Goal: Information Seeking & Learning: Learn about a topic

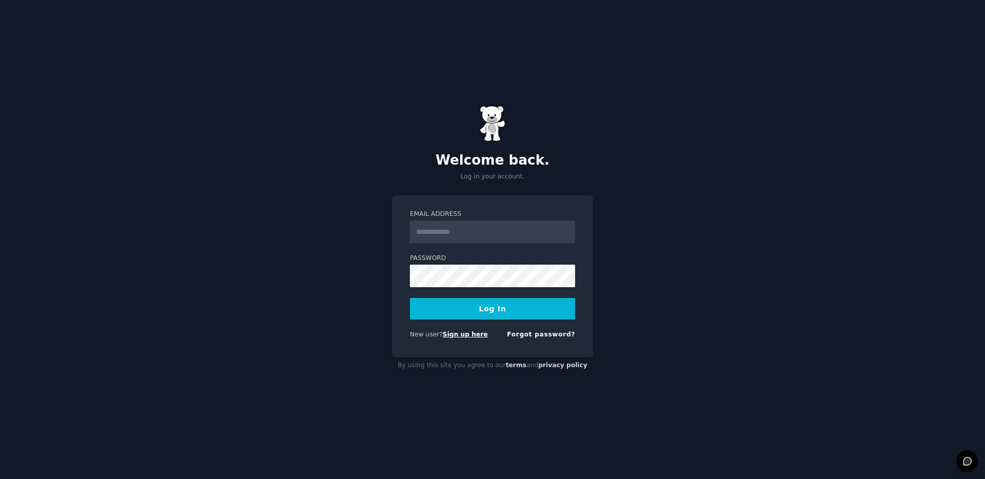
click at [451, 332] on link "Sign up here" at bounding box center [465, 334] width 45 height 7
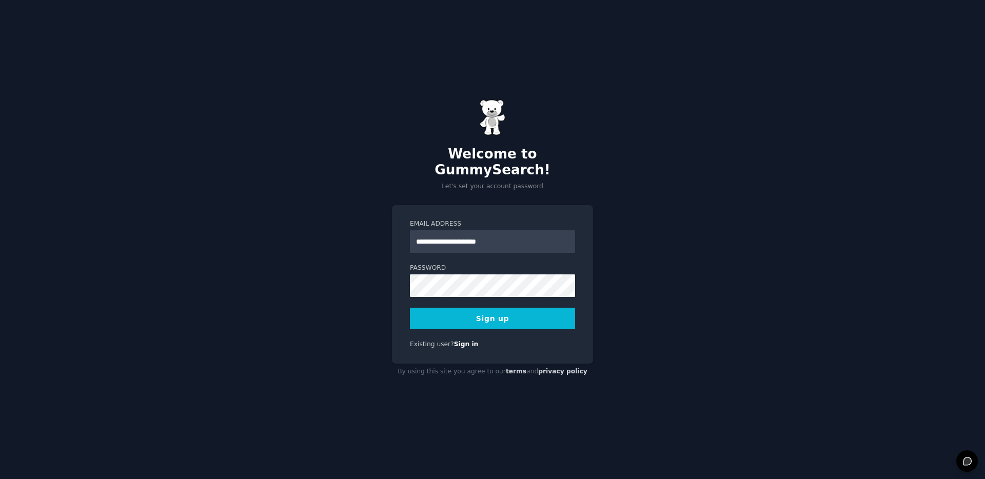
type input "**********"
click at [474, 308] on button "Sign up" at bounding box center [492, 319] width 165 height 22
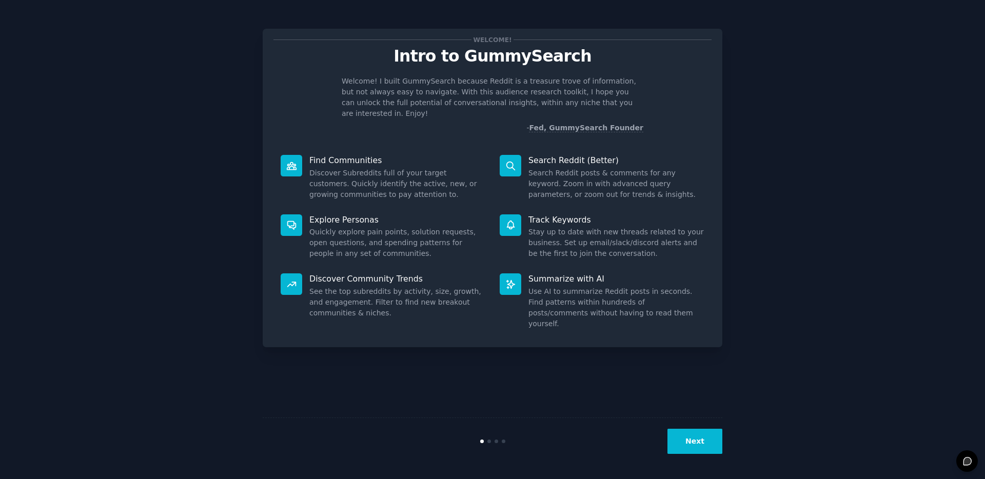
click at [700, 437] on button "Next" at bounding box center [694, 441] width 55 height 25
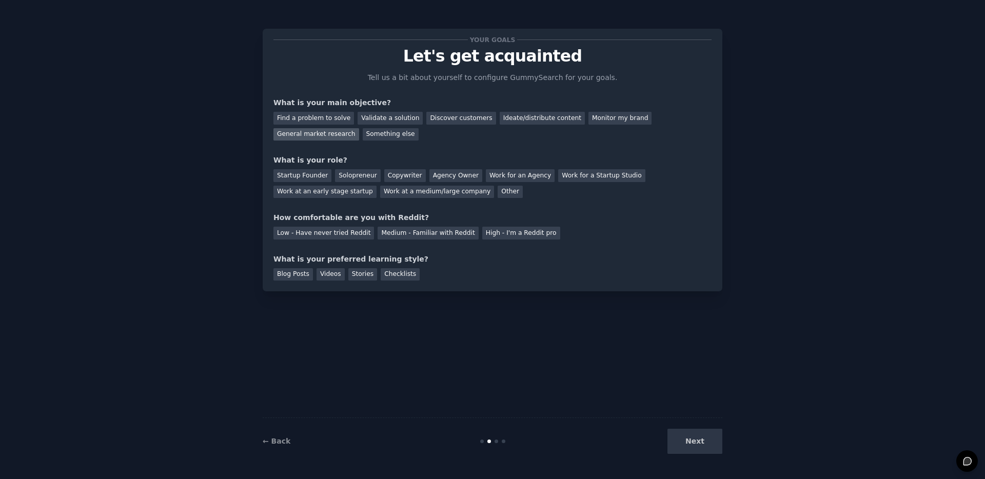
click at [343, 136] on div "General market research" at bounding box center [316, 134] width 86 height 13
click at [516, 173] on div "Work for an Agency" at bounding box center [520, 175] width 69 height 13
click at [452, 232] on div "Medium - Familiar with Reddit" at bounding box center [427, 233] width 101 height 13
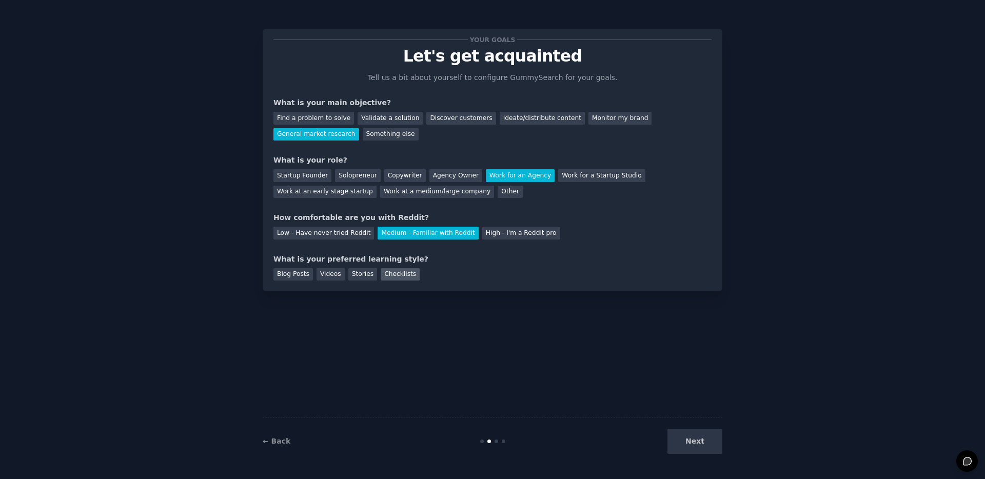
click at [399, 272] on div "Checklists" at bounding box center [400, 274] width 39 height 13
click at [702, 443] on button "Next" at bounding box center [694, 441] width 55 height 25
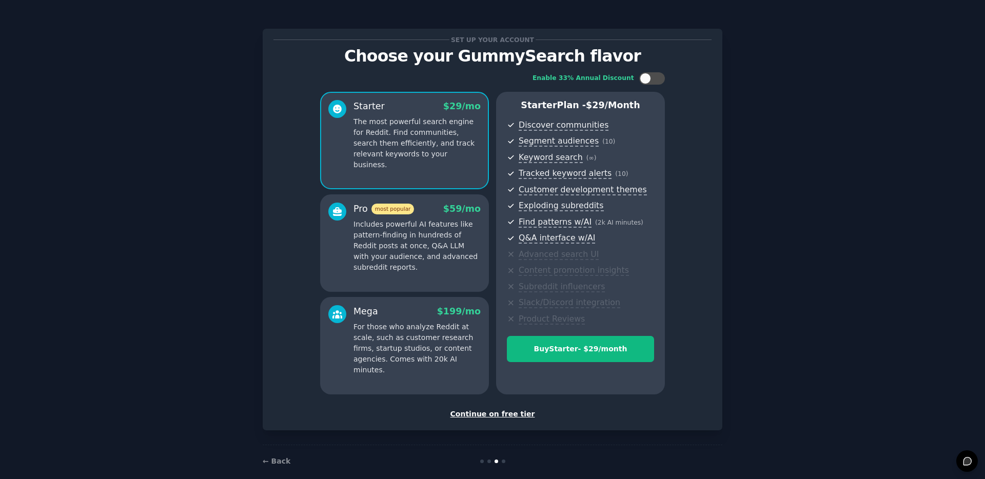
click at [498, 412] on div "Continue on free tier" at bounding box center [492, 414] width 438 height 11
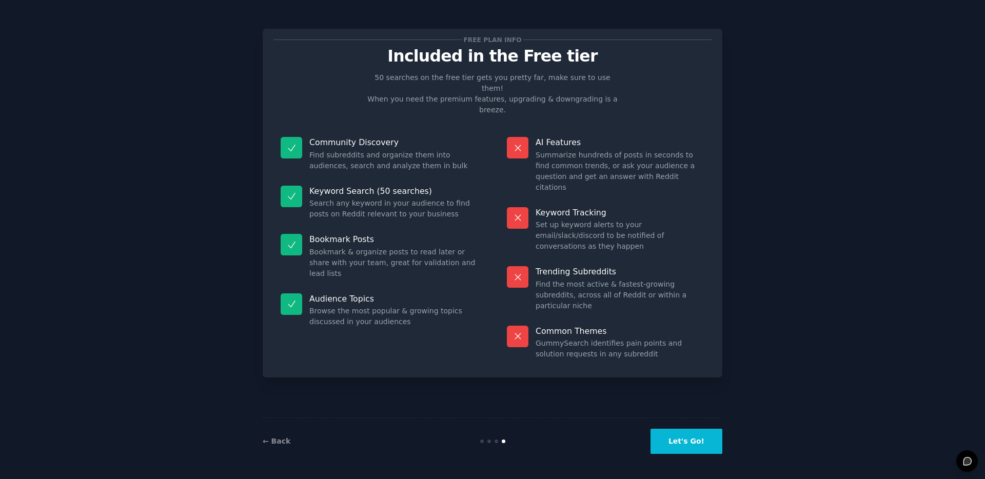
click at [702, 443] on button "Let's Go!" at bounding box center [686, 441] width 72 height 25
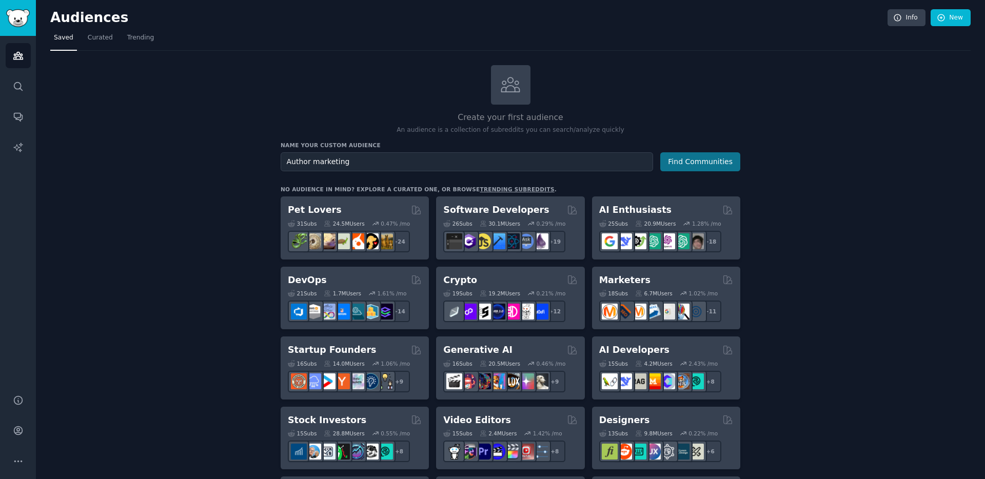
type input "Author marketing"
click at [724, 160] on button "Find Communities" at bounding box center [700, 161] width 80 height 19
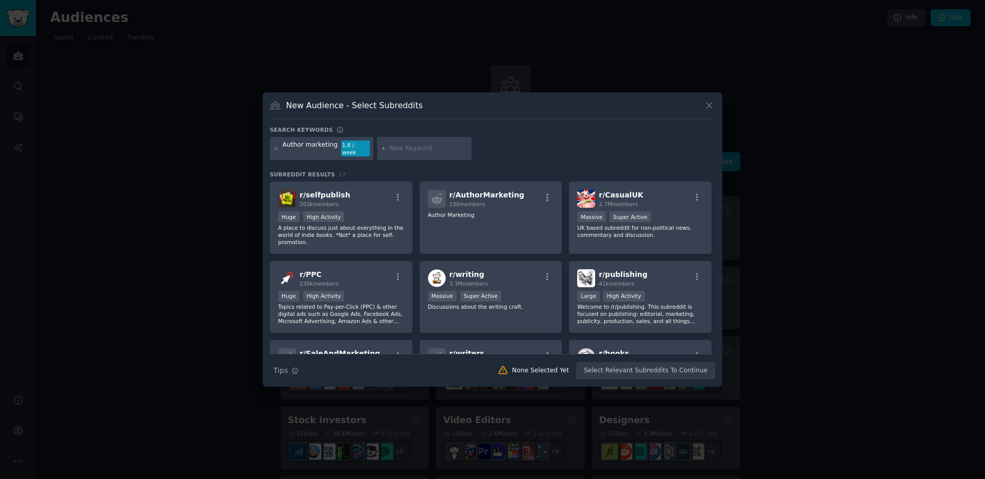
click at [352, 148] on div "1.8 / week" at bounding box center [355, 149] width 29 height 16
click at [417, 148] on input "text" at bounding box center [429, 148] width 78 height 9
type input "book marketing"
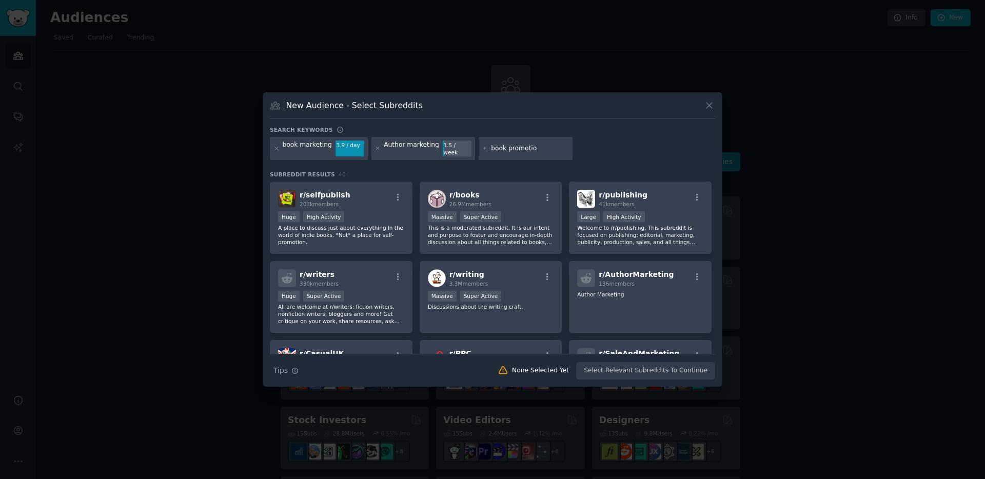
type input "book promotion"
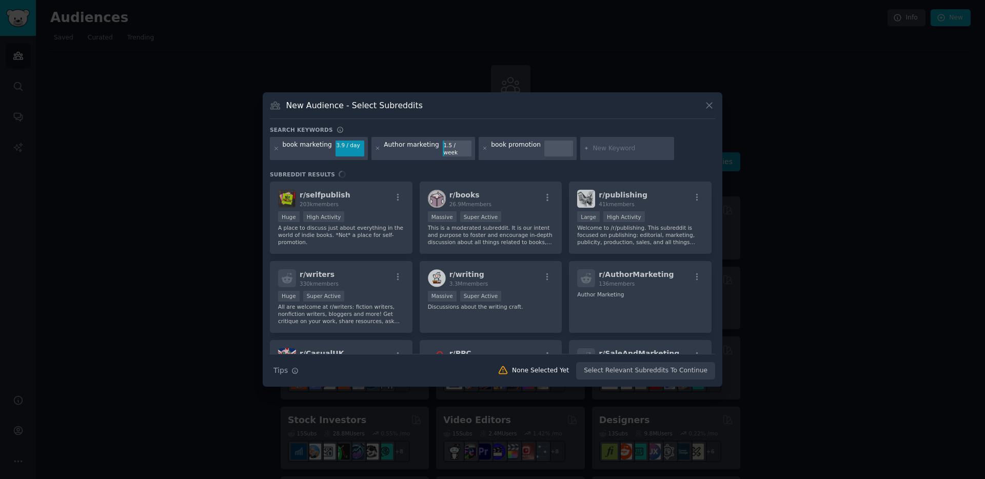
click at [622, 147] on input "text" at bounding box center [631, 148] width 78 height 9
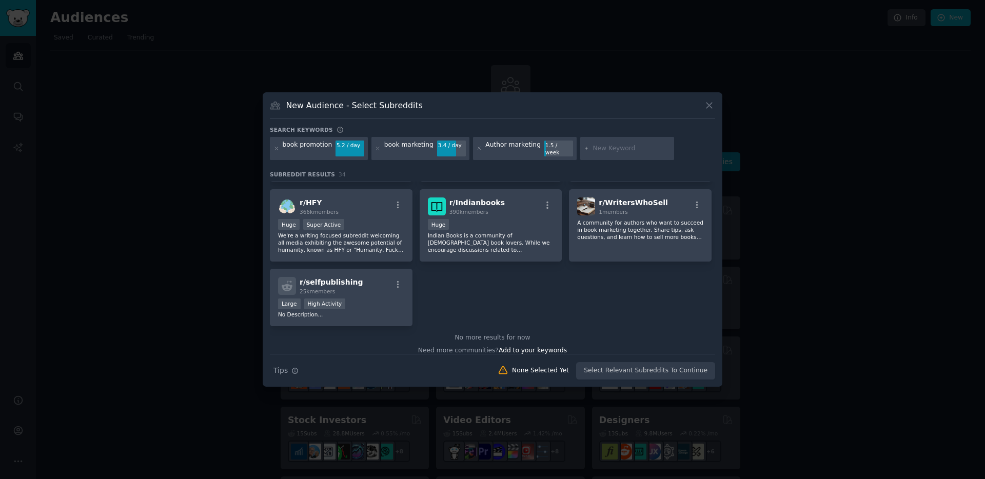
scroll to position [793, 0]
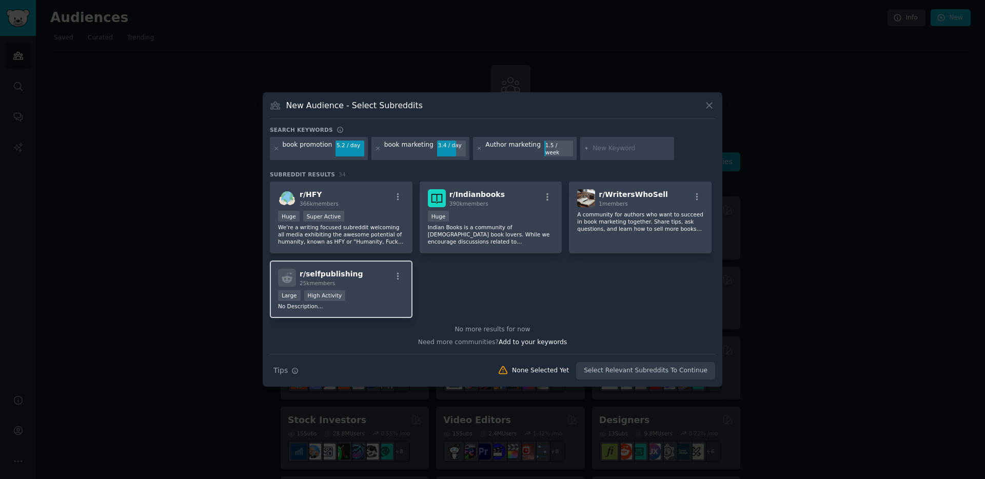
click at [372, 283] on div "r/ selfpublishing 25k members >= 80th percentile for submissions / day Large Hi…" at bounding box center [341, 290] width 143 height 58
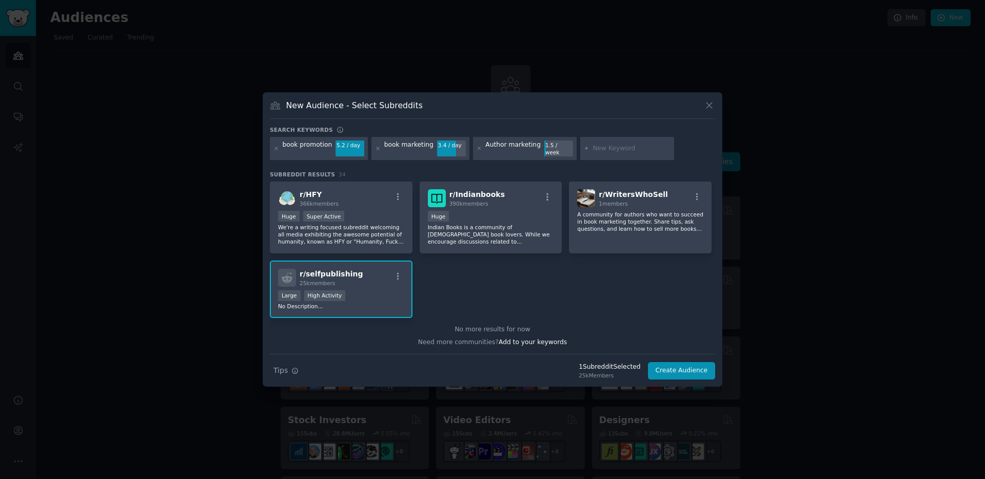
scroll to position [0, 0]
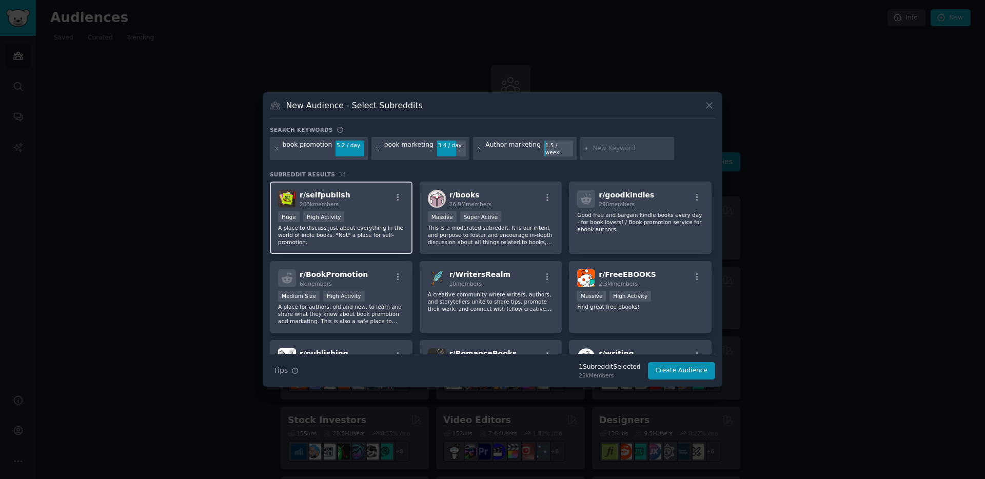
click at [389, 236] on p "A place to discuss just about everything in the world of indie books. *Not* a p…" at bounding box center [341, 235] width 126 height 22
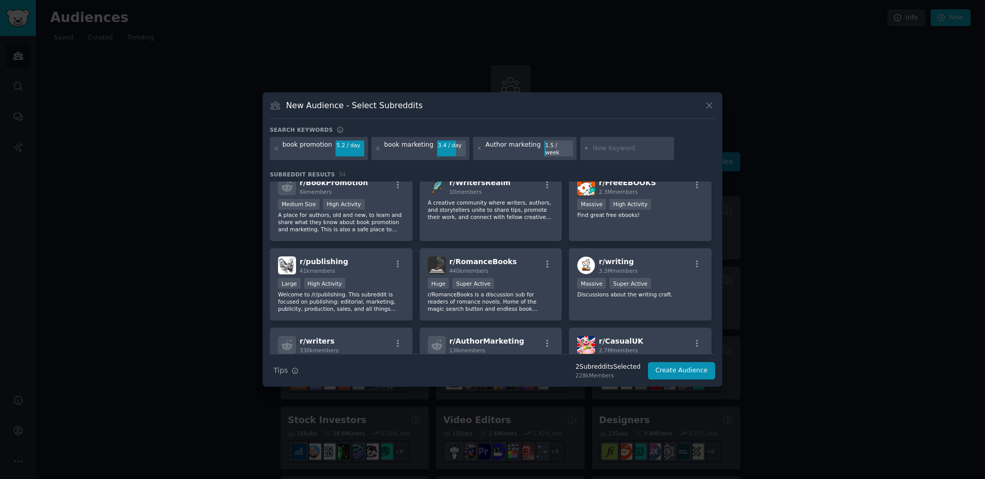
scroll to position [93, 0]
click at [379, 277] on div "Large High Activity" at bounding box center [341, 282] width 126 height 13
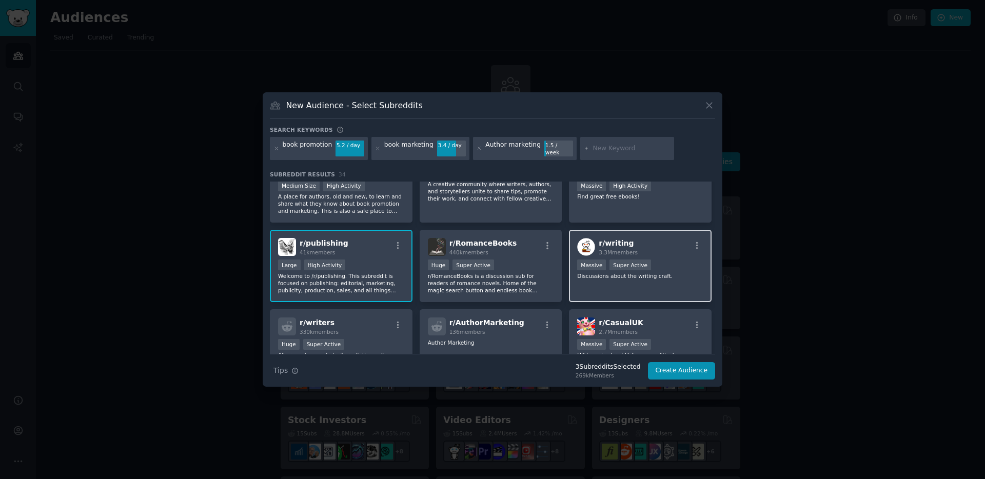
scroll to position [111, 0]
click at [366, 318] on div "r/ writers 330k members" at bounding box center [341, 326] width 126 height 18
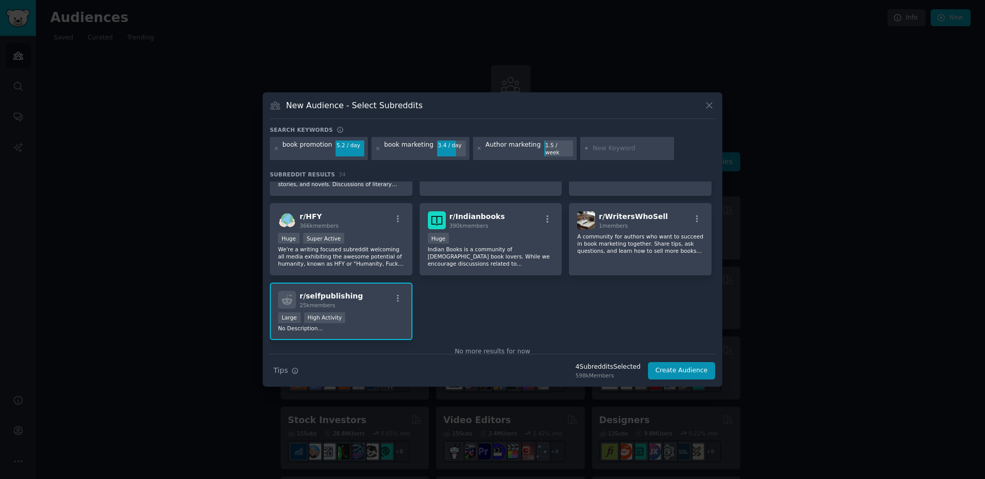
scroll to position [772, 0]
click at [682, 370] on button "Create Audience" at bounding box center [682, 370] width 68 height 17
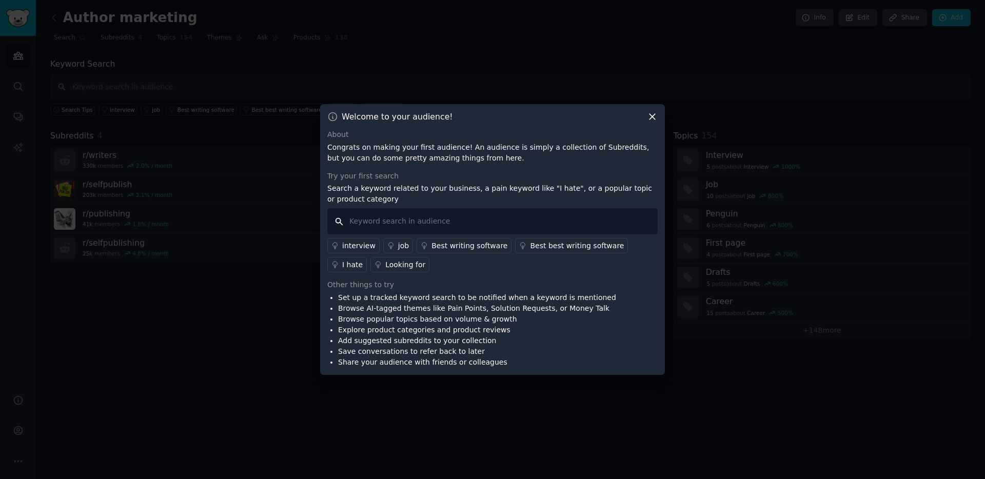
click at [421, 220] on input "text" at bounding box center [492, 221] width 330 height 26
click at [392, 298] on li "Set up a tracked keyword search to be notified when a keyword is mentioned" at bounding box center [477, 297] width 278 height 11
click at [397, 313] on li "Browse AI-tagged themes like Pain Points, Solution Requests, or Money Talk" at bounding box center [477, 308] width 278 height 11
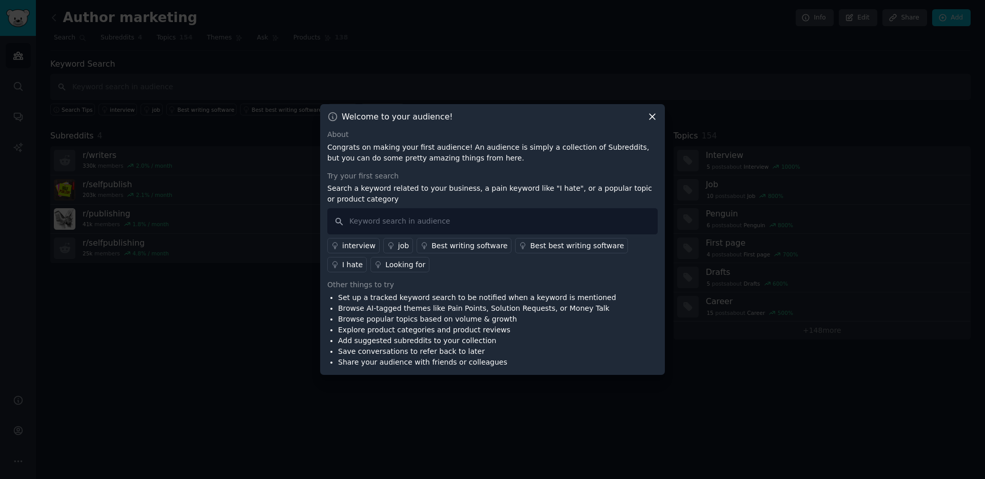
click at [404, 307] on li "Browse AI-tagged themes like Pain Points, Solution Requests, or Money Talk" at bounding box center [477, 308] width 278 height 11
click at [409, 330] on li "Explore product categories and product reviews" at bounding box center [477, 330] width 278 height 11
click at [652, 114] on icon at bounding box center [652, 116] width 11 height 11
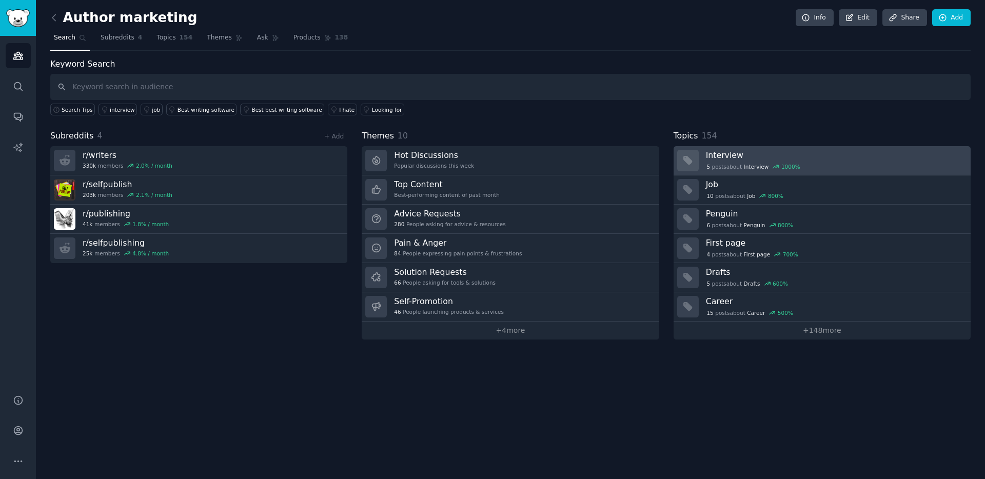
click at [836, 165] on div "5 post s about Interview 1000 %" at bounding box center [834, 166] width 257 height 9
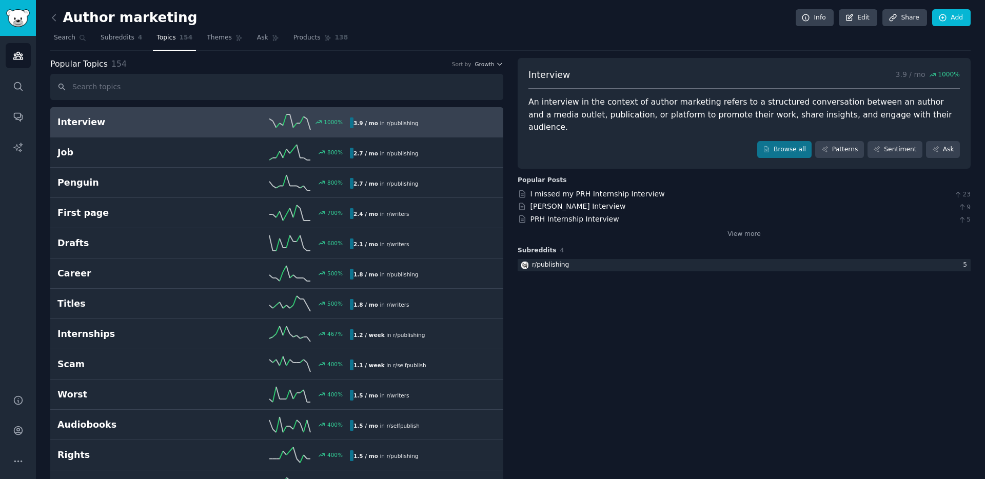
click at [642, 114] on div "An interview in the context of author marketing refers to a structured conversa…" at bounding box center [743, 115] width 431 height 38
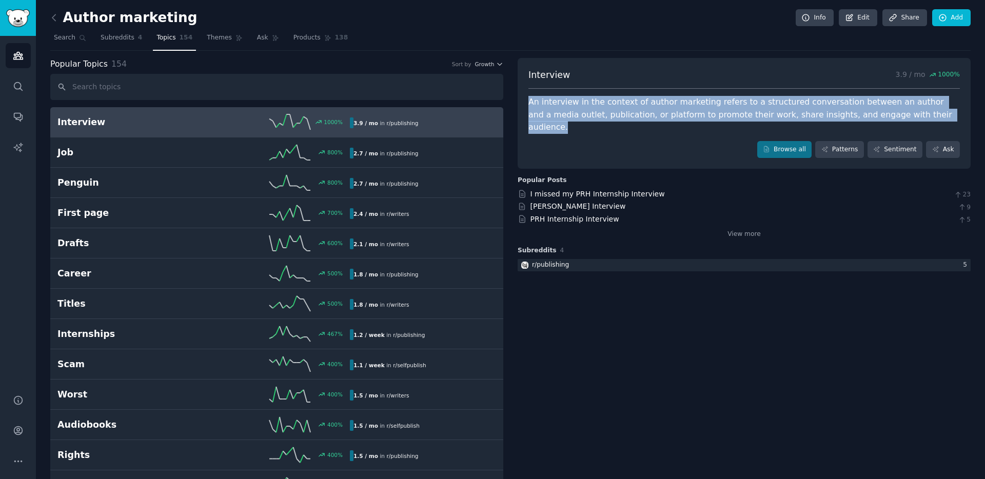
click at [642, 114] on div "An interview in the context of author marketing refers to a structured conversa…" at bounding box center [743, 115] width 431 height 38
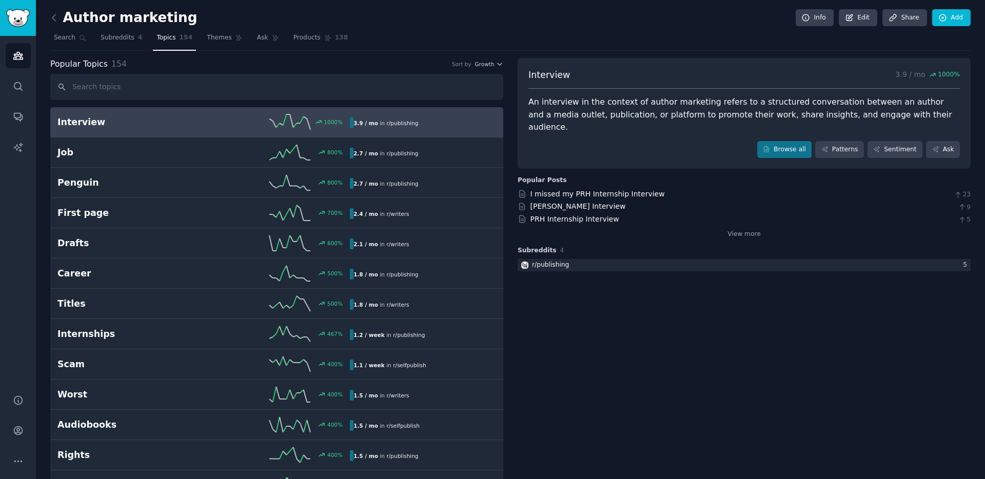
click at [667, 117] on div "An interview in the context of author marketing refers to a structured conversa…" at bounding box center [743, 115] width 431 height 38
click at [52, 16] on icon at bounding box center [53, 17] width 3 height 6
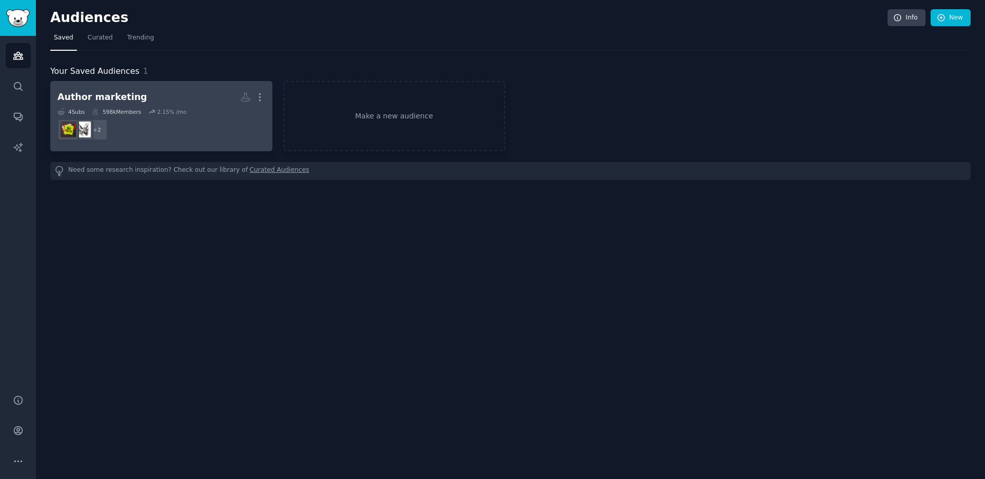
click at [171, 90] on h2 "Author marketing More" at bounding box center [161, 97] width 208 height 18
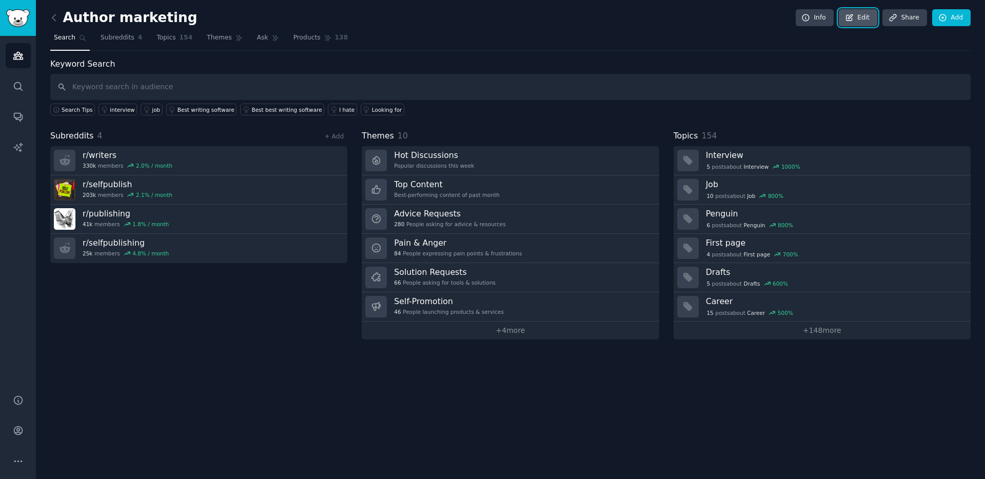
click at [863, 20] on link "Edit" at bounding box center [857, 17] width 38 height 17
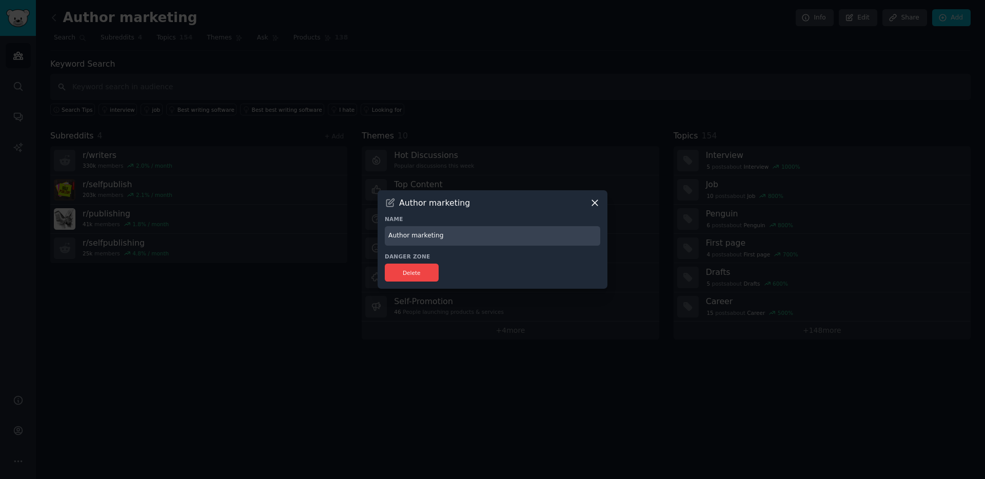
click at [444, 241] on input "Author marketing" at bounding box center [492, 236] width 215 height 20
type input "Self Publishing"
click at [525, 217] on h3 "Name" at bounding box center [492, 218] width 215 height 7
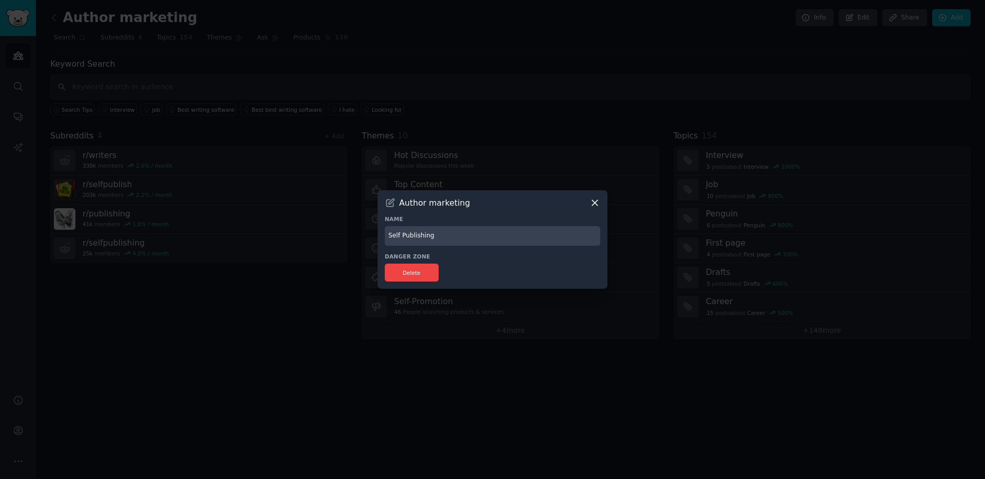
click at [596, 204] on icon at bounding box center [595, 203] width 6 height 6
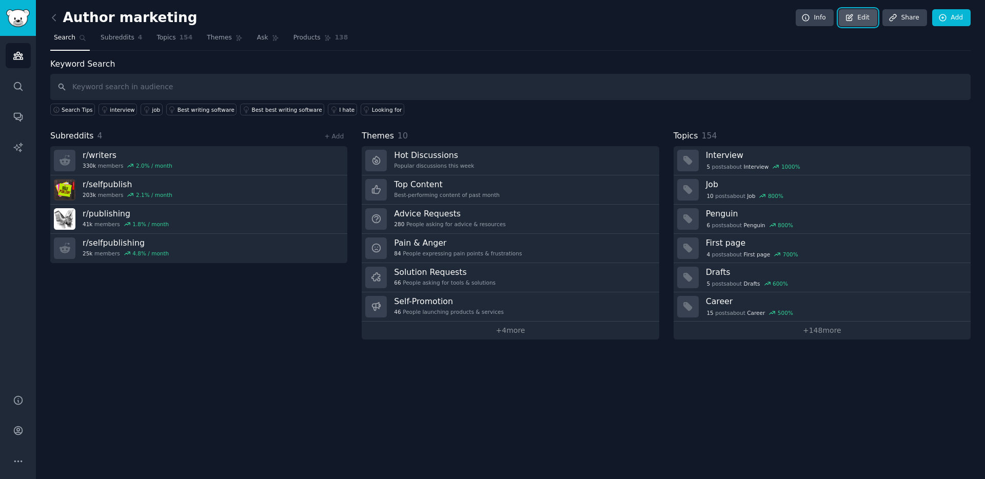
click at [864, 23] on link "Edit" at bounding box center [857, 17] width 38 height 17
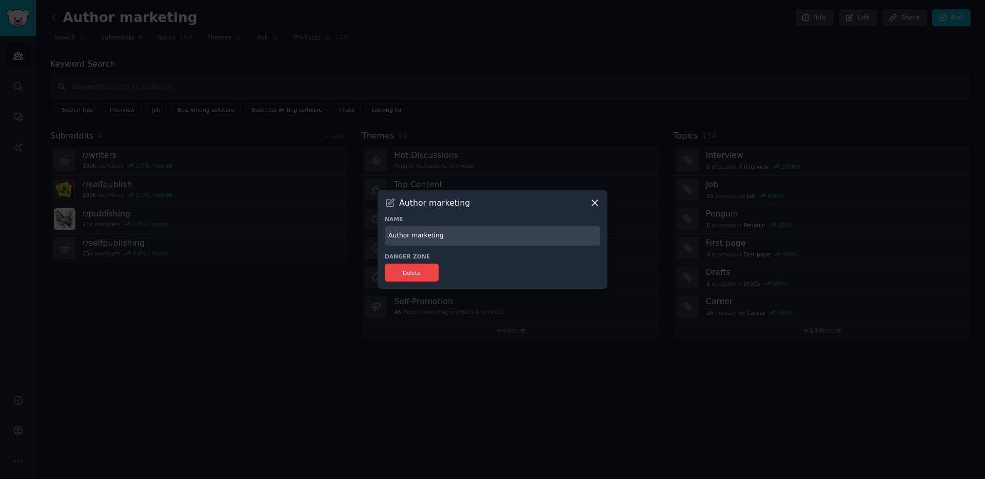
click at [459, 233] on input "Author marketing" at bounding box center [492, 236] width 215 height 20
type input "Self Publishing"
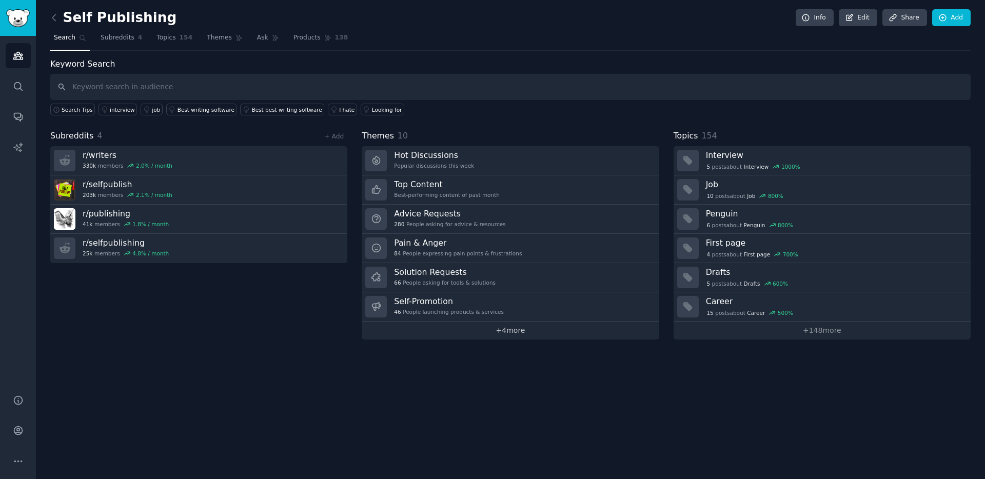
click at [503, 328] on link "+ 4 more" at bounding box center [510, 331] width 297 height 18
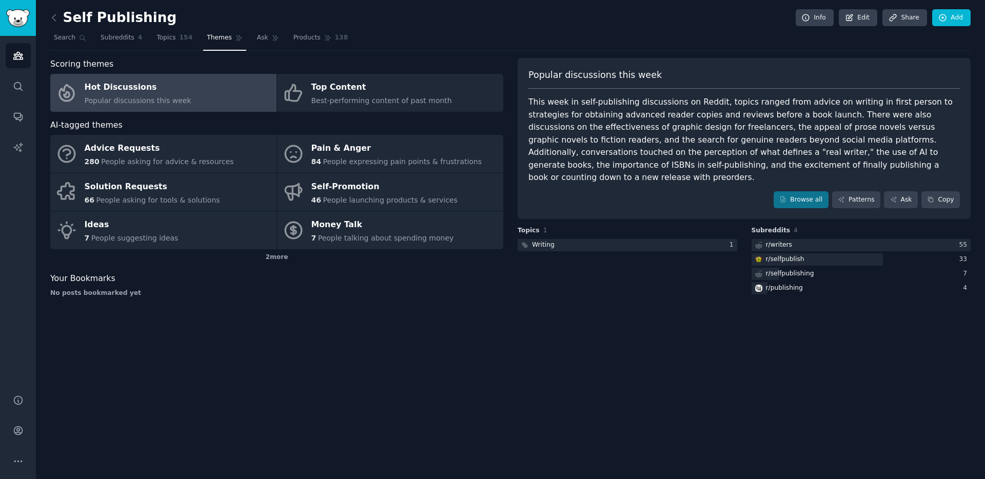
click at [45, 13] on div "Self Publishing Info Edit Share Add Search Subreddits 4 Topics 154 Themes Ask P…" at bounding box center [510, 239] width 949 height 479
click at [50, 18] on icon at bounding box center [54, 17] width 11 height 11
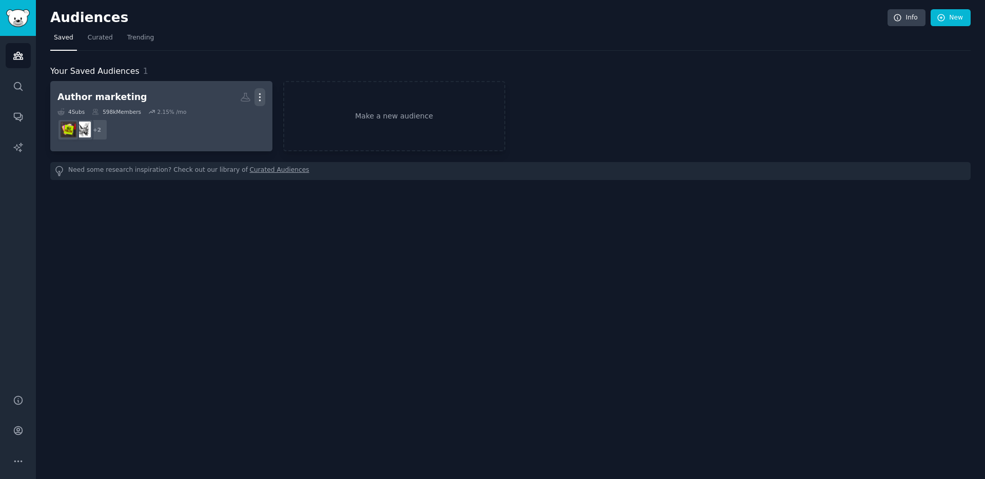
click at [258, 95] on icon "button" at bounding box center [259, 97] width 11 height 11
click at [138, 96] on h2 "Author marketing More View Delete" at bounding box center [161, 97] width 208 height 18
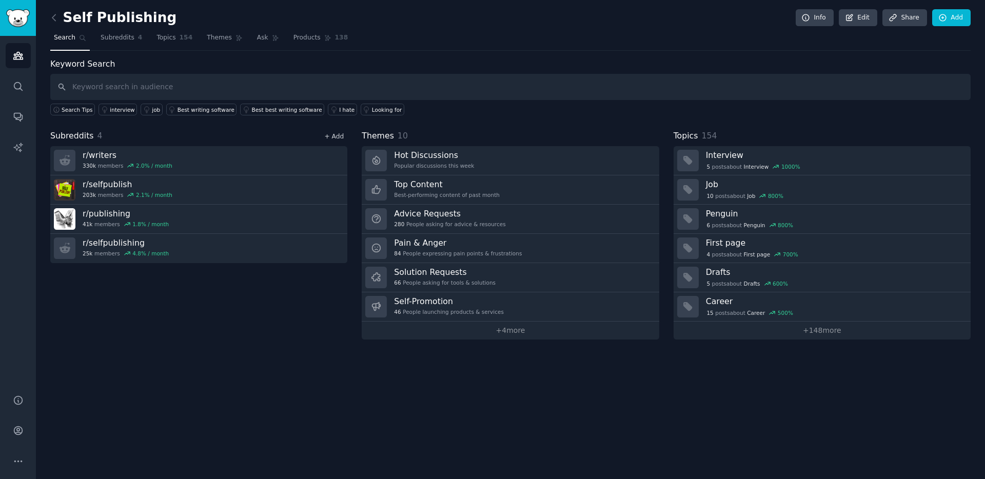
click at [334, 137] on link "+ Add" at bounding box center [333, 136] width 19 height 7
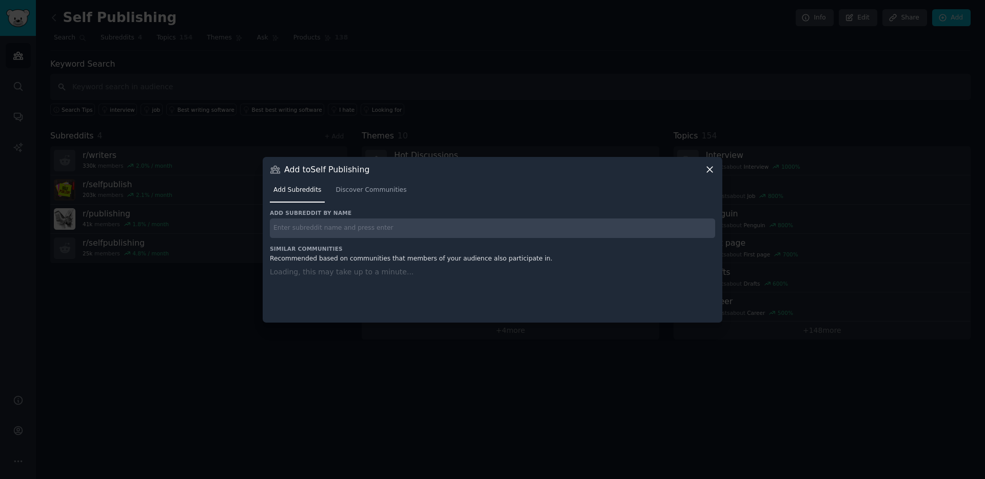
click at [333, 232] on input "text" at bounding box center [492, 228] width 445 height 20
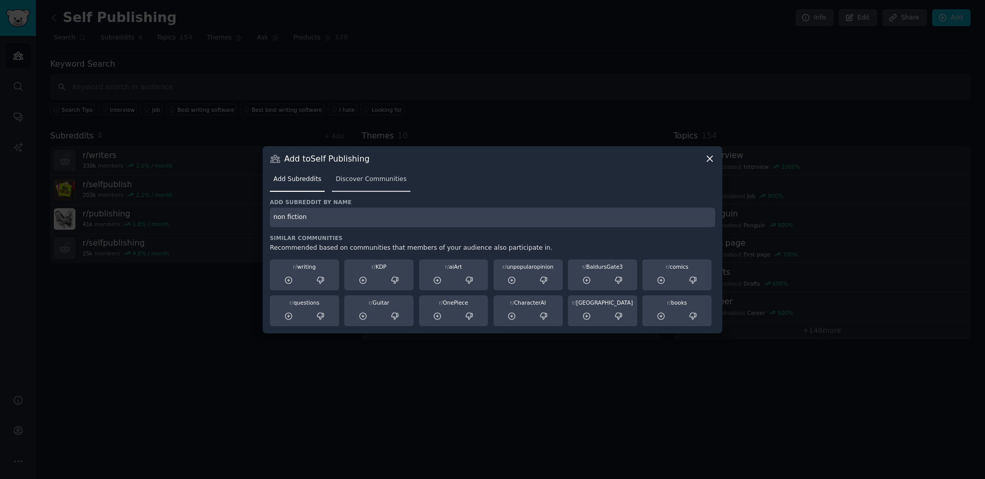
type input "non fiction"
click at [360, 185] on link "Discover Communities" at bounding box center [371, 181] width 78 height 21
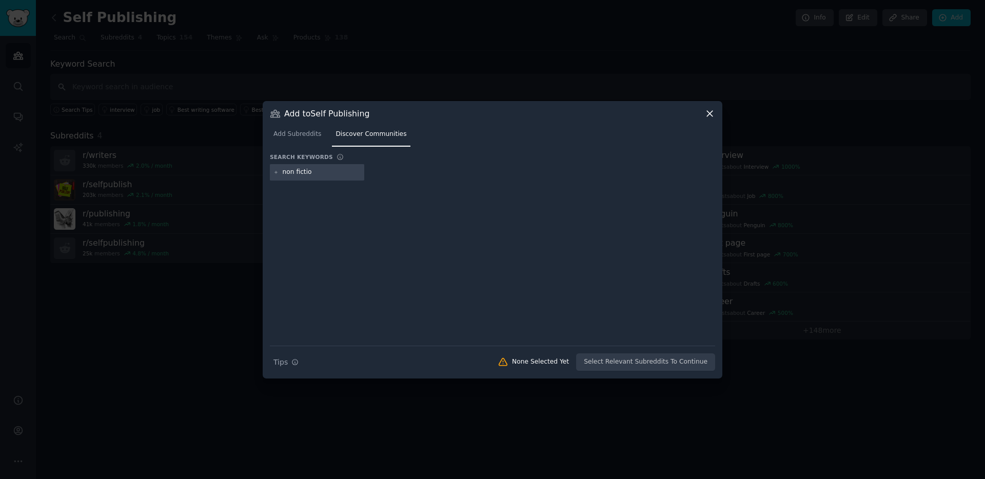
type input "non fiction"
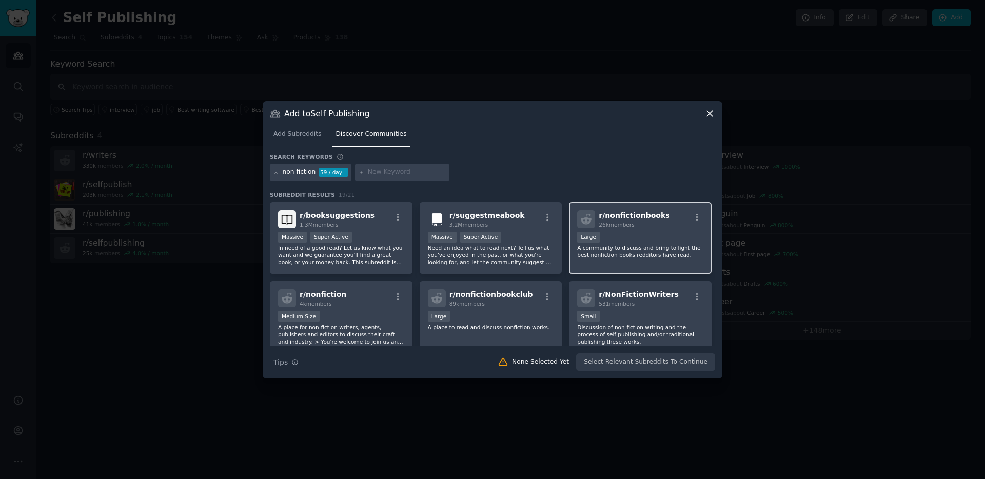
click at [635, 259] on div "r/ nonfictionbooks 26k members Large A community to discuss and bring to light …" at bounding box center [640, 238] width 143 height 72
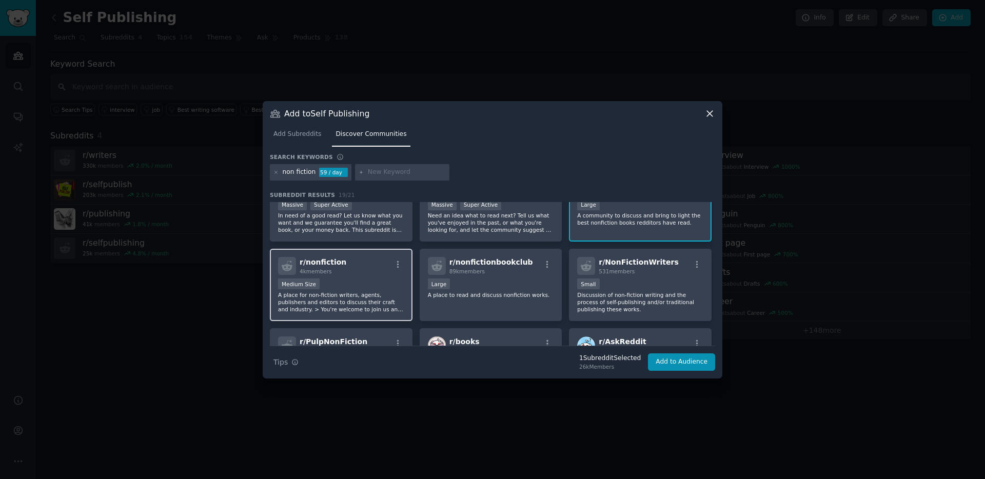
scroll to position [33, 0]
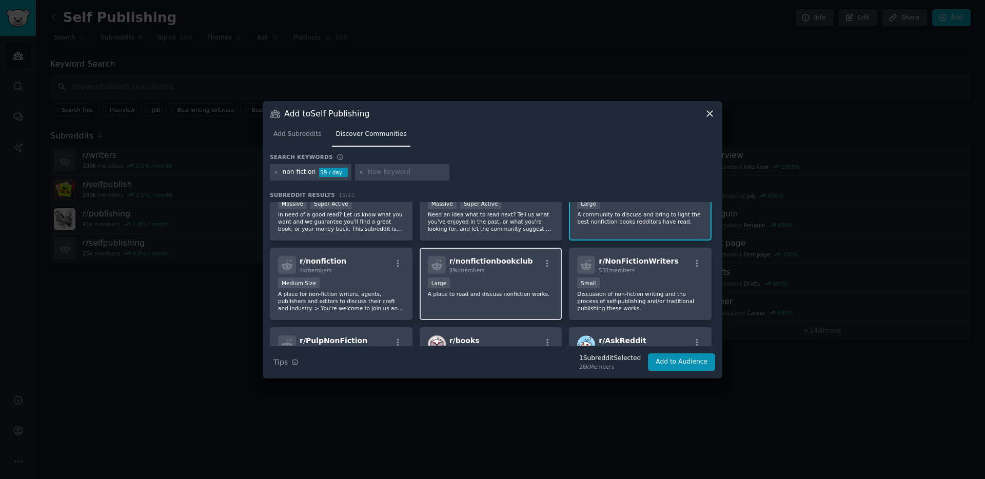
click at [526, 302] on div "r/ nonfictionbookclub 89k members Large A place to read and discuss nonfiction …" at bounding box center [490, 284] width 143 height 72
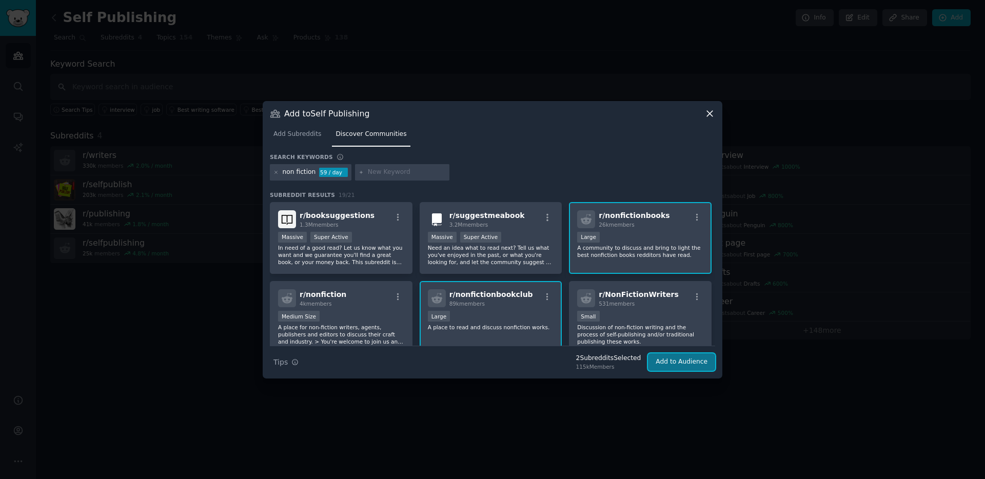
click at [686, 363] on button "Add to Audience" at bounding box center [681, 361] width 67 height 17
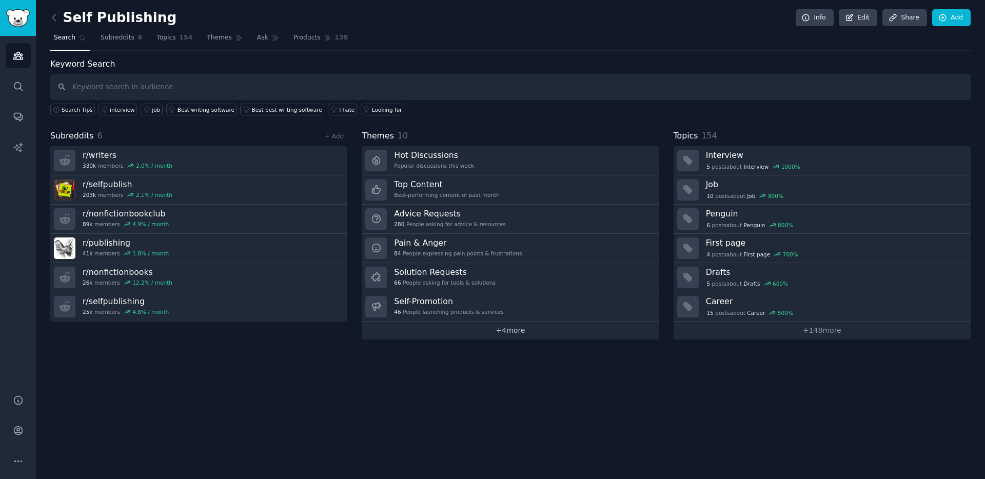
click at [521, 332] on link "+ 4 more" at bounding box center [510, 331] width 297 height 18
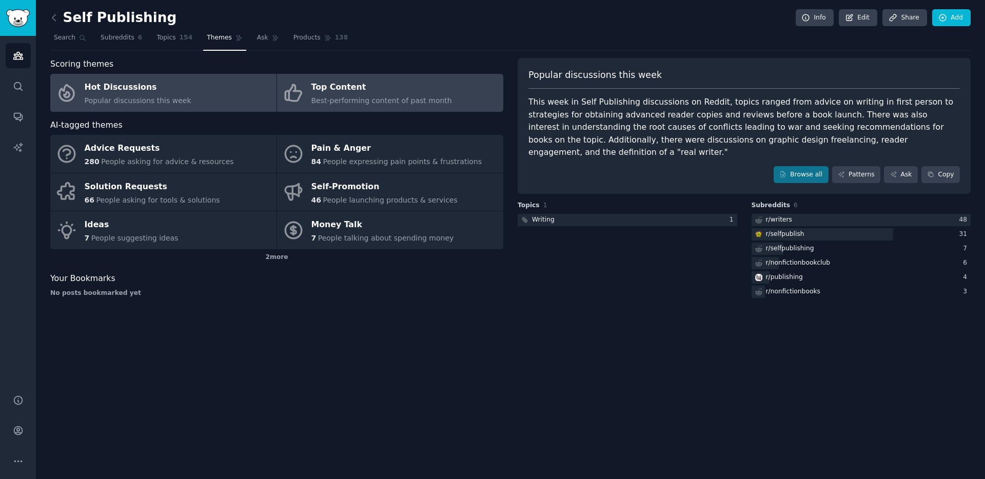
click at [388, 95] on div "Best-performing content of past month" at bounding box center [381, 100] width 141 height 11
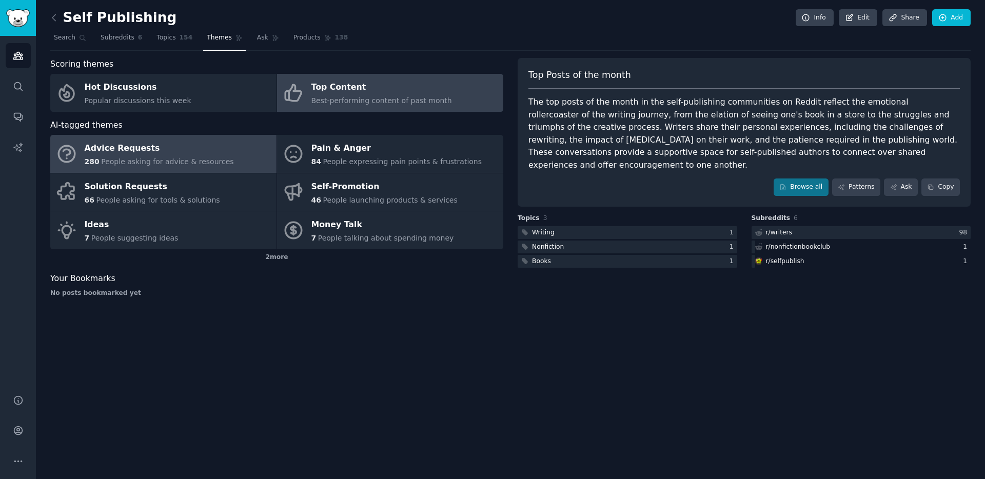
click at [178, 147] on div "Advice Requests" at bounding box center [159, 149] width 149 height 16
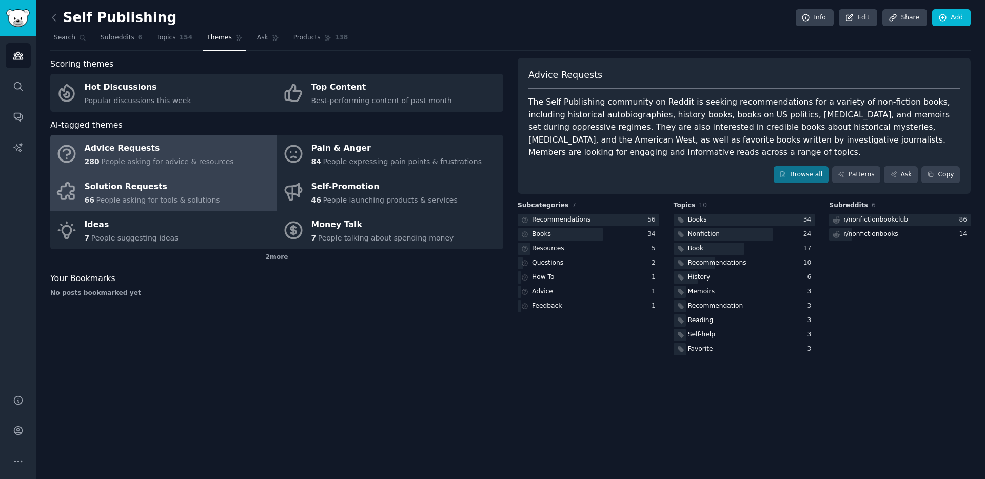
click at [122, 193] on div "Solution Requests" at bounding box center [152, 186] width 135 height 16
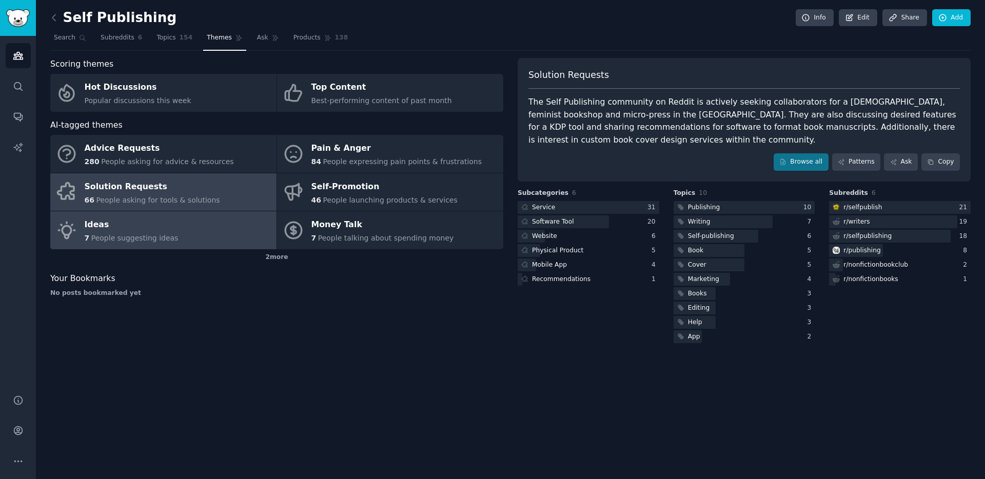
click at [195, 233] on link "Ideas 7 People suggesting ideas" at bounding box center [163, 230] width 226 height 38
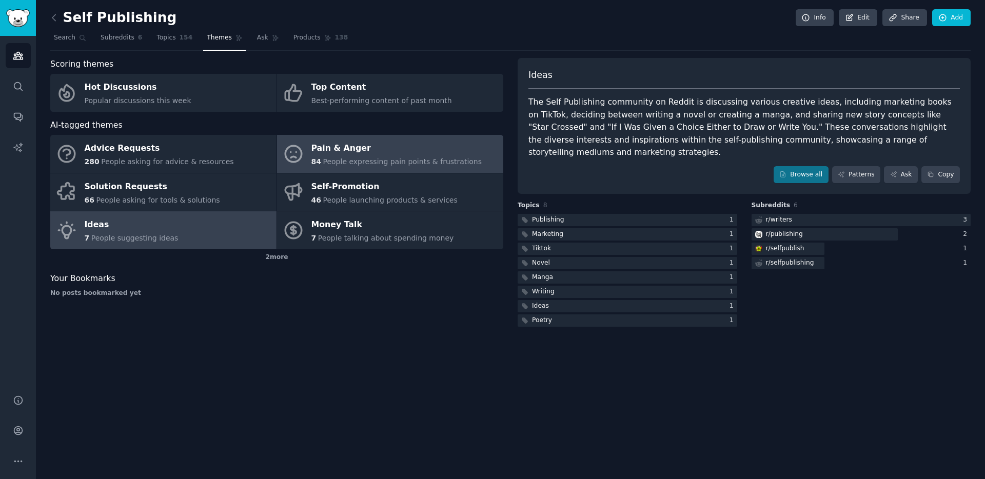
click at [396, 147] on div "Pain & Anger" at bounding box center [396, 149] width 171 height 16
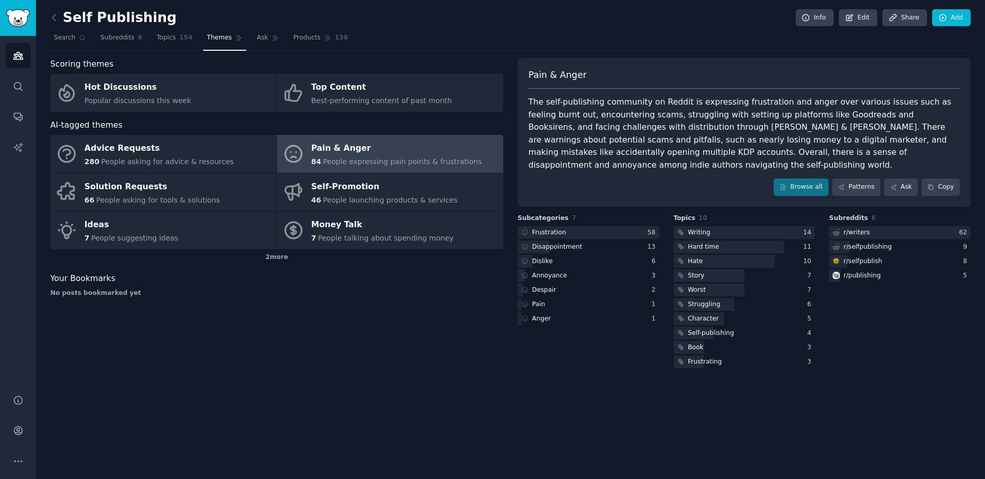
click at [659, 123] on div "The self-publishing community on Reddit is expressing frustration and anger ove…" at bounding box center [743, 133] width 431 height 75
click at [686, 128] on div "The self-publishing community on Reddit is expressing frustration and anger ove…" at bounding box center [743, 133] width 431 height 75
click at [614, 136] on div "The self-publishing community on Reddit is expressing frustration and anger ove…" at bounding box center [743, 133] width 431 height 75
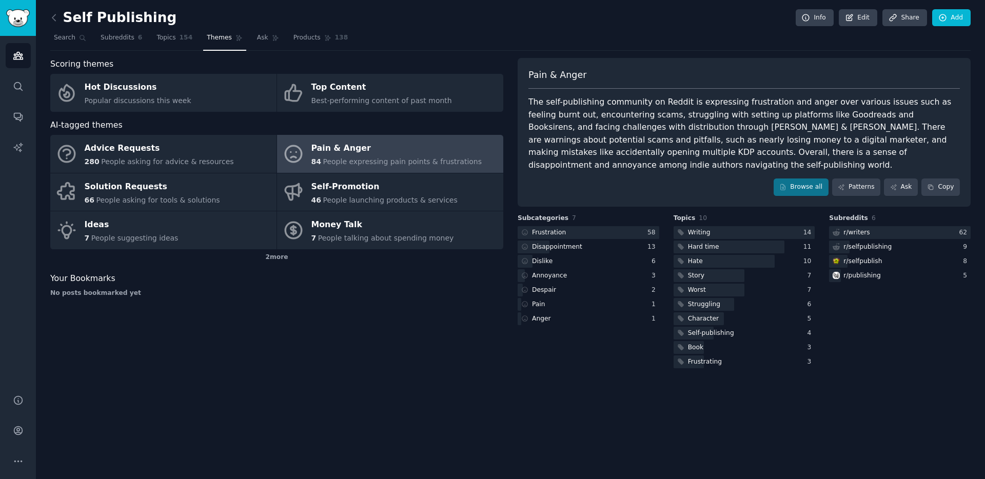
click at [614, 136] on div "The self-publishing community on Reddit is expressing frustration and anger ove…" at bounding box center [743, 133] width 431 height 75
click at [661, 138] on div "The self-publishing community on Reddit is expressing frustration and anger ove…" at bounding box center [743, 133] width 431 height 75
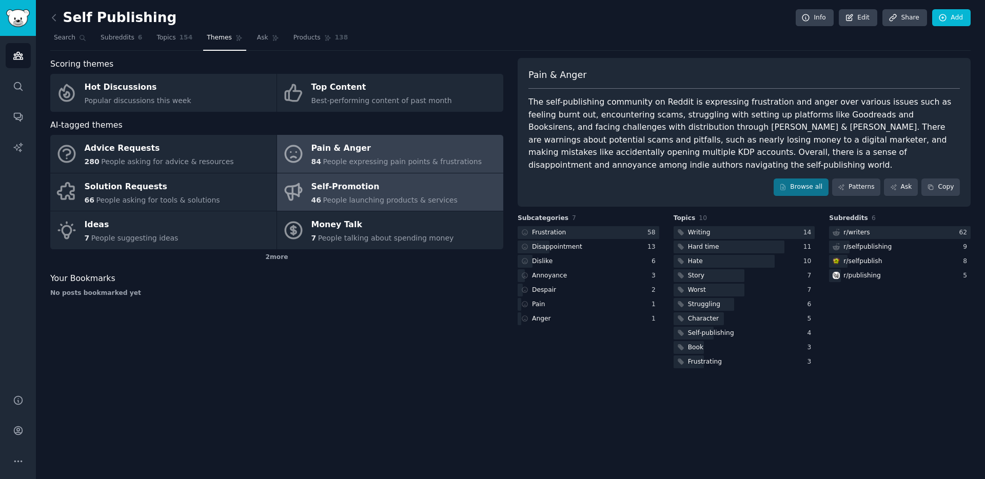
click at [326, 197] on span "People launching products & services" at bounding box center [390, 200] width 134 height 8
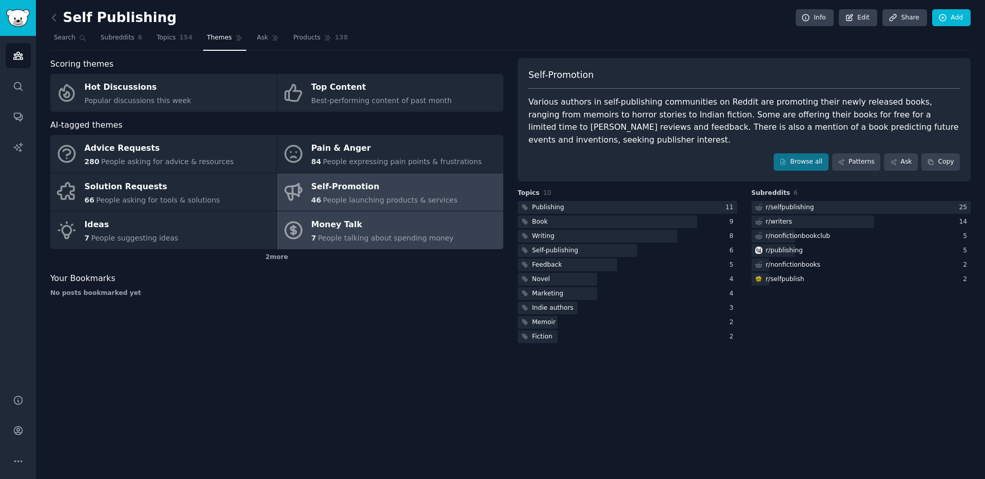
click at [355, 240] on span "People talking about spending money" at bounding box center [386, 238] width 136 height 8
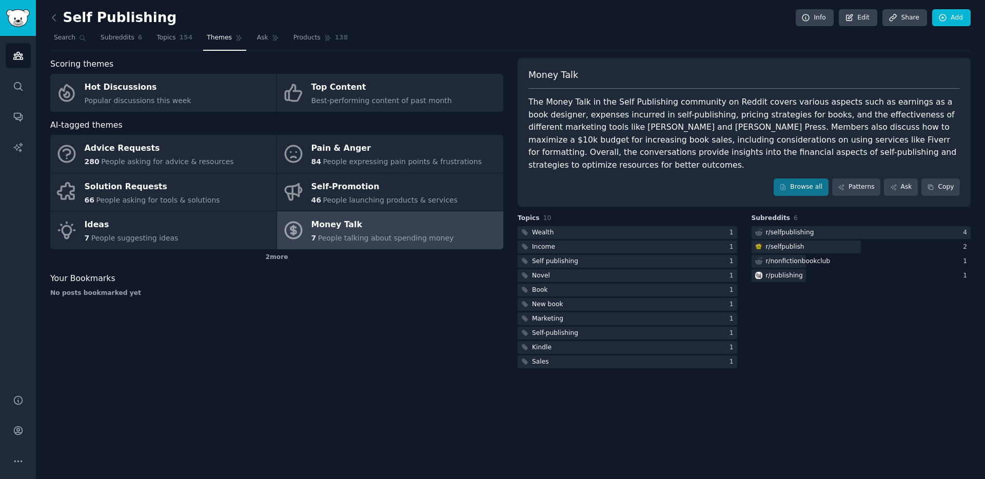
click at [752, 123] on div "The Money Talk in the Self Publishing community on Reddit covers various aspect…" at bounding box center [743, 133] width 431 height 75
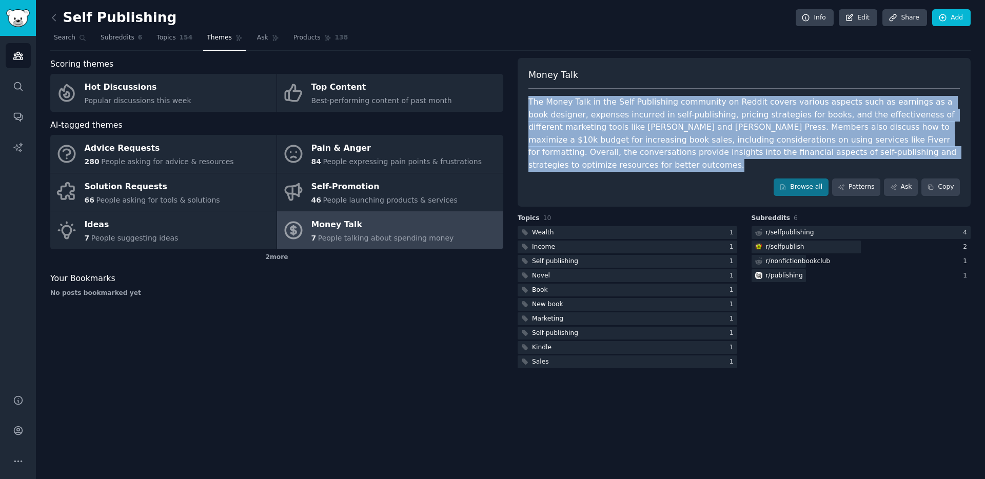
click at [752, 123] on div "The Money Talk in the Self Publishing community on Reddit covers various aspect…" at bounding box center [743, 133] width 431 height 75
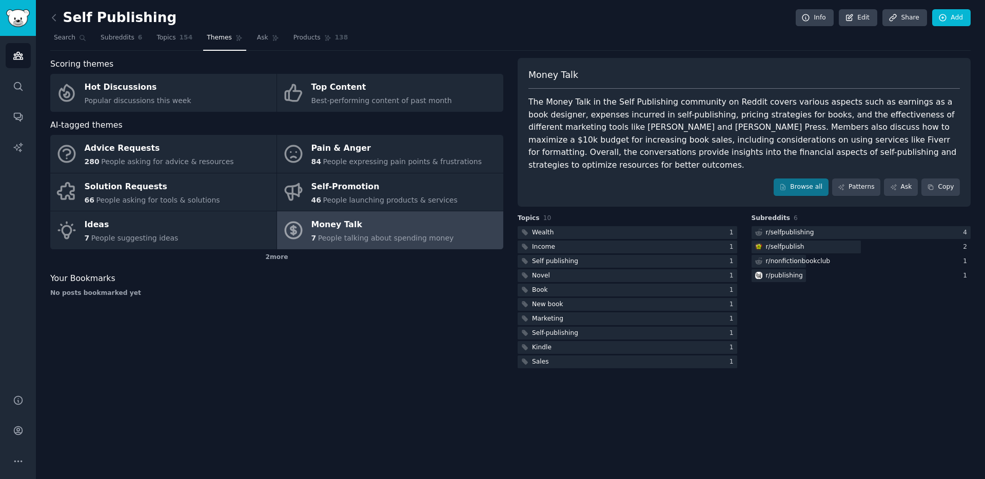
click at [804, 120] on div "The Money Talk in the Self Publishing community on Reddit covers various aspect…" at bounding box center [743, 133] width 431 height 75
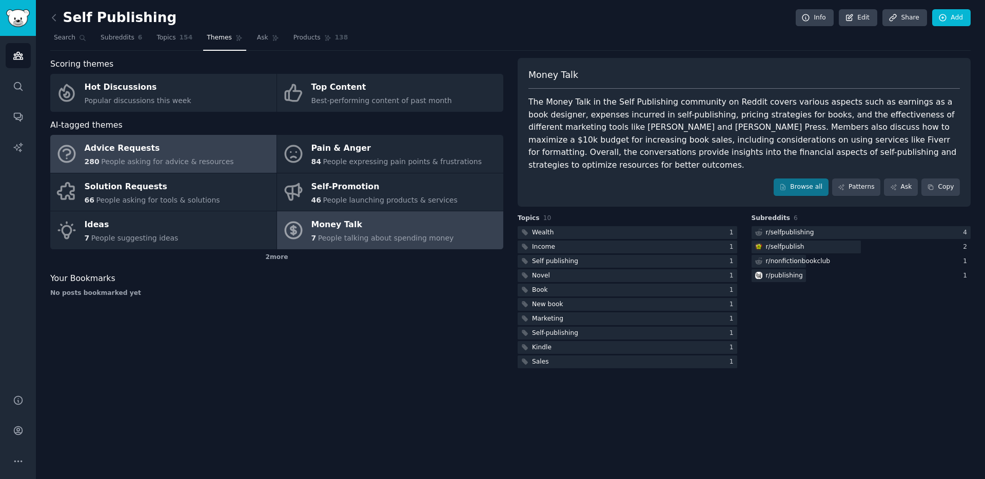
click at [154, 156] on div "280 People asking for advice & resources" at bounding box center [159, 161] width 149 height 11
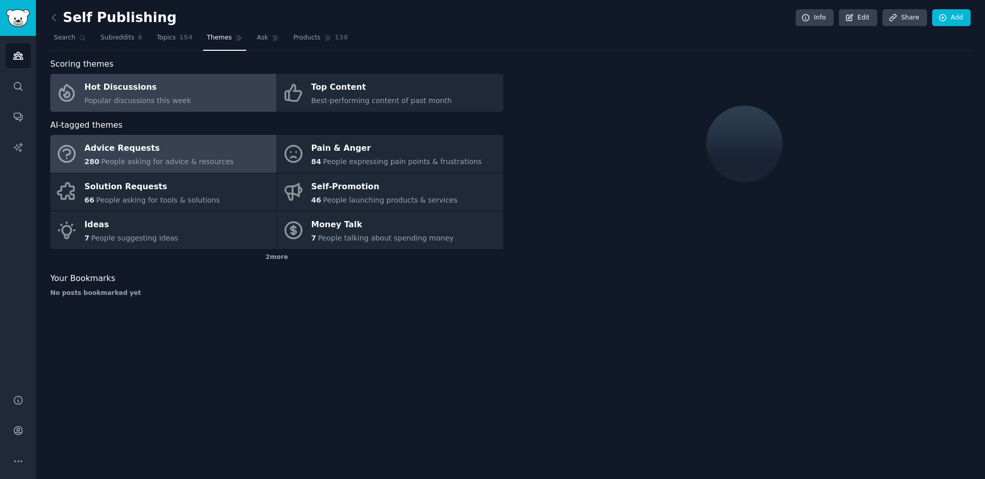
click at [157, 81] on div "Hot Discussions" at bounding box center [138, 87] width 107 height 16
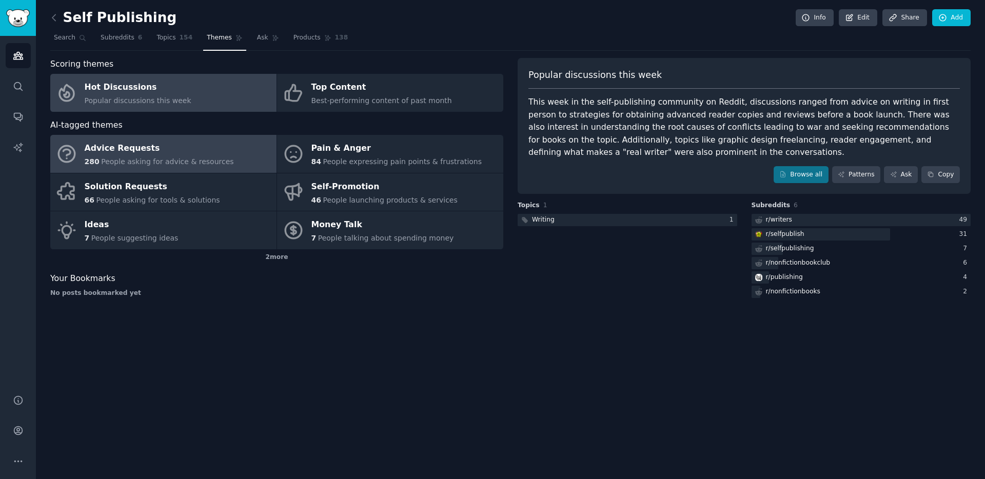
click at [161, 163] on span "People asking for advice & resources" at bounding box center [167, 161] width 132 height 8
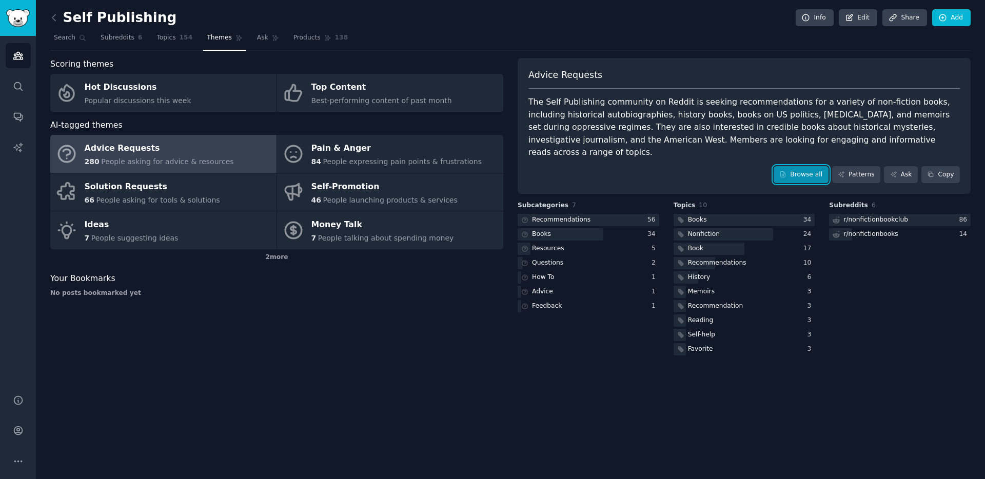
click at [814, 166] on link "Browse all" at bounding box center [800, 174] width 55 height 17
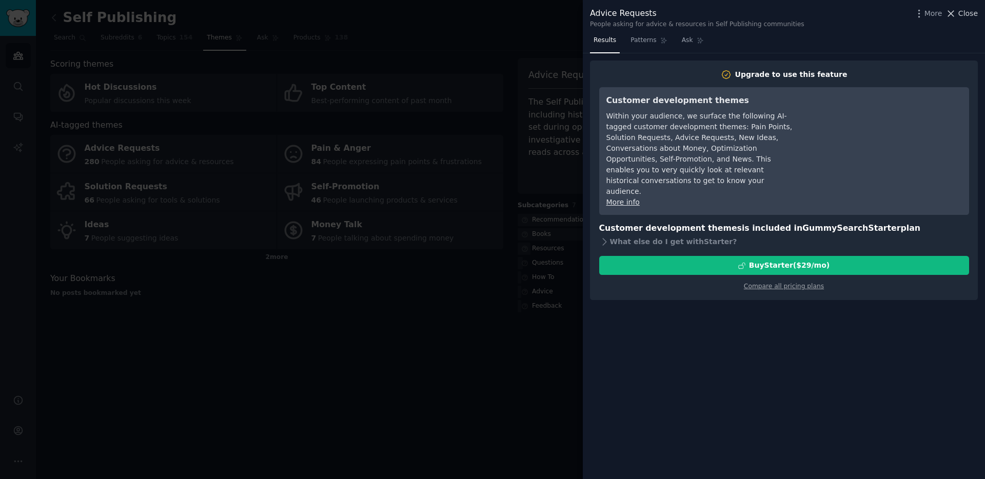
click at [968, 10] on span "Close" at bounding box center [967, 13] width 19 height 11
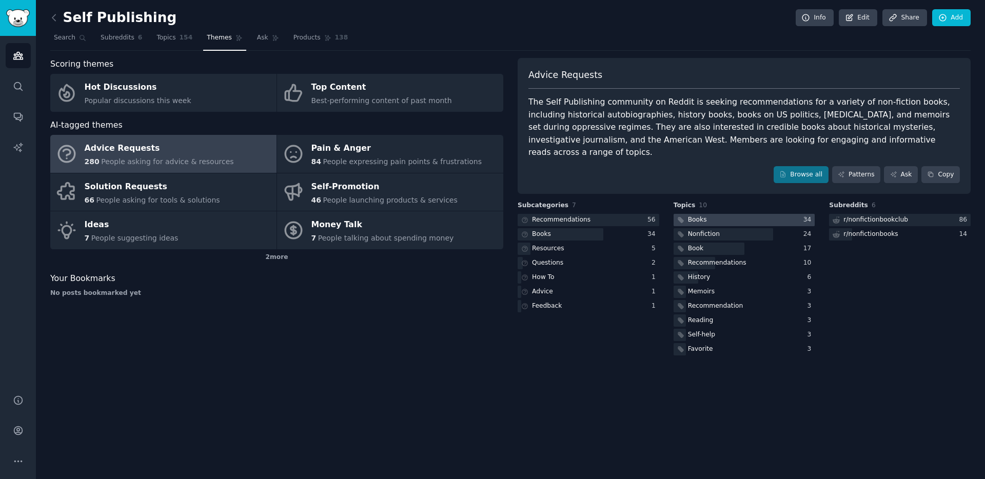
click at [707, 214] on div at bounding box center [744, 220] width 142 height 13
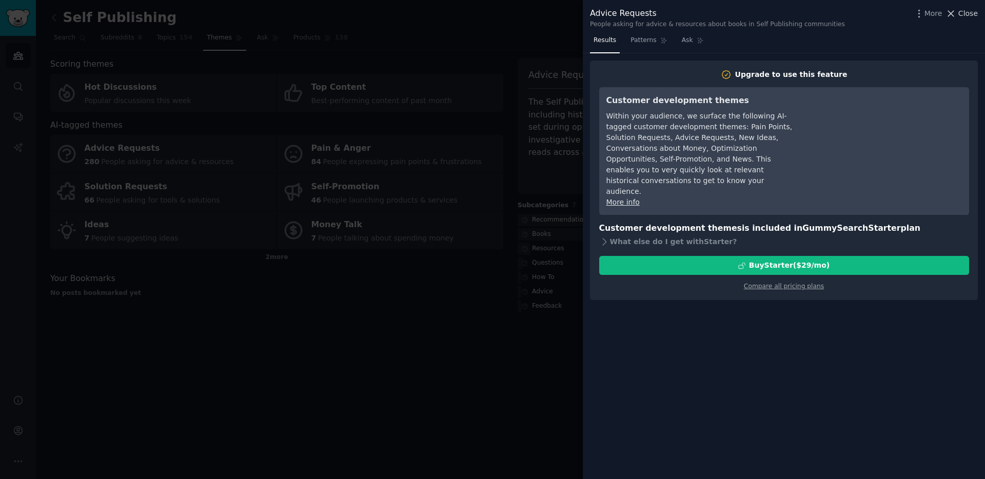
click at [961, 17] on span "Close" at bounding box center [967, 13] width 19 height 11
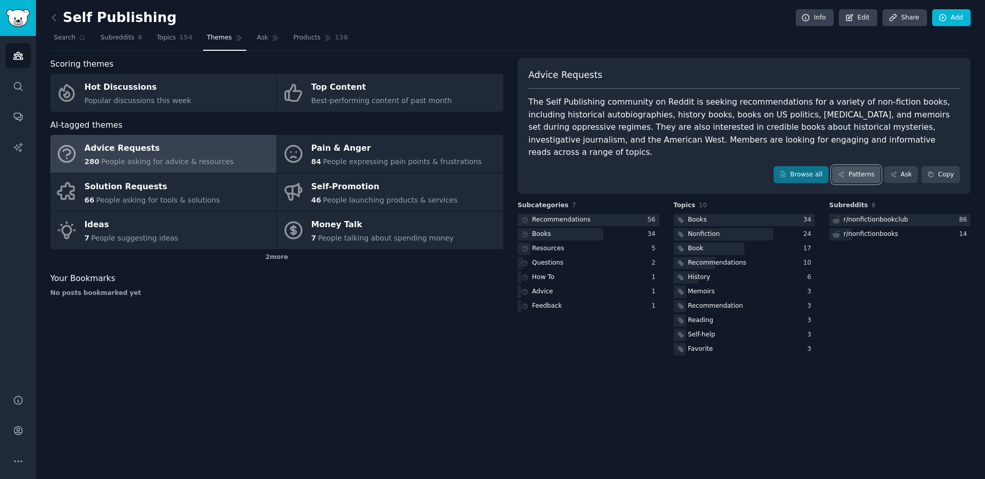
click at [849, 166] on link "Patterns" at bounding box center [856, 174] width 48 height 17
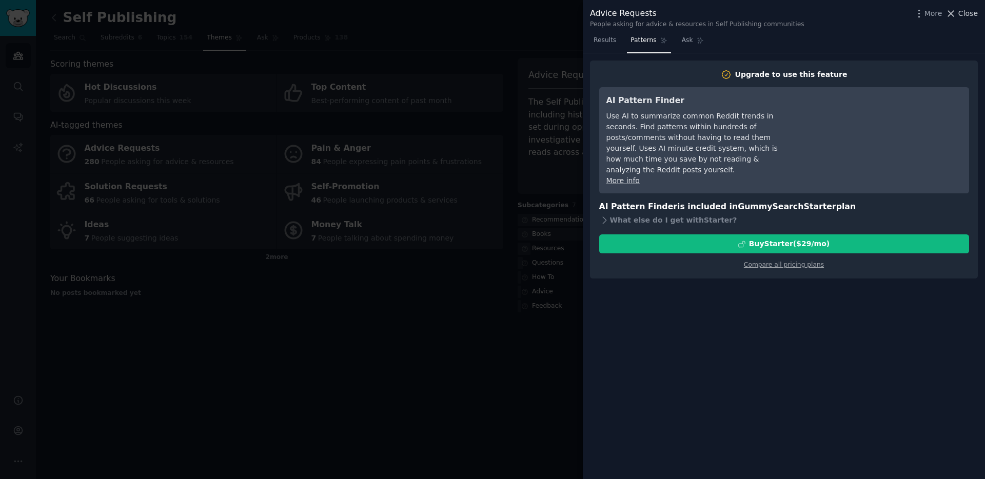
click at [968, 12] on span "Close" at bounding box center [967, 13] width 19 height 11
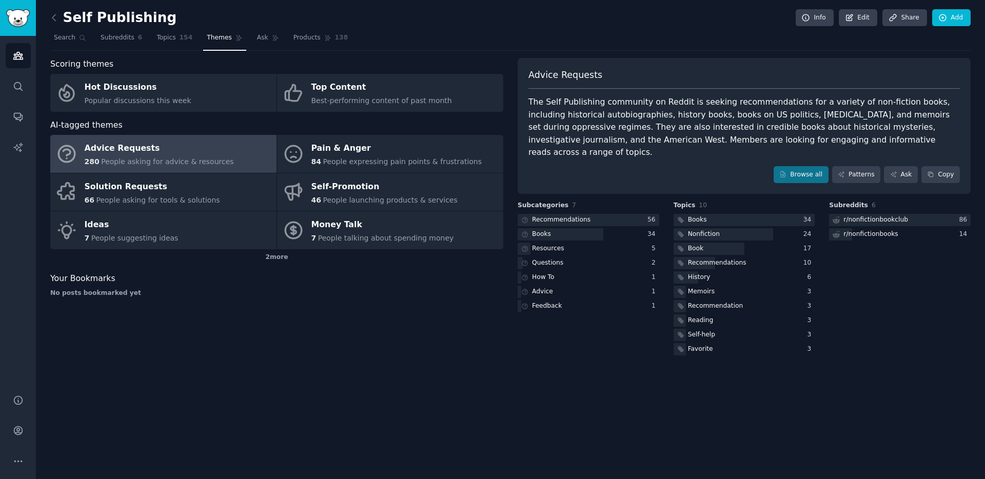
click at [672, 108] on div "The Self Publishing community on Reddit is seeking recommendations for a variet…" at bounding box center [743, 127] width 431 height 63
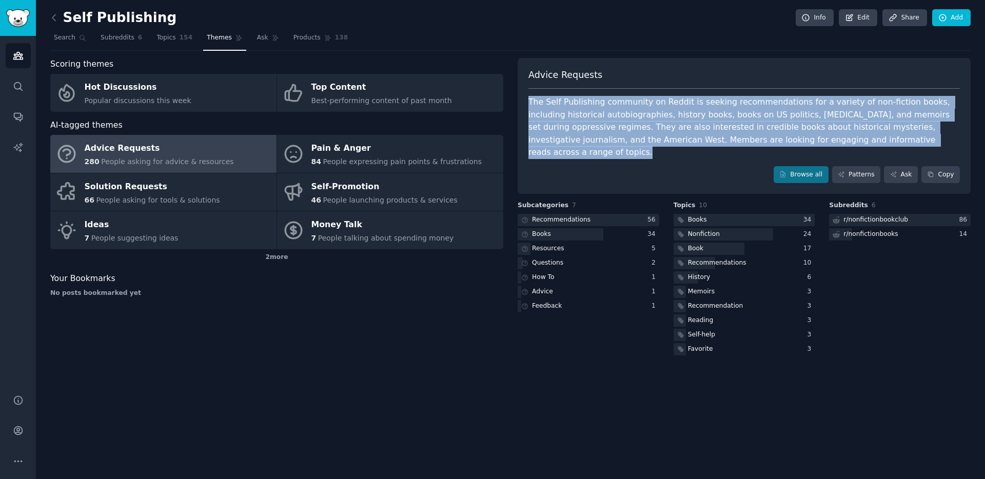
click at [672, 108] on div "The Self Publishing community on Reddit is seeking recommendations for a variet…" at bounding box center [743, 127] width 431 height 63
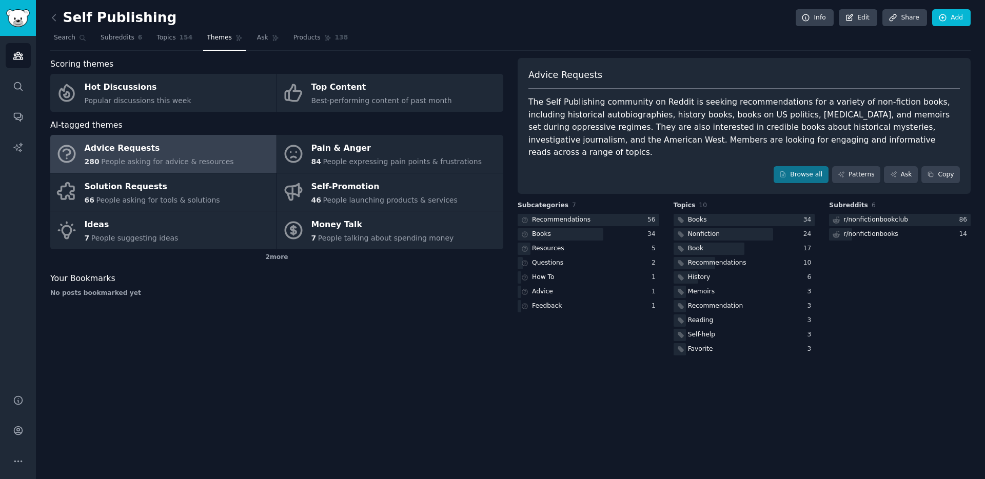
click at [701, 132] on div "The Self Publishing community on Reddit is seeking recommendations for a variet…" at bounding box center [743, 127] width 431 height 63
click at [853, 166] on link "Patterns" at bounding box center [856, 174] width 48 height 17
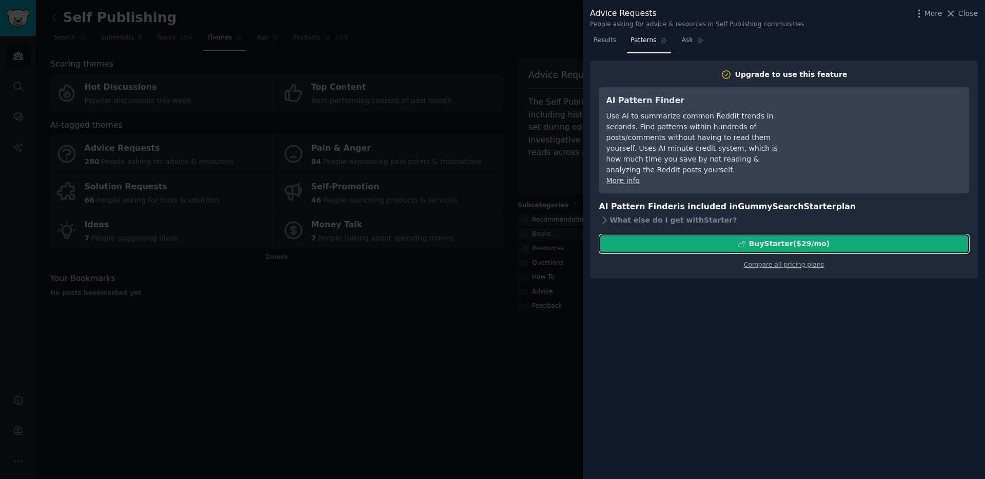
click at [812, 239] on button "Buy Starter ($ 29 /mo )" at bounding box center [784, 243] width 370 height 19
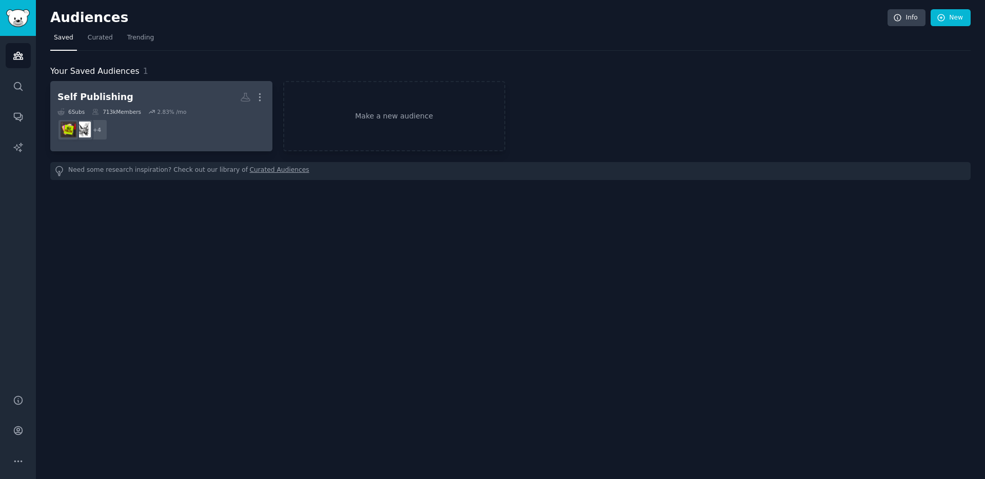
click at [167, 91] on h2 "Self Publishing More" at bounding box center [161, 97] width 208 height 18
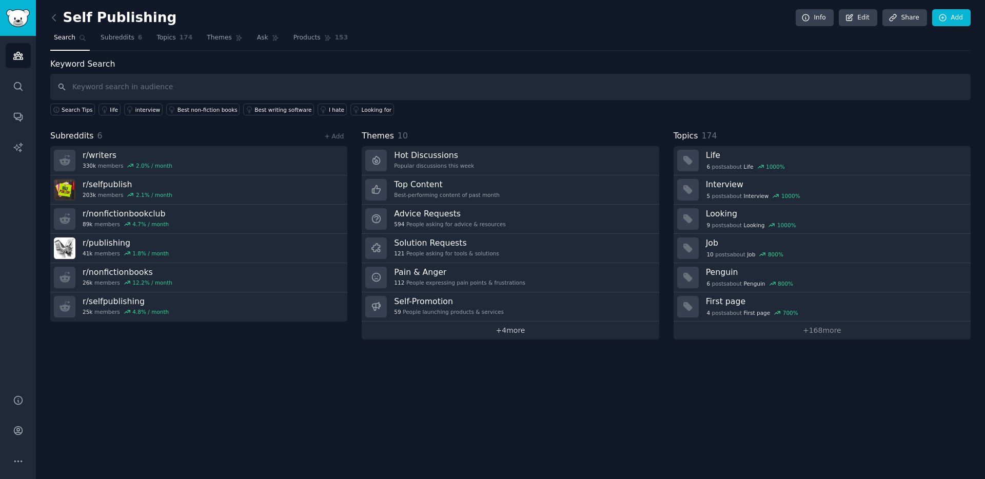
click at [522, 327] on link "+ 4 more" at bounding box center [510, 331] width 297 height 18
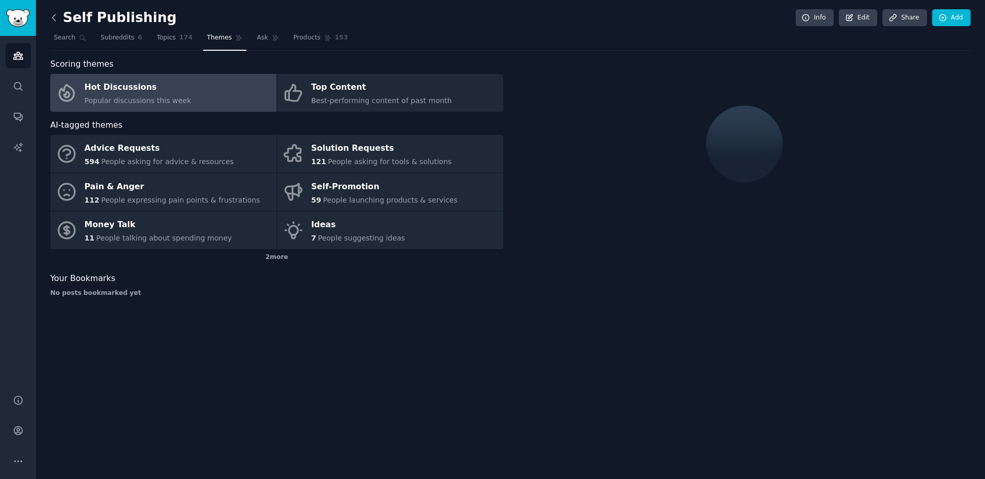
click at [52, 18] on icon at bounding box center [53, 17] width 3 height 6
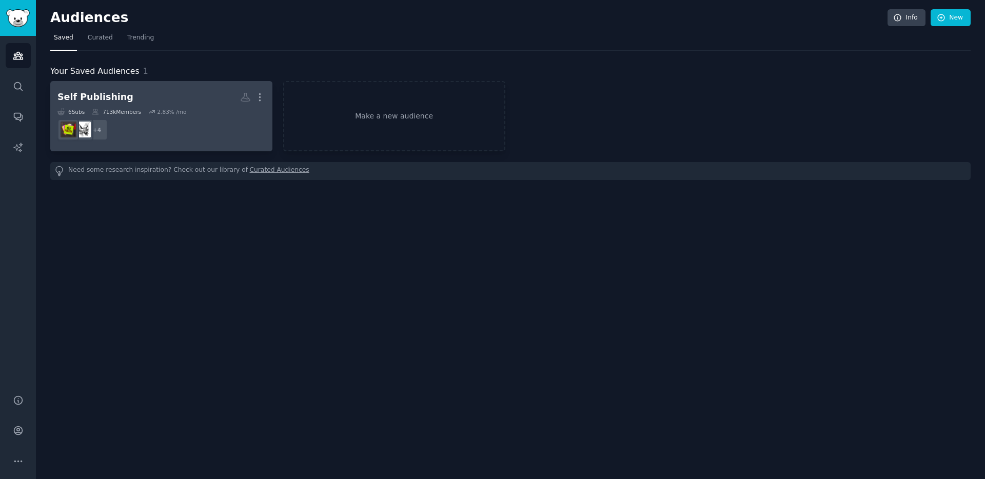
click at [221, 98] on h2 "Self Publishing More" at bounding box center [161, 97] width 208 height 18
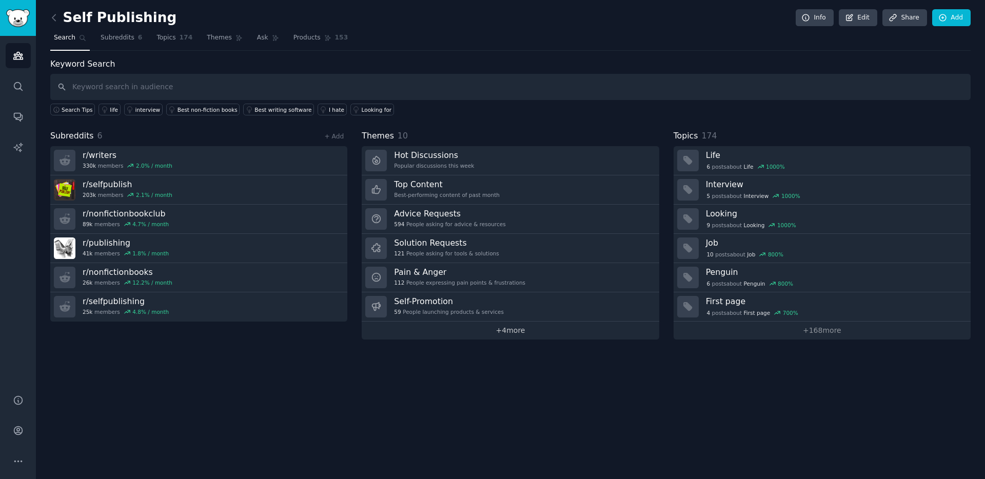
click at [503, 331] on link "+ 4 more" at bounding box center [510, 331] width 297 height 18
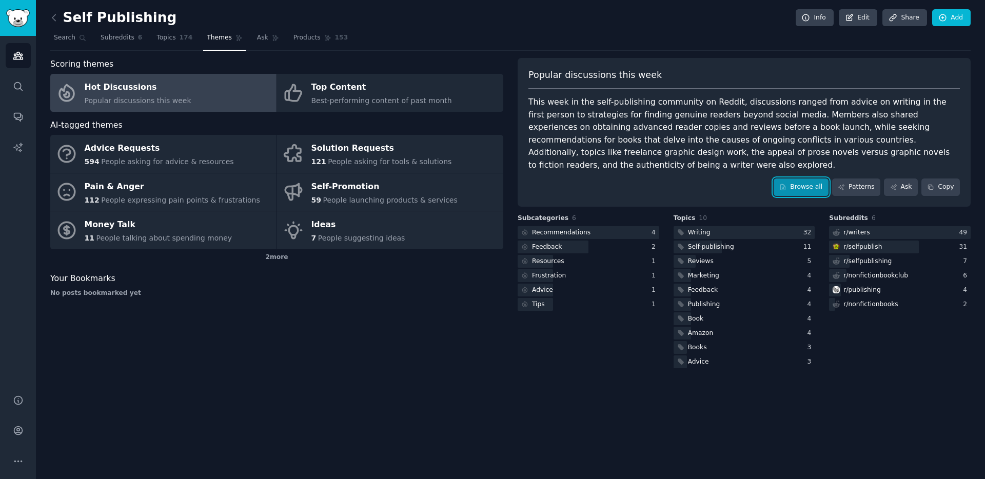
click at [796, 178] on link "Browse all" at bounding box center [800, 186] width 55 height 17
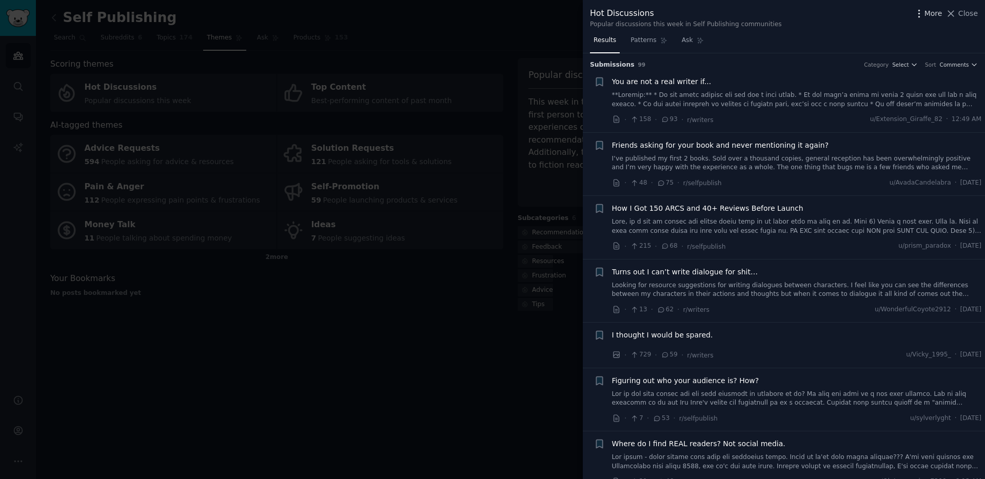
click at [927, 11] on span "More" at bounding box center [933, 13] width 18 height 11
click at [958, 11] on button "Close" at bounding box center [961, 13] width 32 height 11
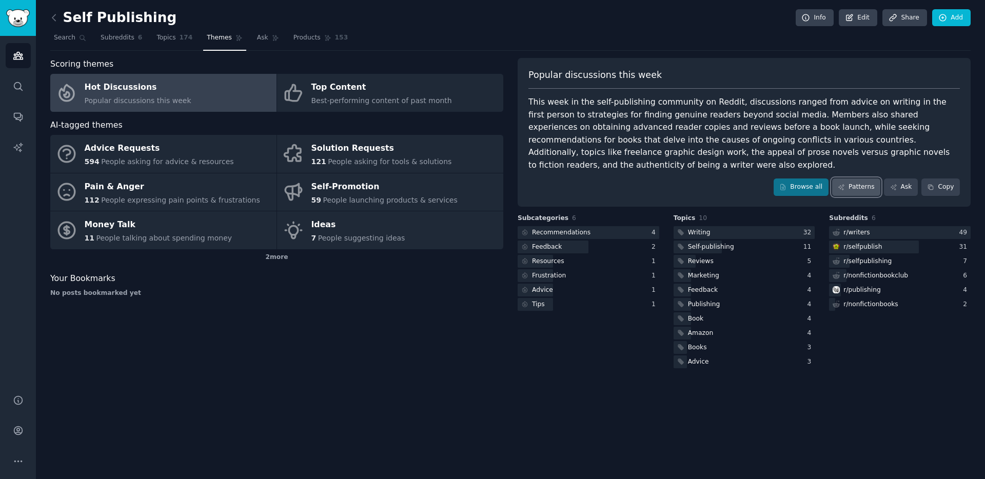
click at [852, 179] on link "Patterns" at bounding box center [856, 186] width 48 height 17
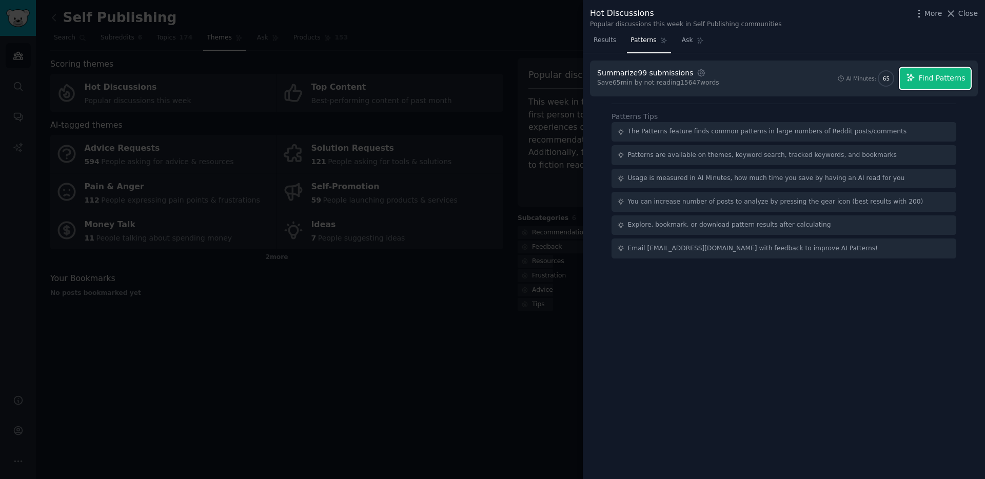
click at [928, 78] on span "Find Patterns" at bounding box center [941, 78] width 47 height 11
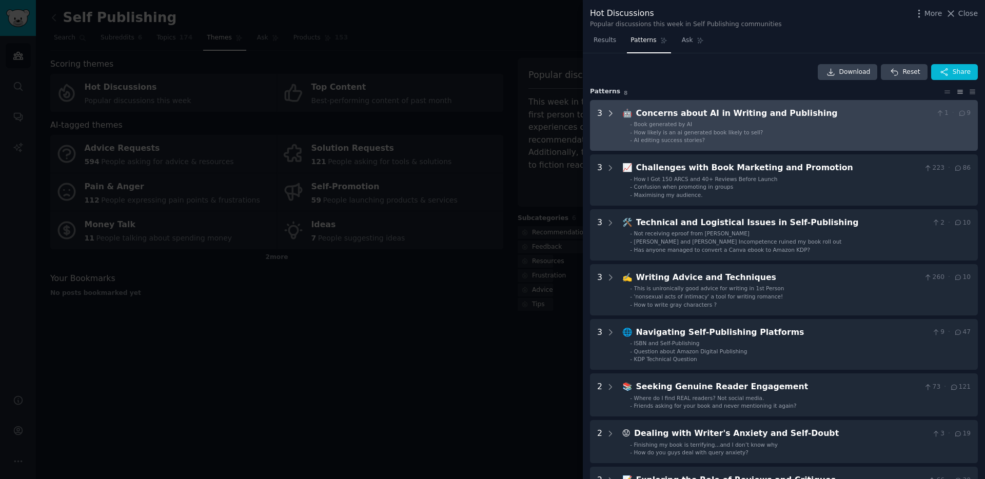
click at [610, 114] on icon at bounding box center [610, 113] width 3 height 5
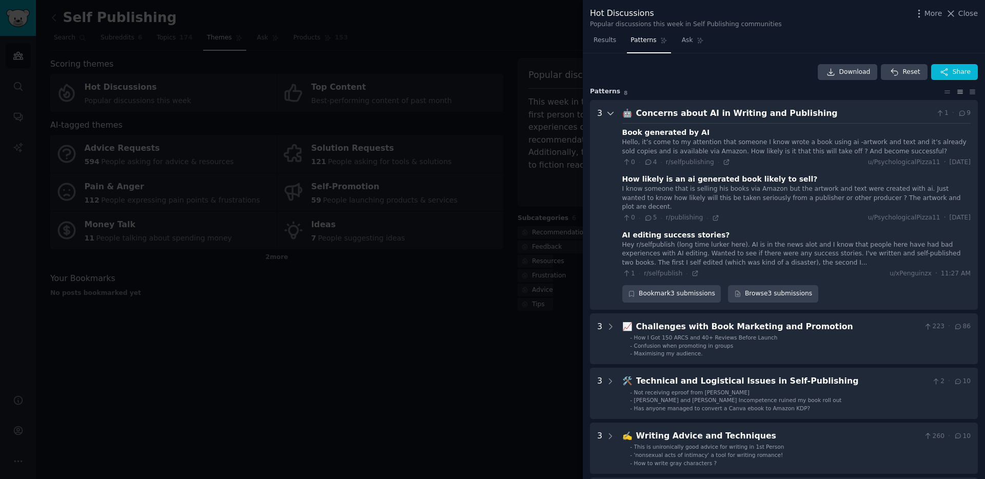
click at [607, 115] on icon at bounding box center [610, 113] width 9 height 9
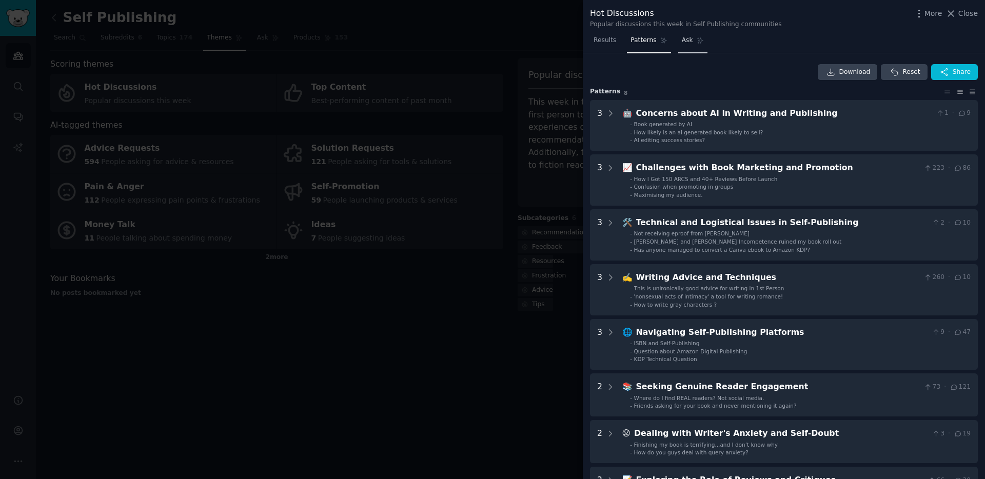
click at [698, 37] on icon at bounding box center [699, 40] width 7 height 7
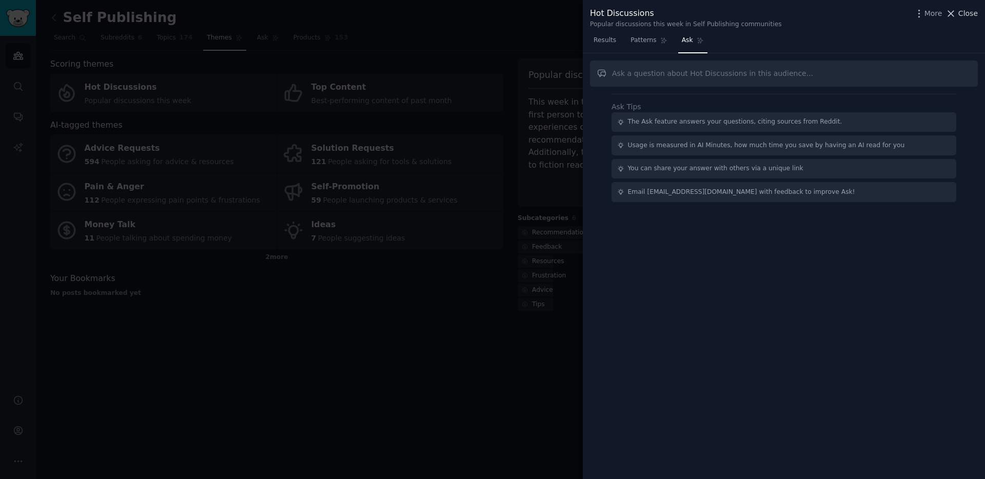
click at [969, 16] on span "Close" at bounding box center [967, 13] width 19 height 11
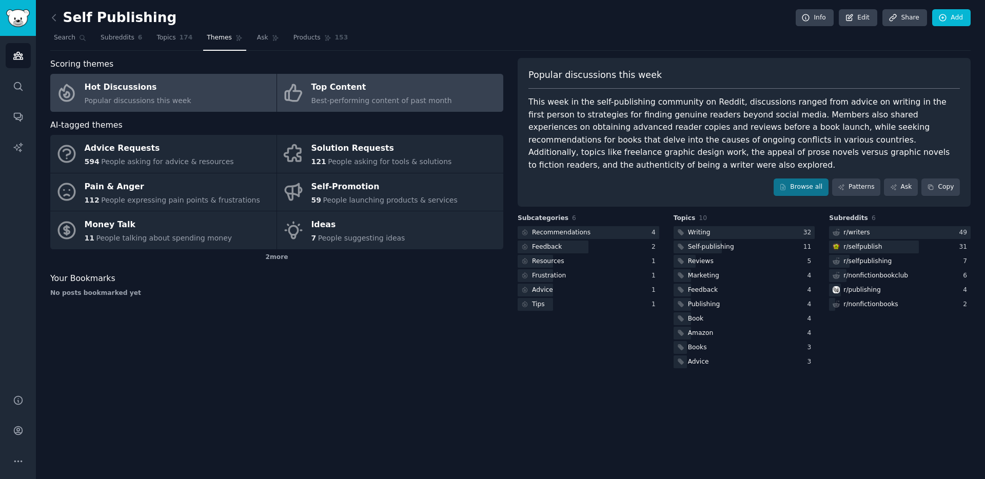
click at [356, 105] on span "Best-performing content of past month" at bounding box center [381, 100] width 141 height 8
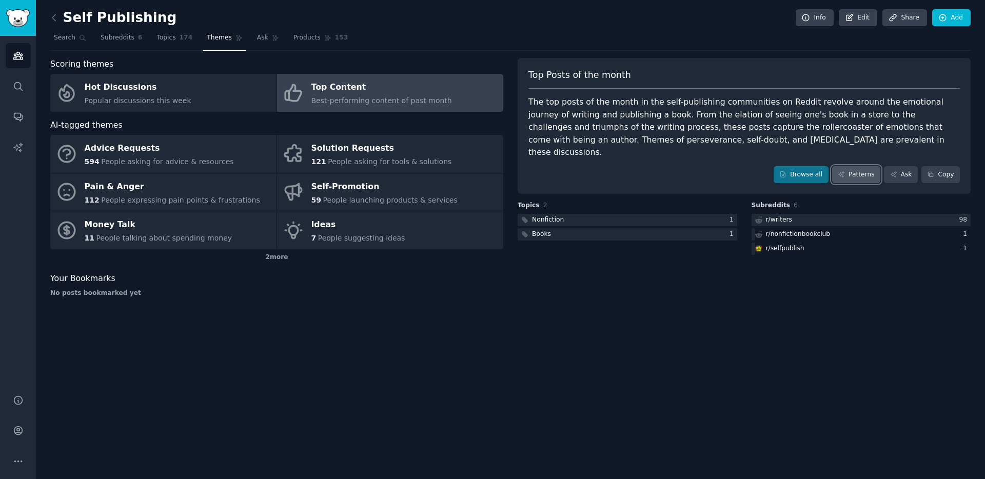
click at [857, 166] on link "Patterns" at bounding box center [856, 174] width 48 height 17
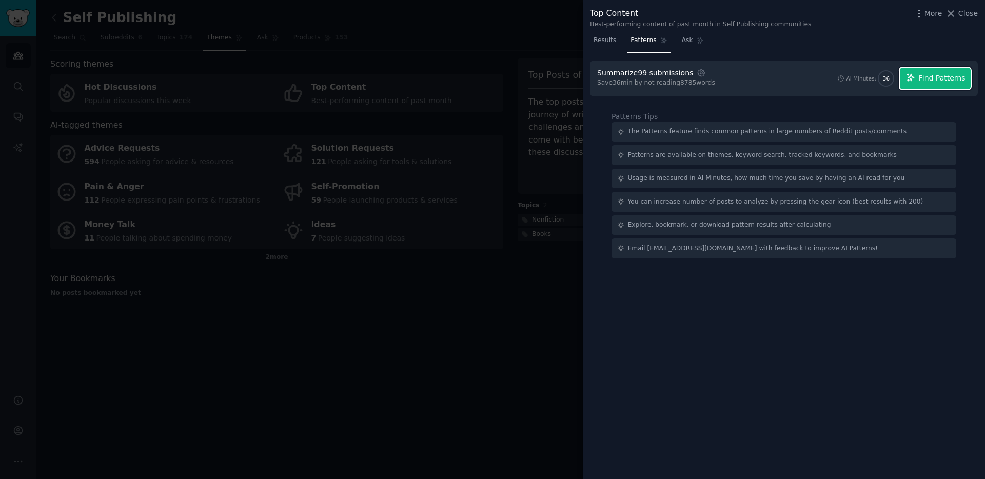
click at [922, 83] on span "Find Patterns" at bounding box center [941, 78] width 47 height 11
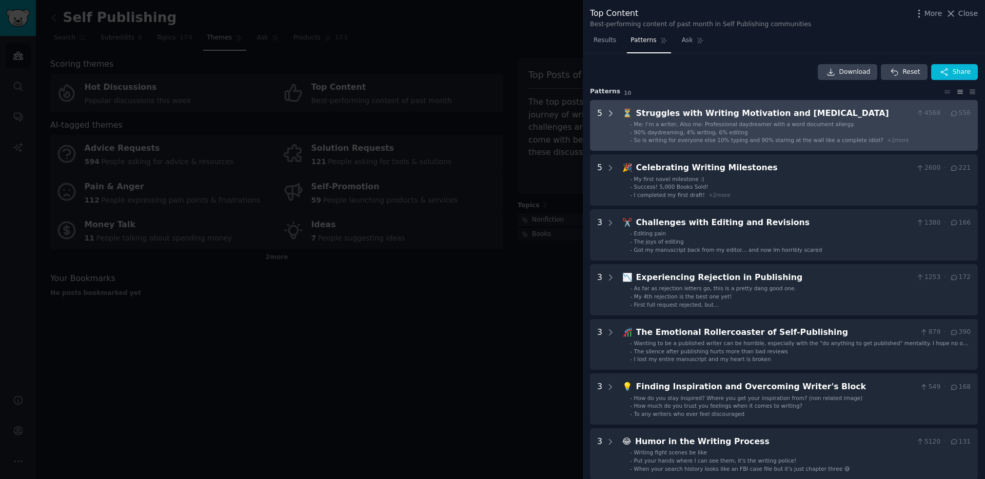
click at [609, 110] on icon at bounding box center [610, 113] width 9 height 9
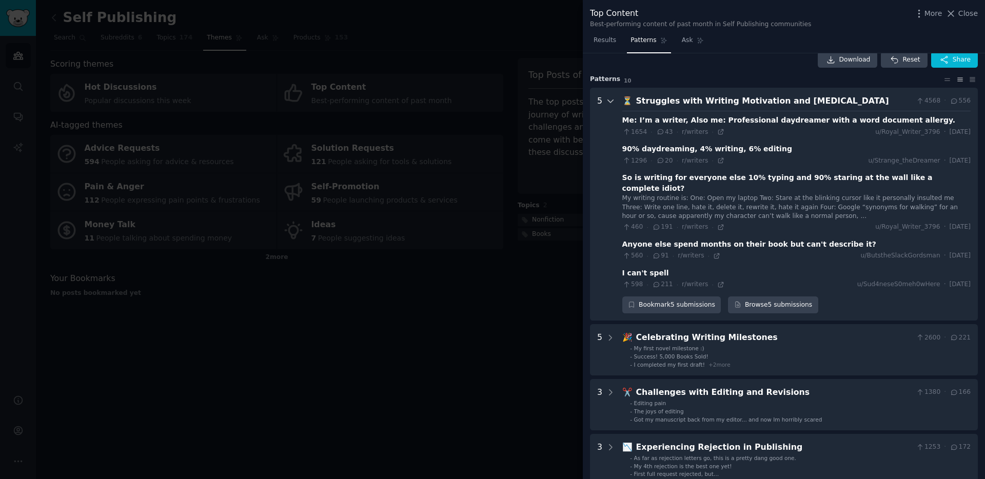
scroll to position [11, 0]
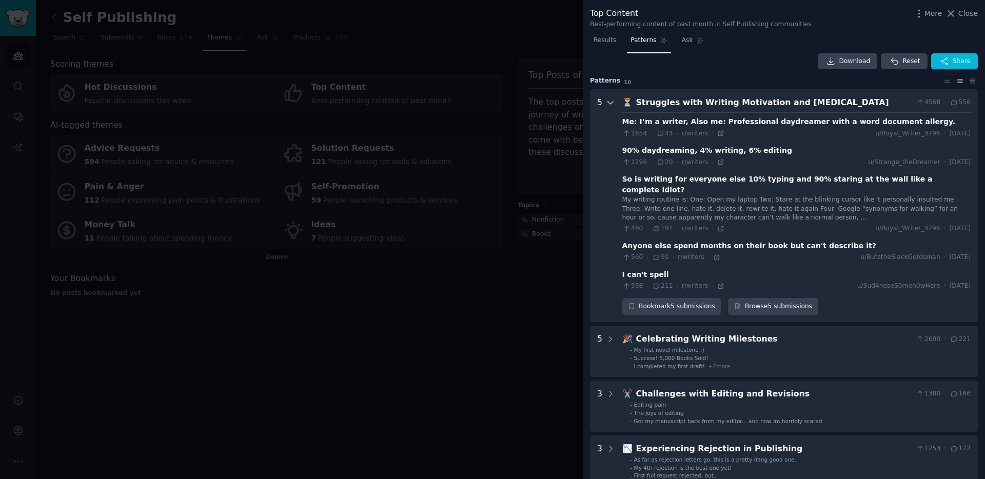
click at [610, 102] on icon at bounding box center [610, 102] width 9 height 9
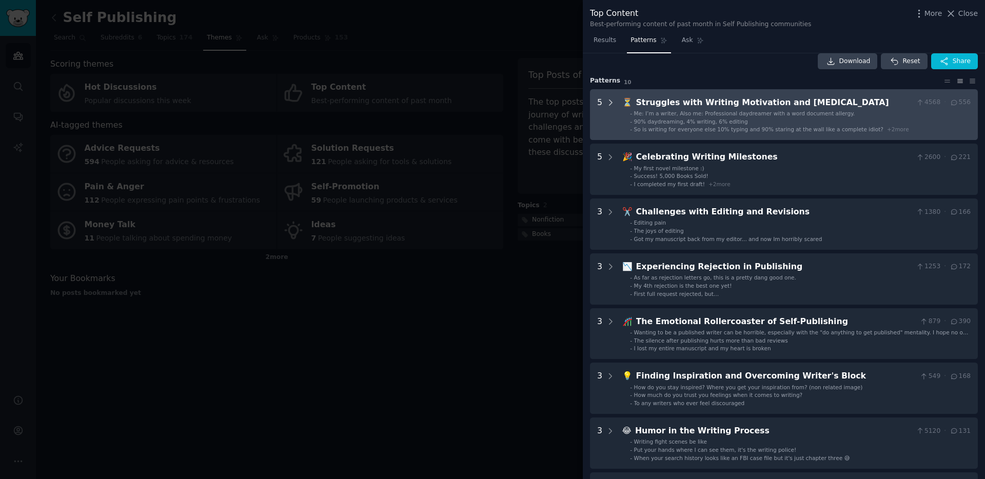
click at [610, 102] on icon at bounding box center [610, 102] width 3 height 5
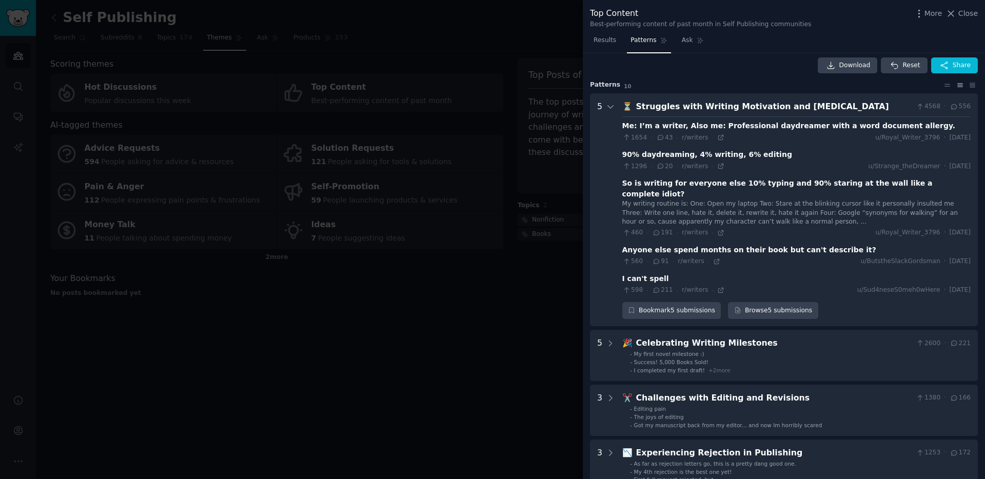
scroll to position [6, 0]
click at [610, 107] on icon at bounding box center [610, 107] width 9 height 9
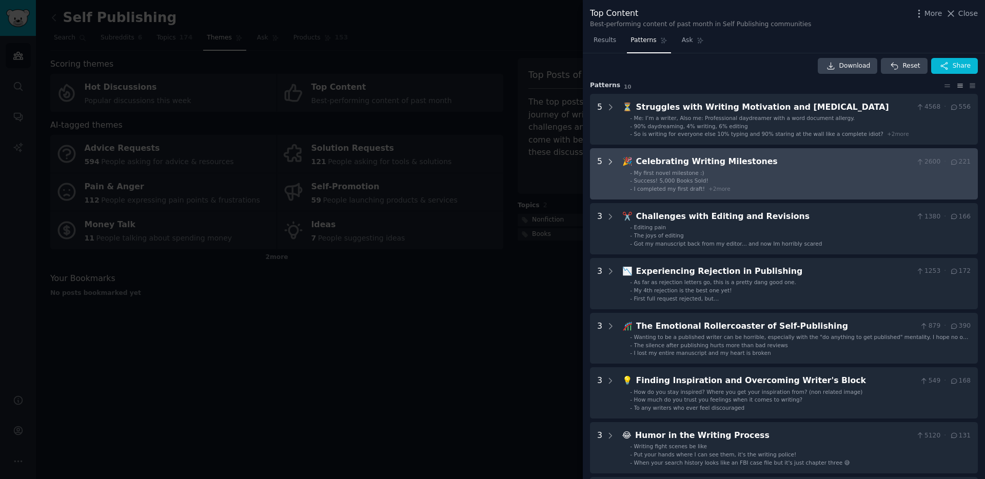
click at [611, 161] on icon at bounding box center [610, 161] width 3 height 5
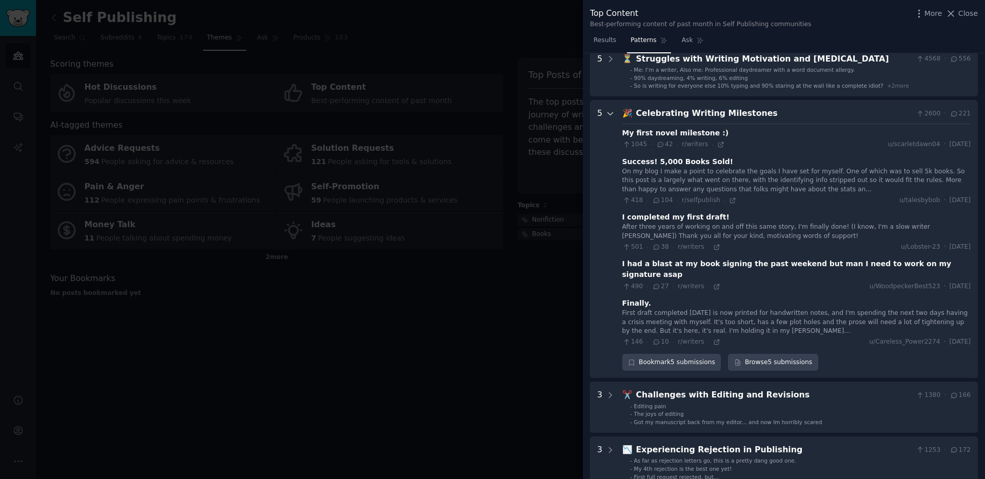
scroll to position [51, 0]
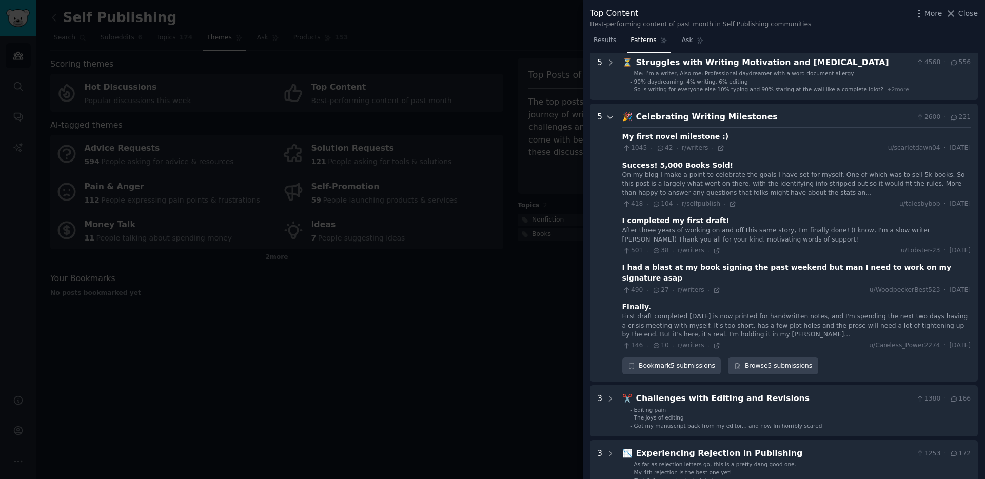
click at [608, 116] on icon at bounding box center [610, 117] width 9 height 9
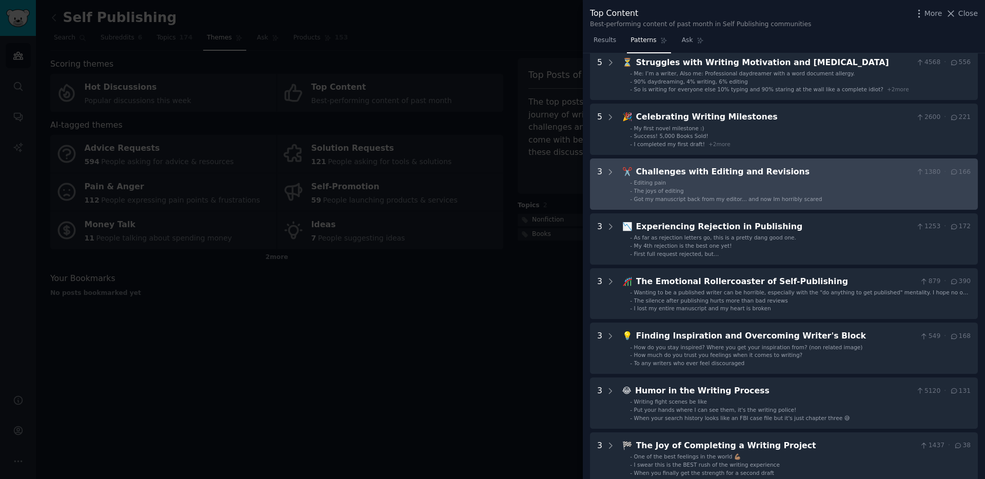
scroll to position [0, 0]
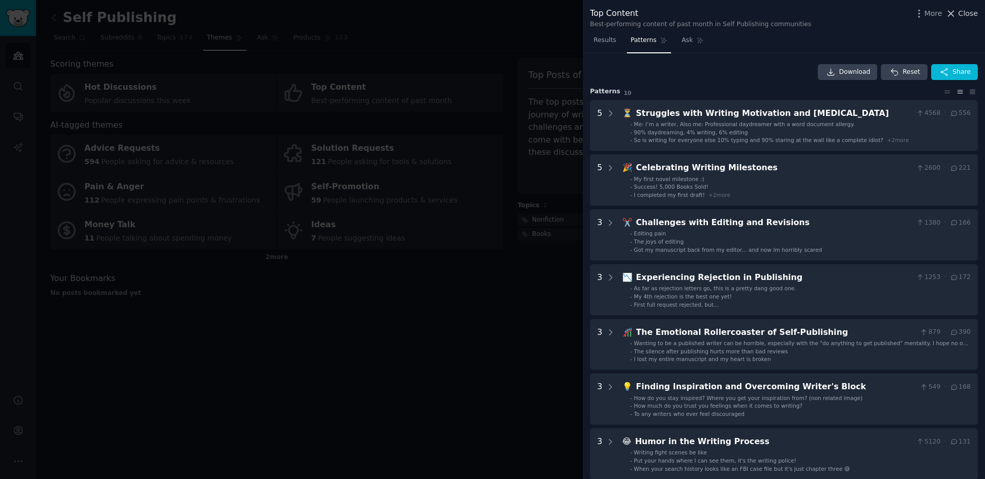
click at [967, 12] on span "Close" at bounding box center [967, 13] width 19 height 11
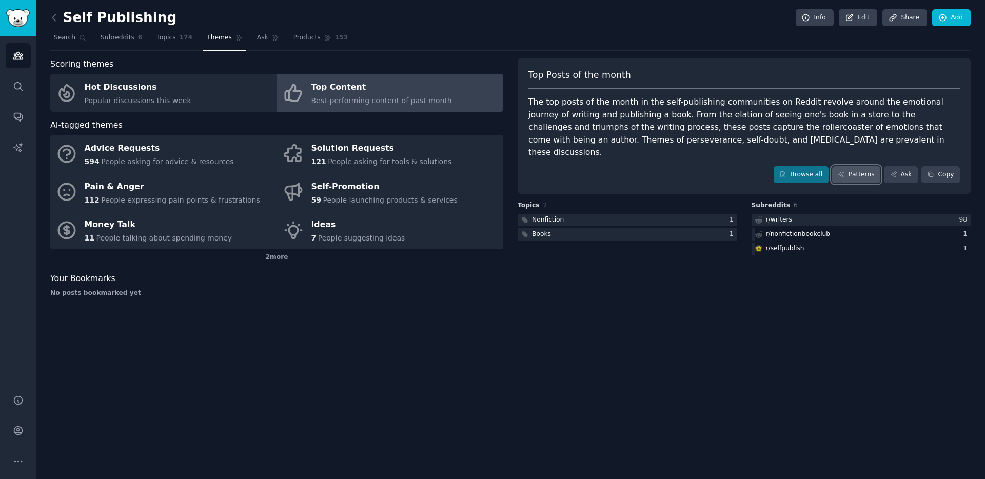
click at [849, 166] on link "Patterns" at bounding box center [856, 174] width 48 height 17
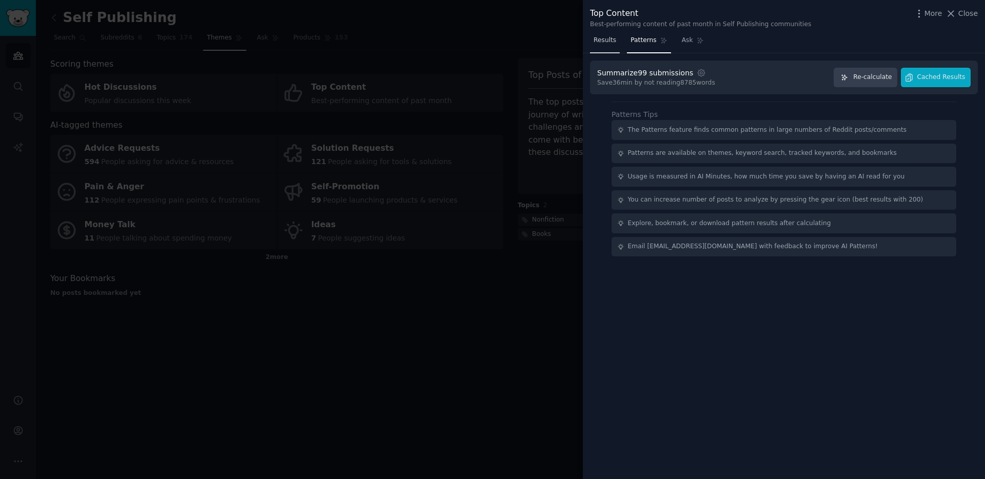
click at [615, 46] on link "Results" at bounding box center [605, 42] width 30 height 21
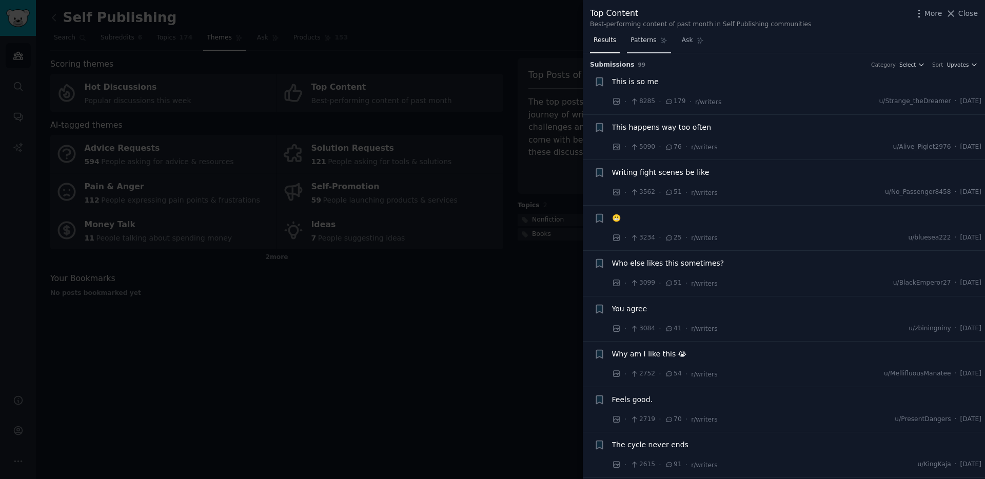
click at [635, 42] on span "Patterns" at bounding box center [643, 40] width 26 height 9
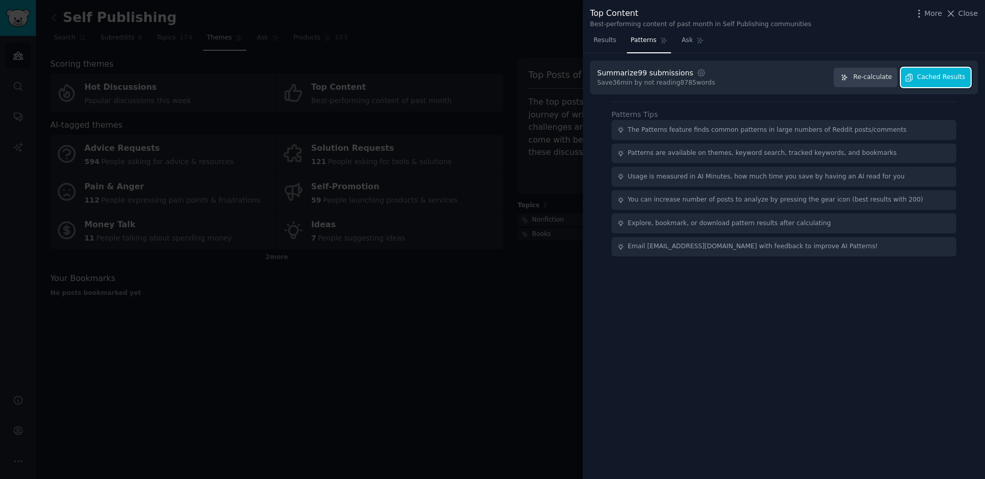
click at [948, 81] on span "Cached Results" at bounding box center [941, 77] width 48 height 9
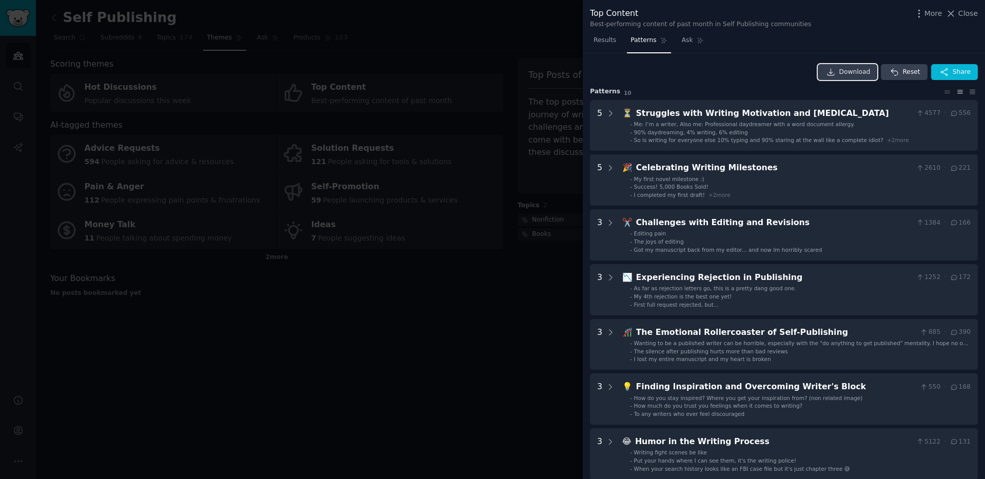
click at [859, 68] on span "Download" at bounding box center [854, 72] width 31 height 9
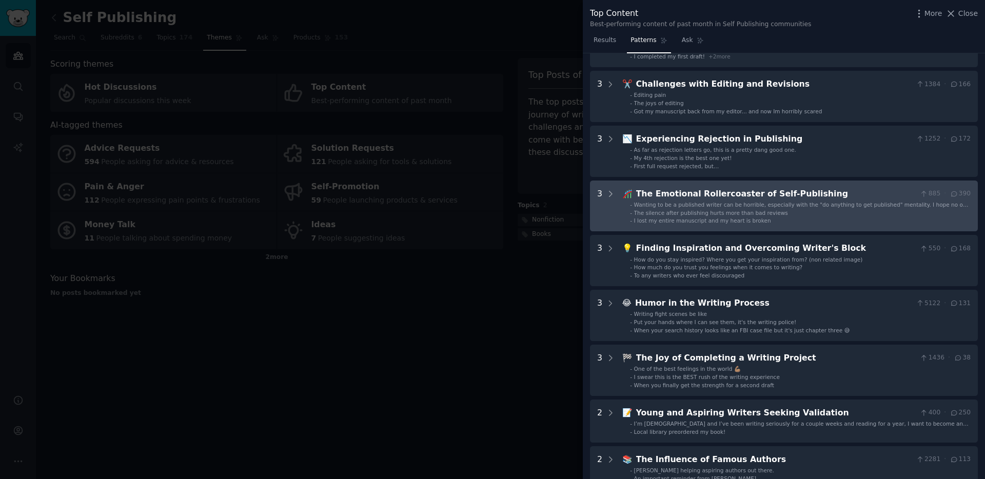
scroll to position [321, 0]
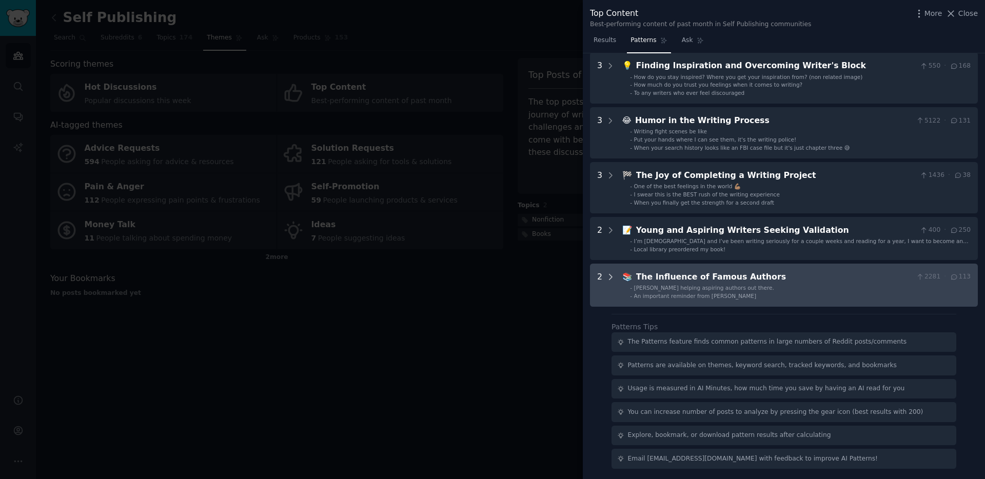
click at [612, 276] on icon at bounding box center [610, 276] width 9 height 9
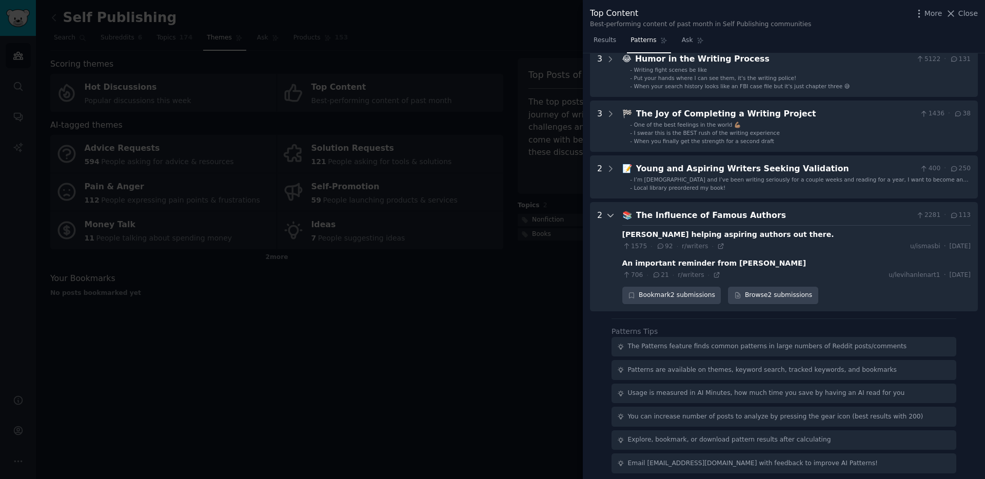
scroll to position [387, 0]
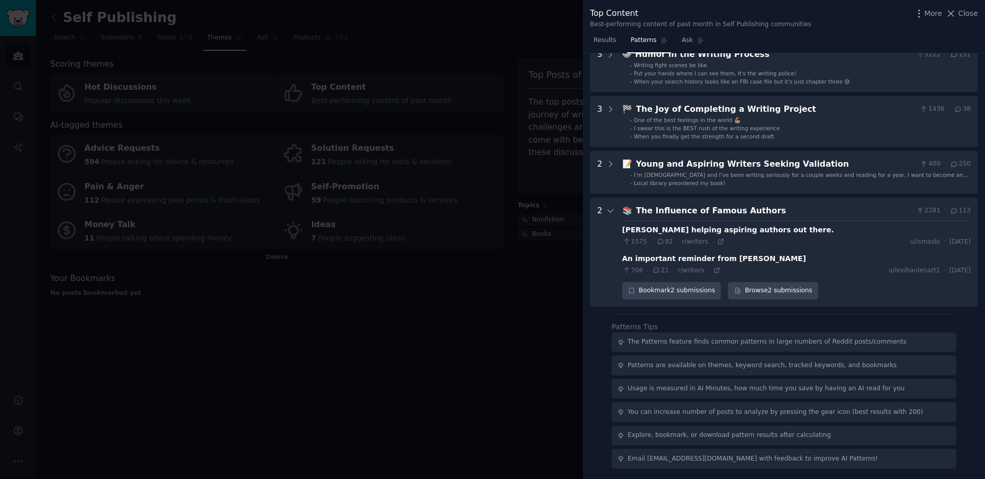
click at [749, 231] on div "Mr. King helping aspiring authors out there." at bounding box center [728, 230] width 212 height 11
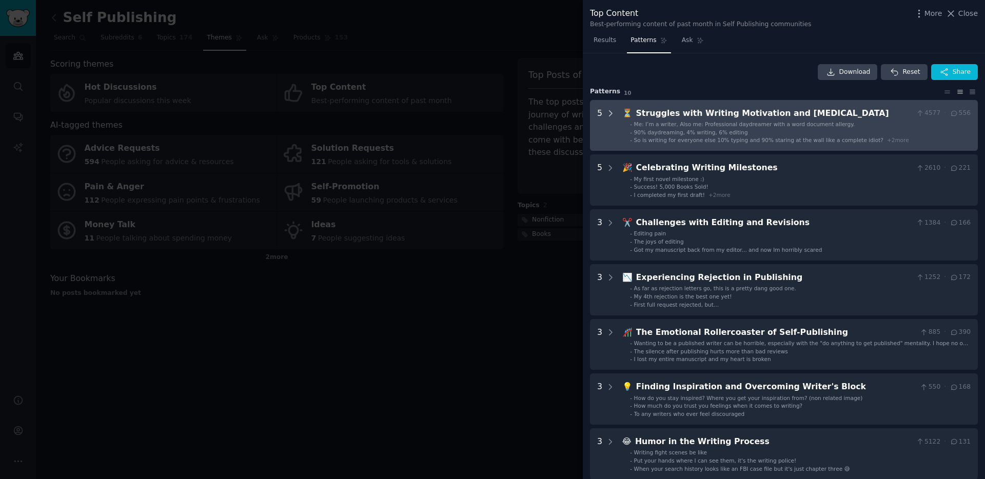
click at [610, 111] on icon at bounding box center [610, 113] width 9 height 9
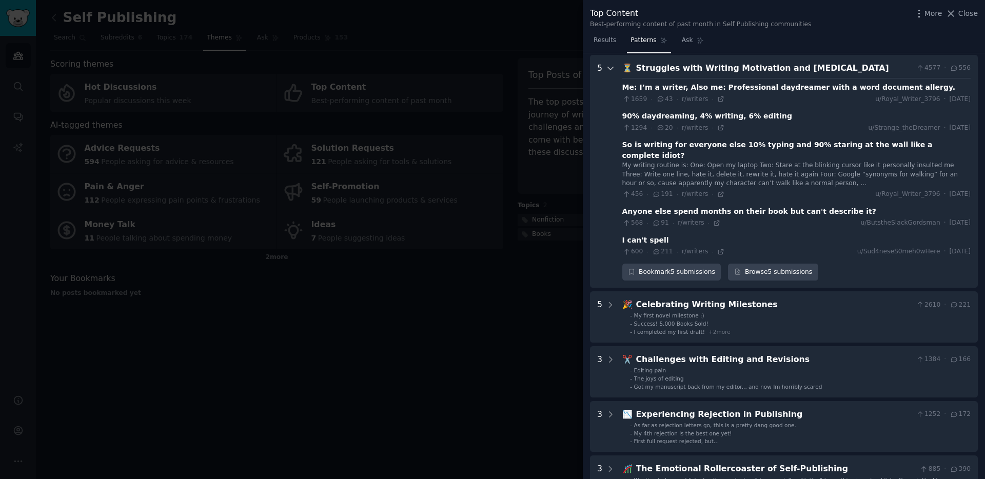
scroll to position [47, 0]
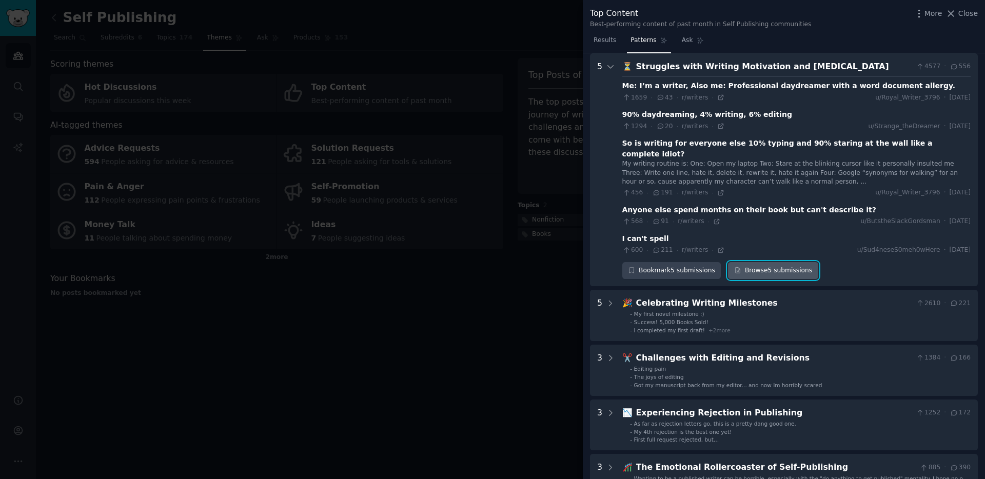
click at [758, 262] on link "Browse 5 submissions" at bounding box center [773, 270] width 90 height 17
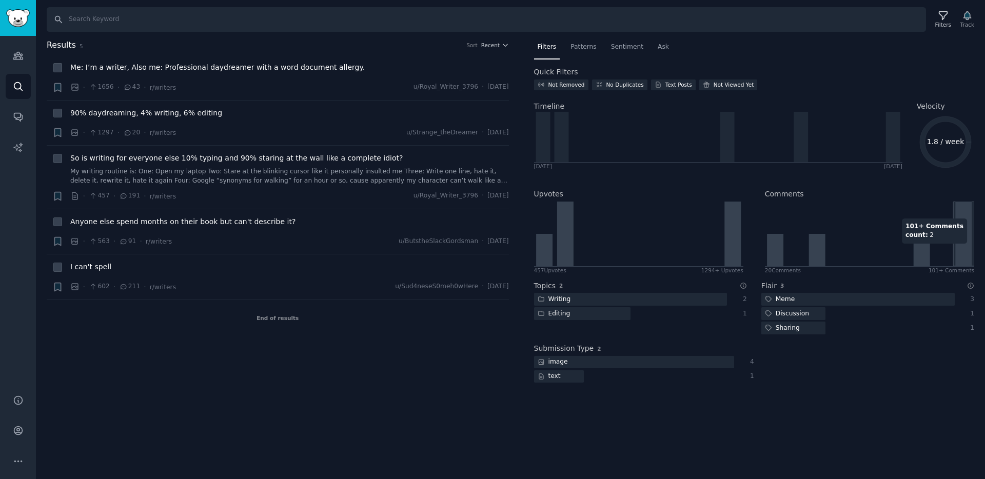
click at [971, 248] on icon at bounding box center [869, 234] width 209 height 65
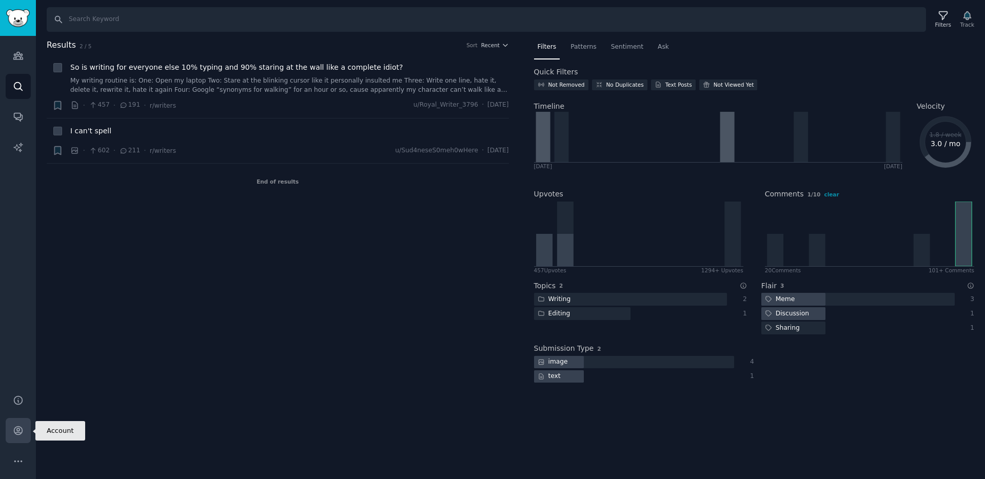
click at [19, 429] on icon "Sidebar" at bounding box center [18, 431] width 8 height 8
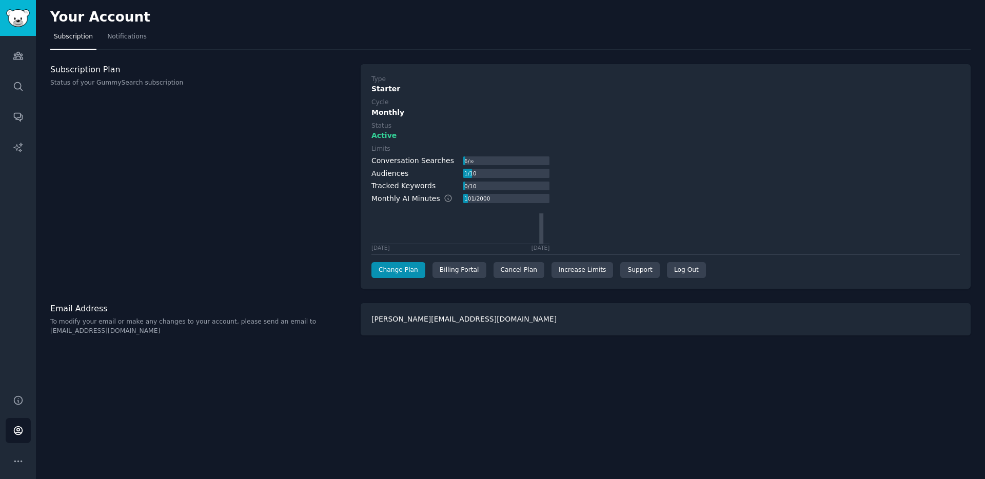
click at [432, 323] on div "shane@booklaunchers.com" at bounding box center [666, 319] width 610 height 32
click at [93, 332] on p "To modify your email or make any changes to your account, please send an email …" at bounding box center [199, 326] width 299 height 18
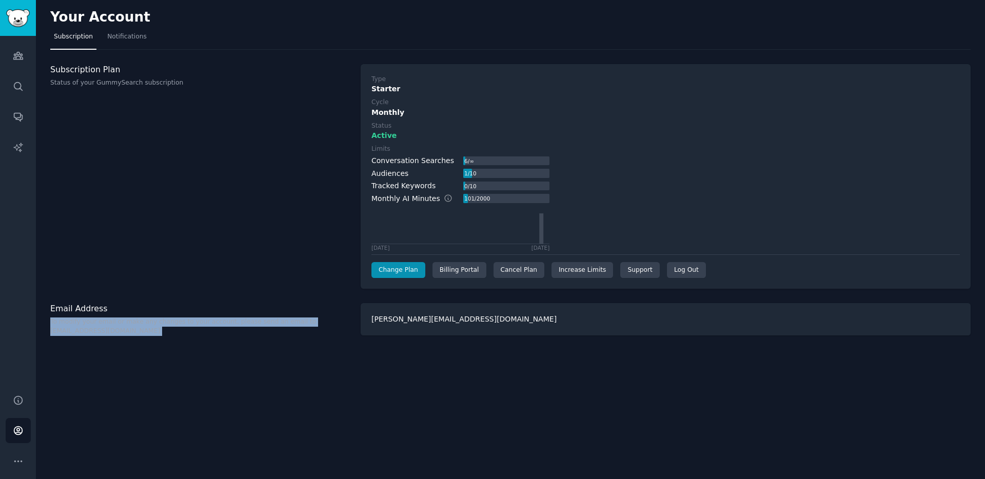
click at [93, 332] on p "To modify your email or make any changes to your account, please send an email …" at bounding box center [199, 326] width 299 height 18
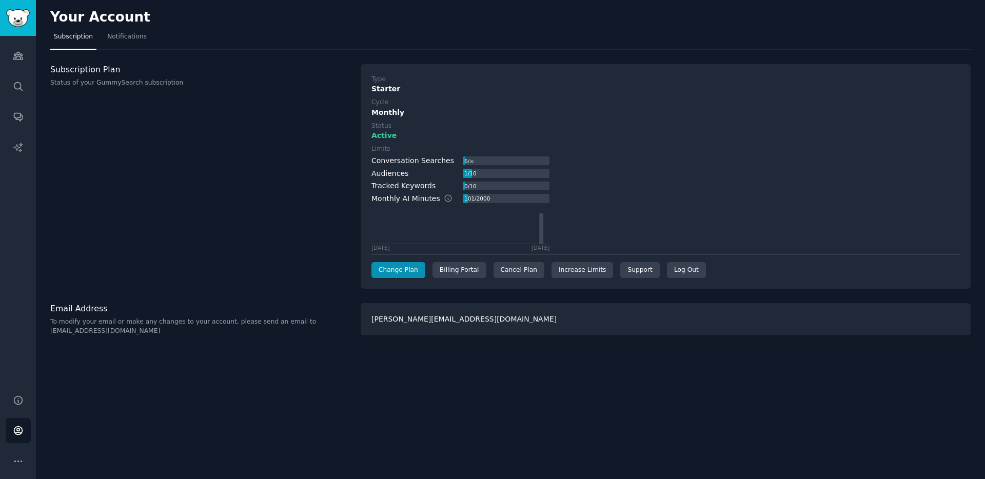
click at [111, 335] on div "Your Account Subscription Notifications Subscription Plan Status of your GummyS…" at bounding box center [510, 239] width 949 height 479
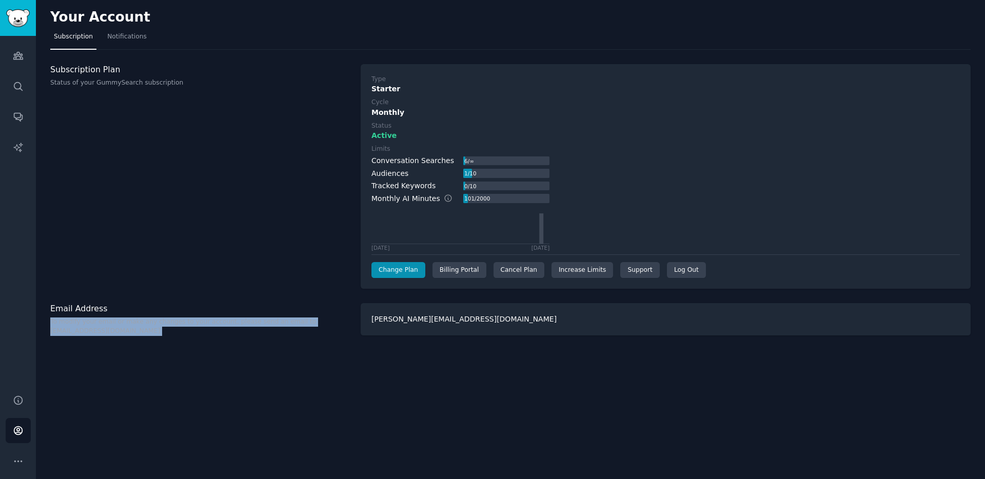
drag, startPoint x: 127, startPoint y: 333, endPoint x: 51, endPoint y: 331, distance: 76.4
click at [51, 331] on p "To modify your email or make any changes to your account, please send an email …" at bounding box center [199, 326] width 299 height 18
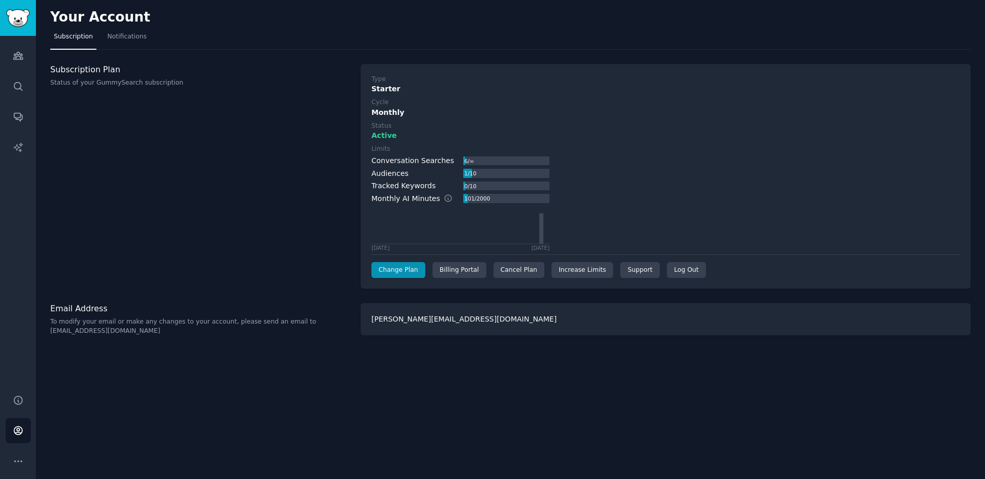
click at [51, 334] on p "To modify your email or make any changes to your account, please send an email …" at bounding box center [199, 326] width 299 height 18
drag, startPoint x: 51, startPoint y: 334, endPoint x: 129, endPoint y: 334, distance: 77.9
click at [129, 334] on p "To modify your email or make any changes to your account, please send an email …" at bounding box center [199, 326] width 299 height 18
copy p "help@gummysearch.com"
click at [124, 33] on span "Notifications" at bounding box center [126, 36] width 39 height 9
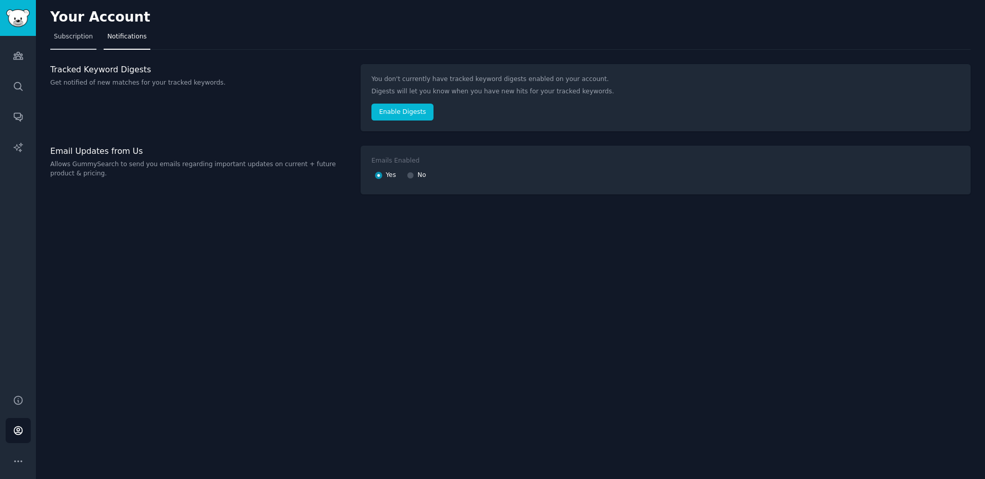
click at [79, 36] on span "Subscription" at bounding box center [73, 36] width 39 height 9
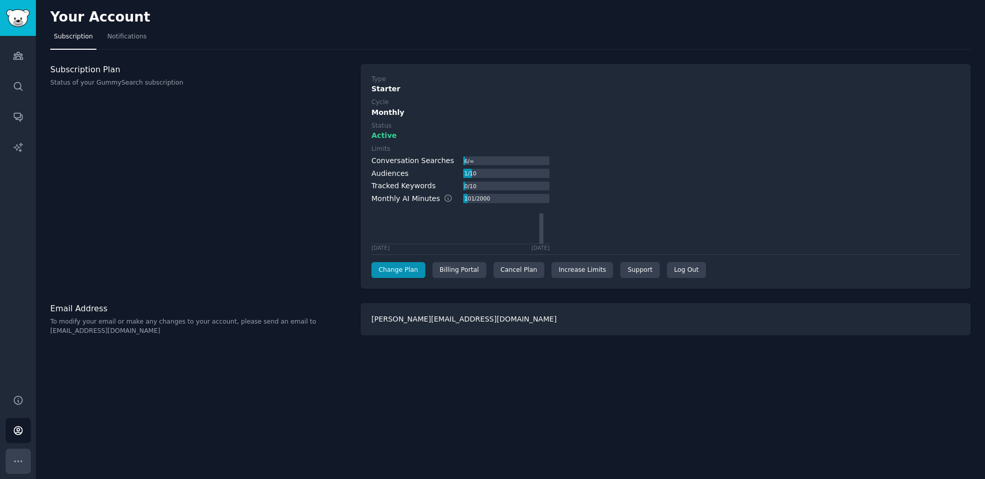
click at [21, 459] on icon "Sidebar" at bounding box center [18, 461] width 11 height 11
click at [15, 59] on icon "Sidebar" at bounding box center [18, 55] width 11 height 11
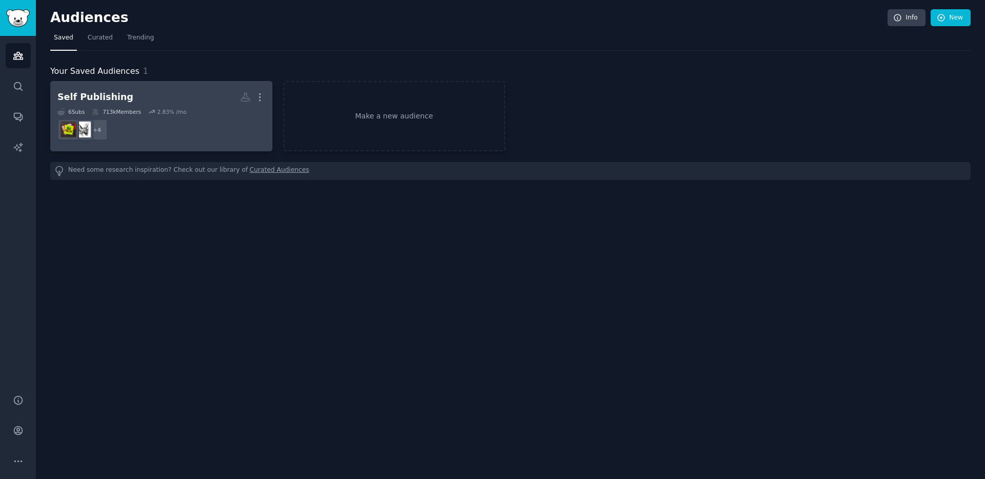
click at [161, 86] on link "Self Publishing More 6 Sub s 713k Members 2.83 % /mo + 4" at bounding box center [161, 116] width 222 height 70
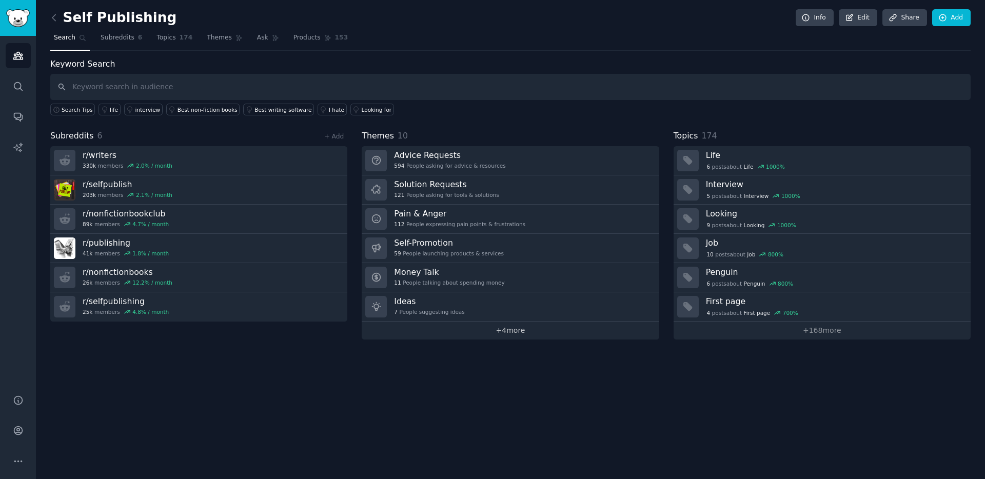
click at [514, 331] on link "+ 4 more" at bounding box center [510, 331] width 297 height 18
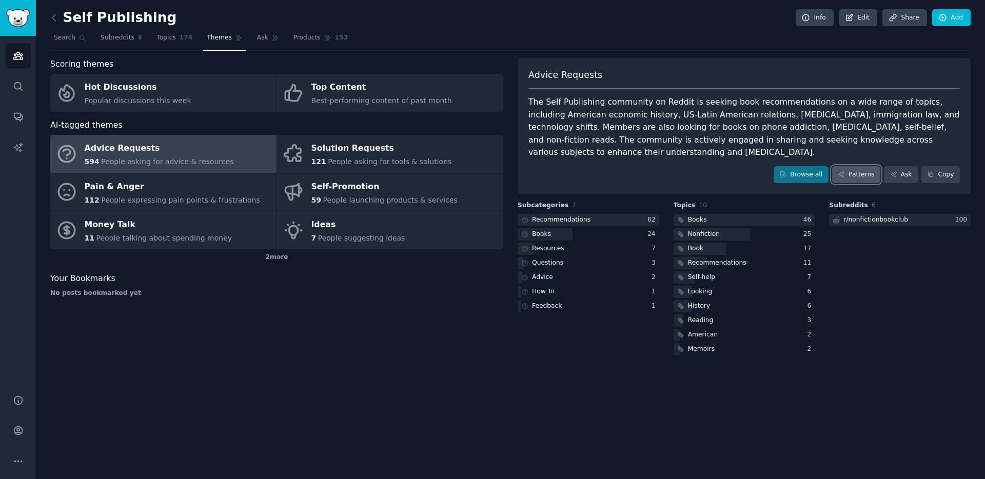
click at [853, 177] on link "Patterns" at bounding box center [856, 174] width 48 height 17
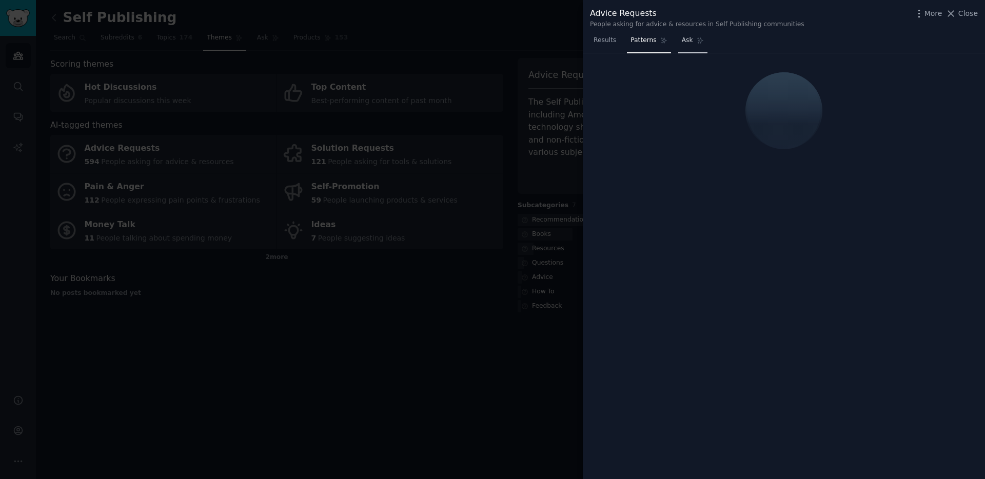
click at [684, 41] on span "Ask" at bounding box center [687, 40] width 11 height 9
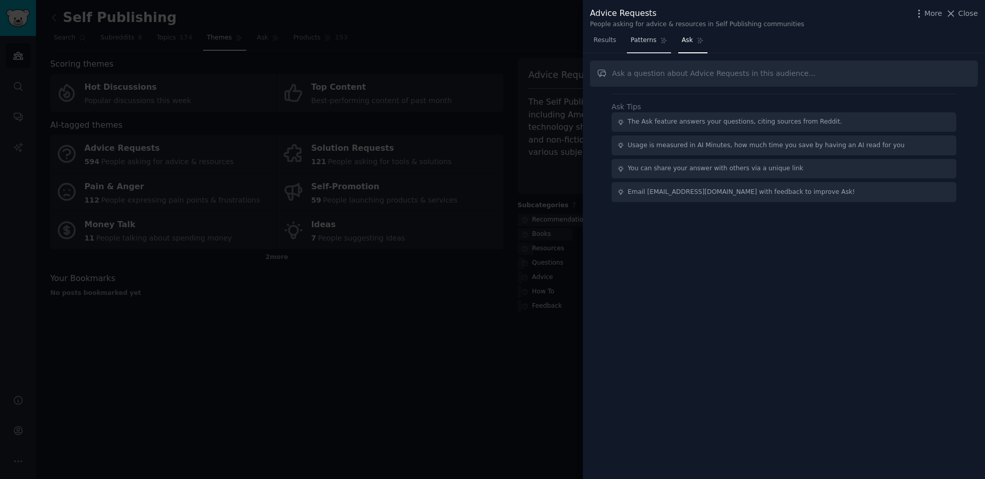
click at [643, 39] on span "Patterns" at bounding box center [643, 40] width 26 height 9
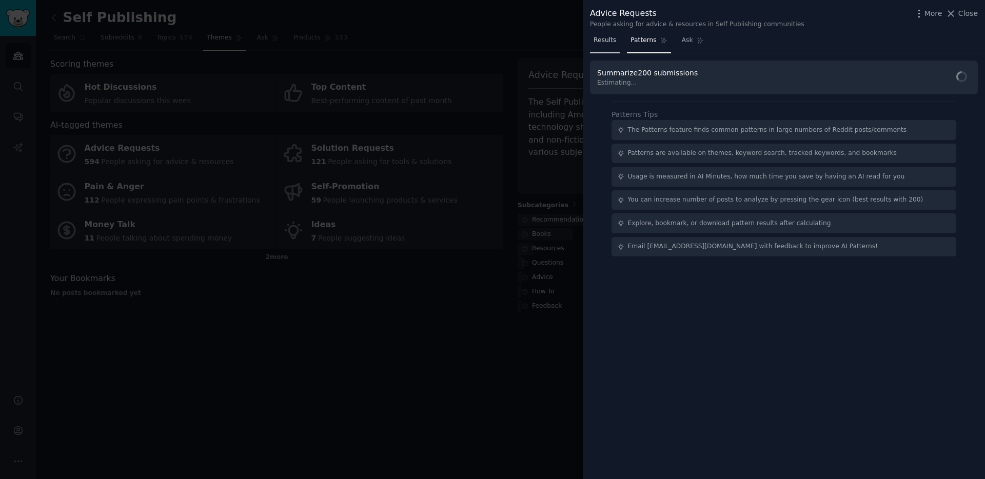
click at [613, 39] on span "Results" at bounding box center [604, 40] width 23 height 9
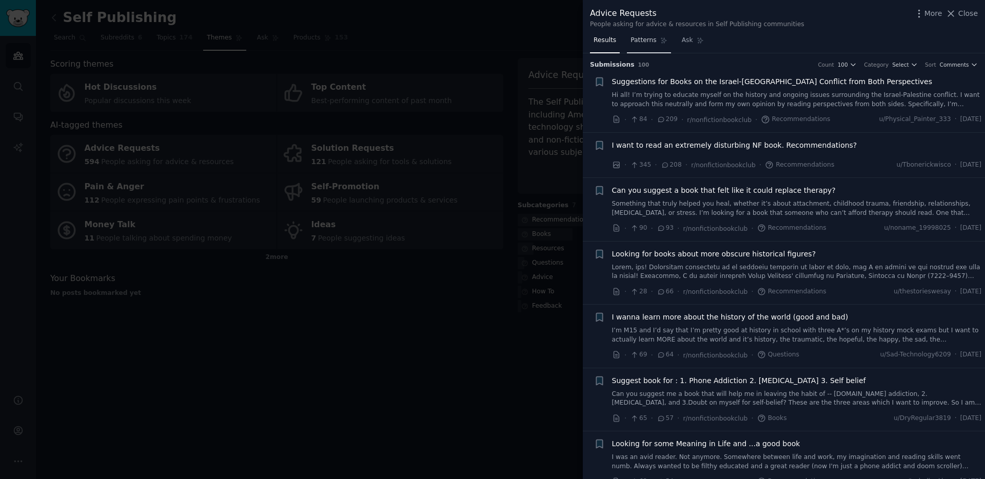
click at [651, 39] on span "Patterns" at bounding box center [643, 40] width 26 height 9
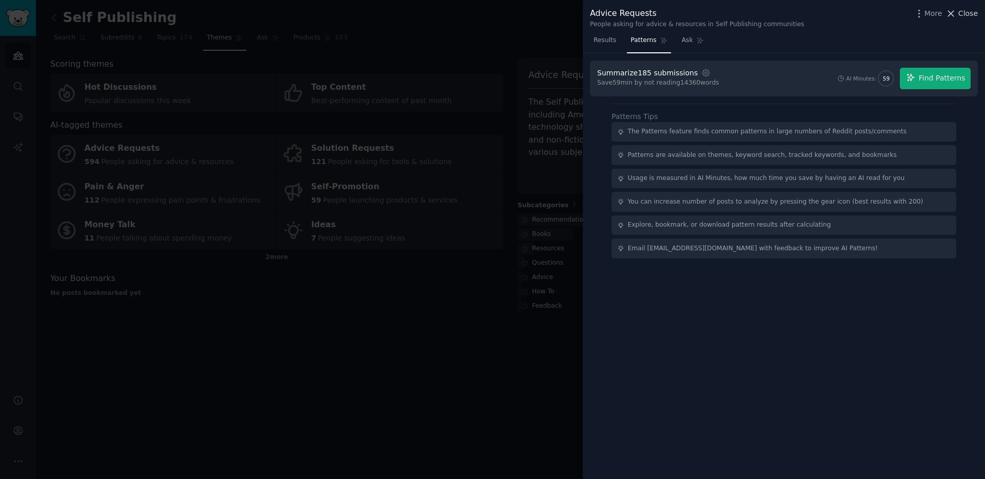
click at [961, 11] on span "Close" at bounding box center [967, 13] width 19 height 11
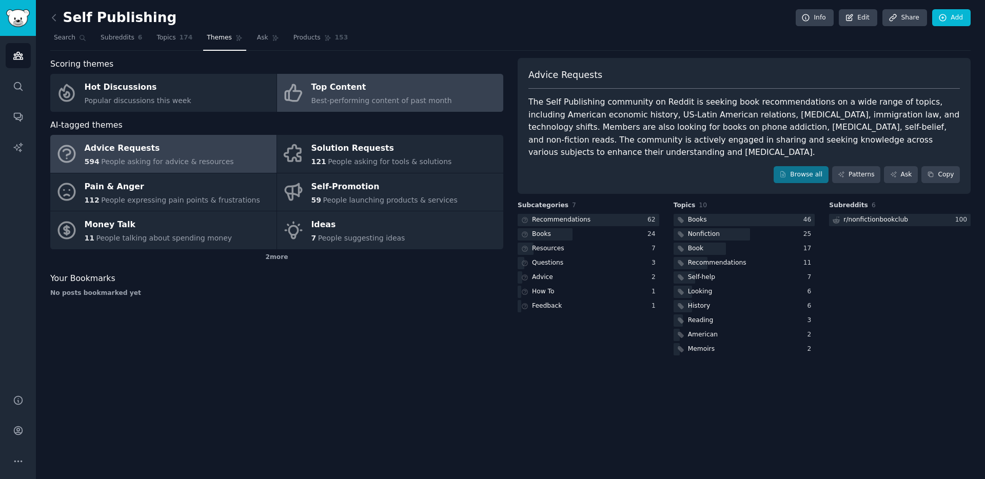
click at [308, 100] on link "Top Content Best-performing content of past month" at bounding box center [390, 93] width 226 height 38
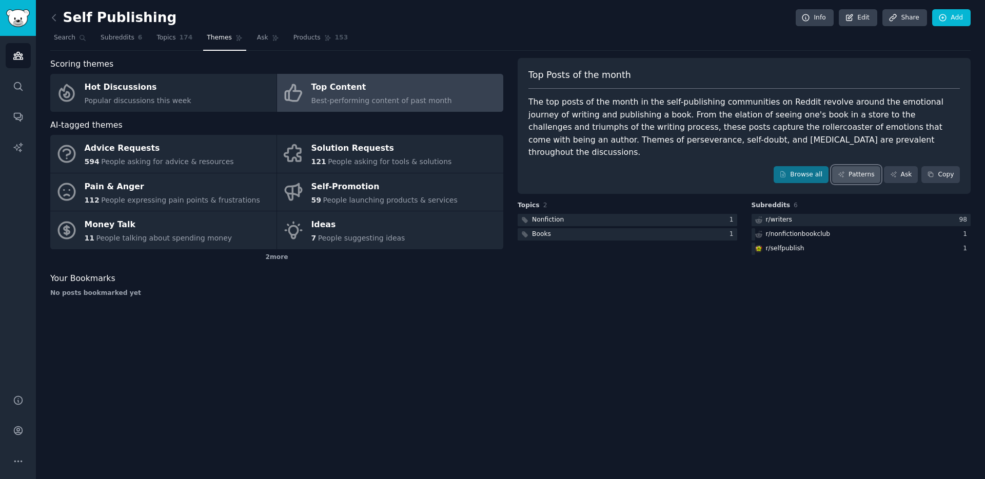
click at [862, 166] on link "Patterns" at bounding box center [856, 174] width 48 height 17
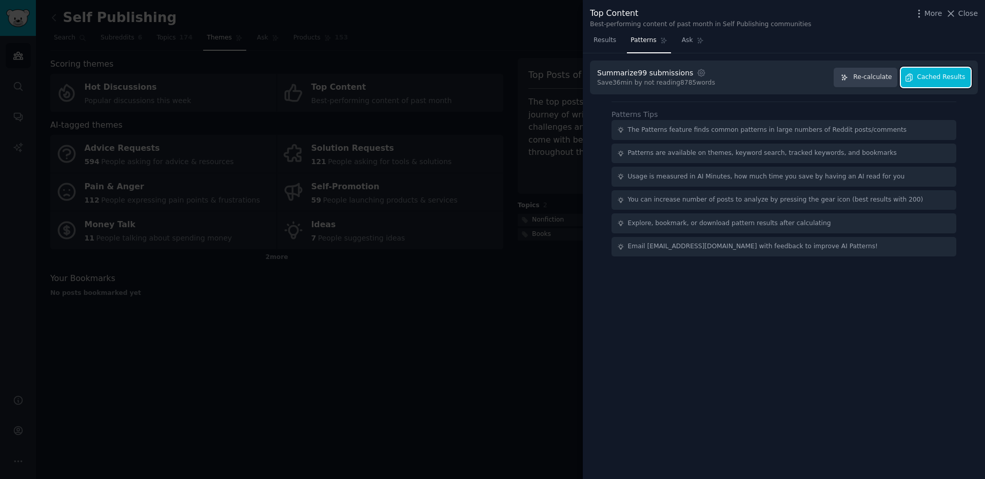
click at [925, 84] on button "Cached Results" at bounding box center [936, 78] width 70 height 20
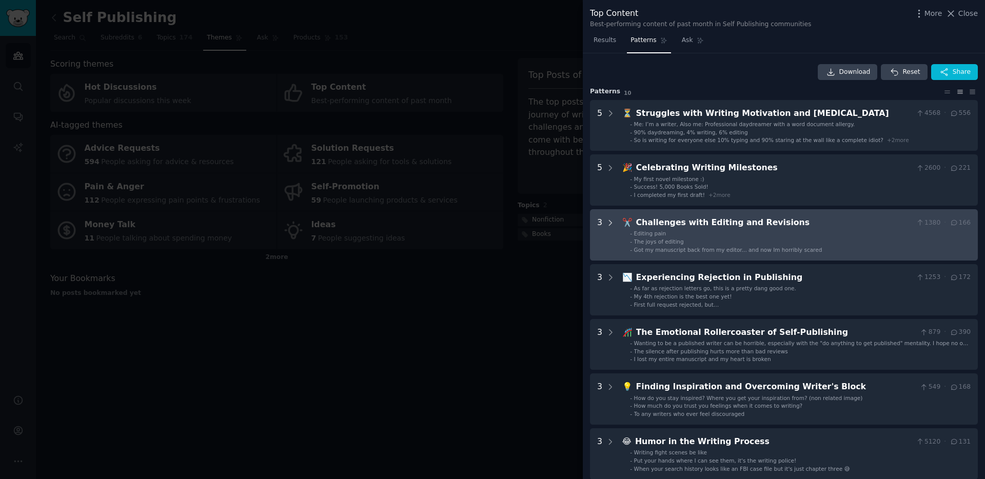
click at [607, 222] on icon at bounding box center [610, 222] width 9 height 9
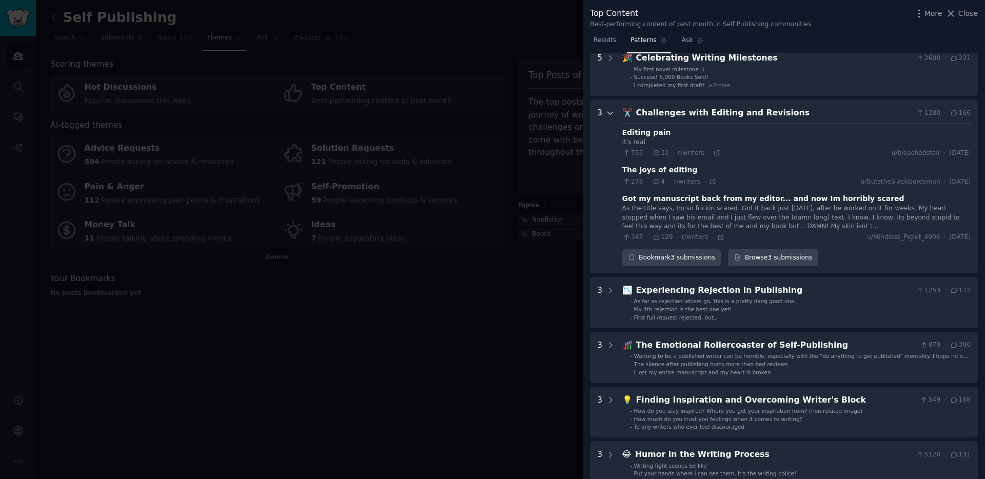
scroll to position [92, 0]
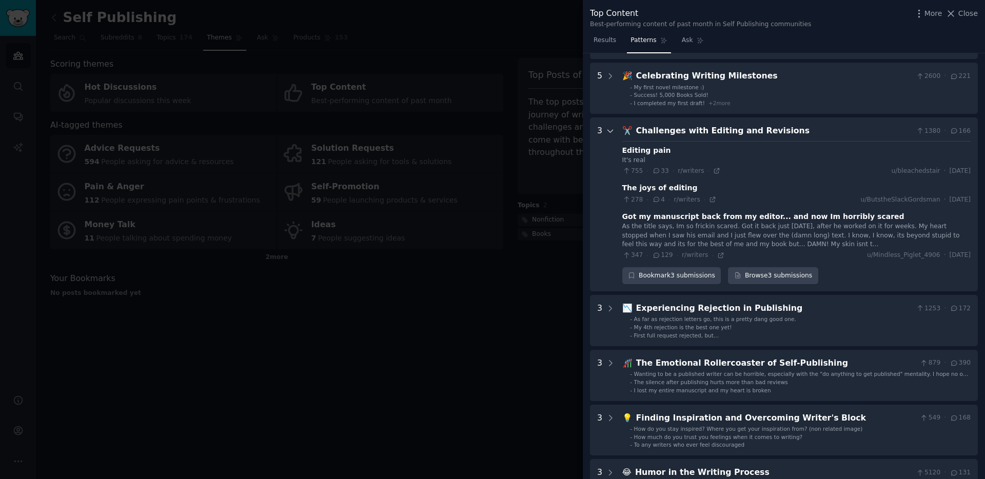
click at [611, 133] on icon at bounding box center [610, 131] width 9 height 9
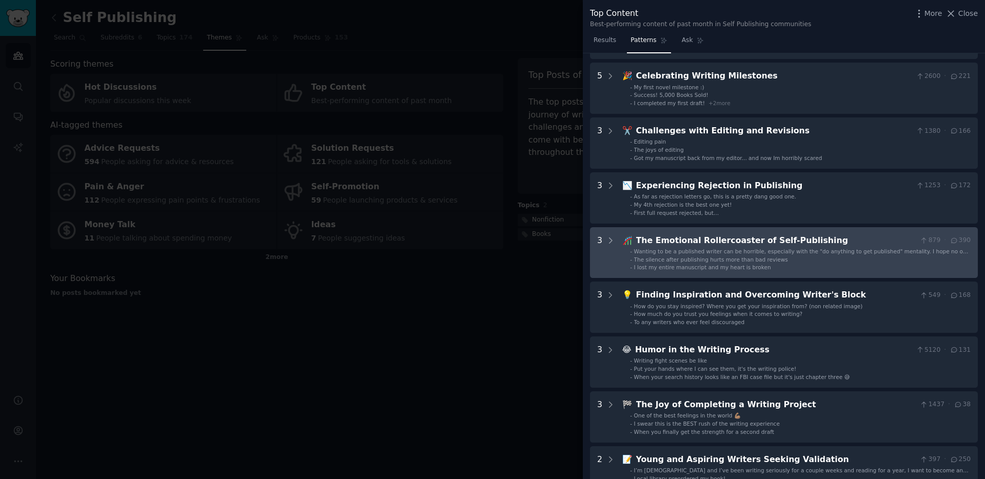
click at [724, 254] on div "Wanting to be a published writer can be horrible, especially with the "do anyth…" at bounding box center [802, 251] width 336 height 7
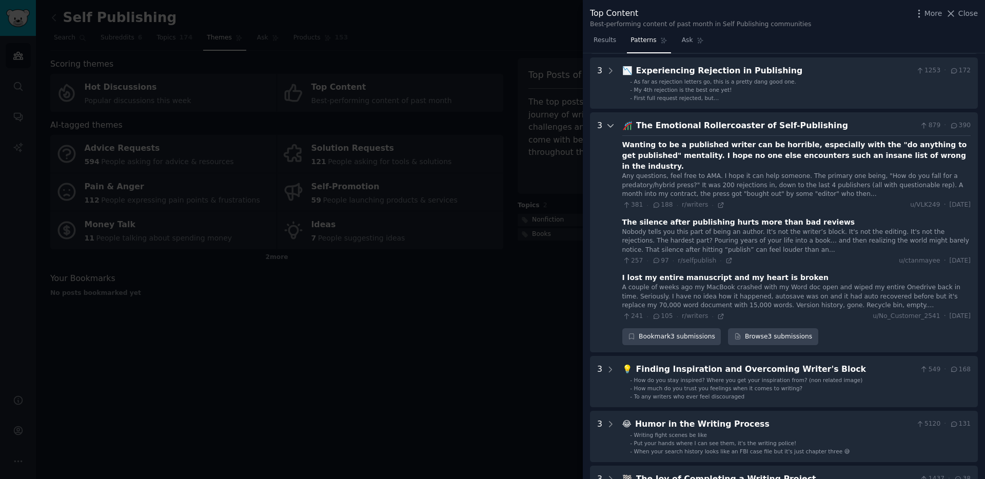
click at [607, 126] on icon at bounding box center [610, 125] width 9 height 9
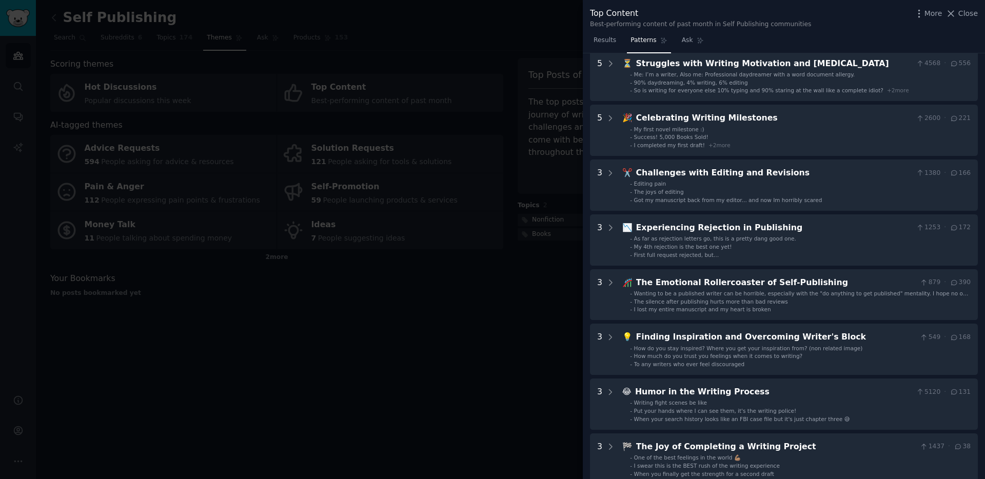
scroll to position [0, 0]
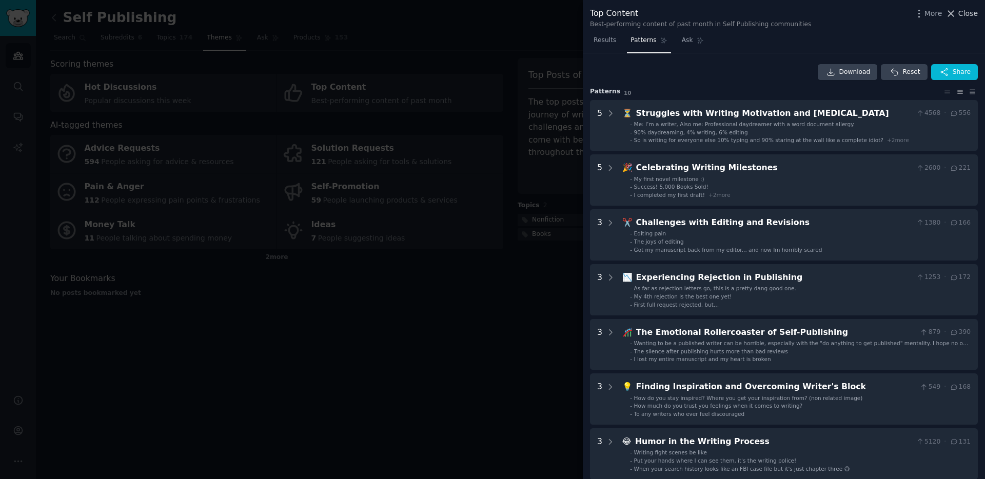
click at [966, 10] on span "Close" at bounding box center [967, 13] width 19 height 11
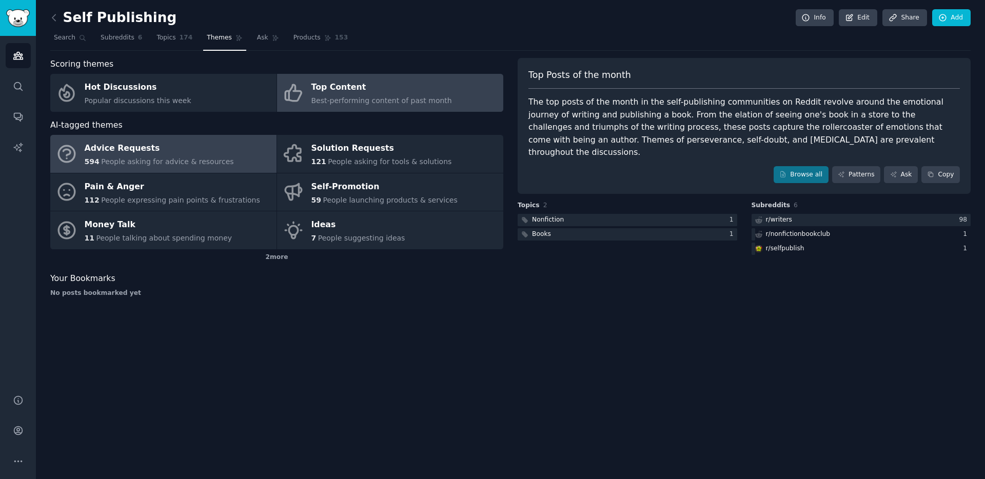
click at [168, 156] on div "594 People asking for advice & resources" at bounding box center [159, 161] width 149 height 11
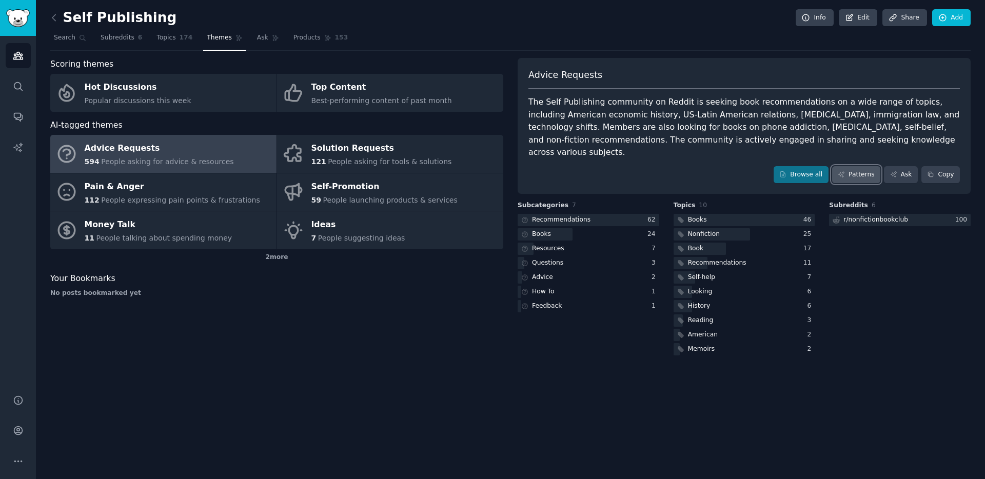
click at [867, 166] on link "Patterns" at bounding box center [856, 174] width 48 height 17
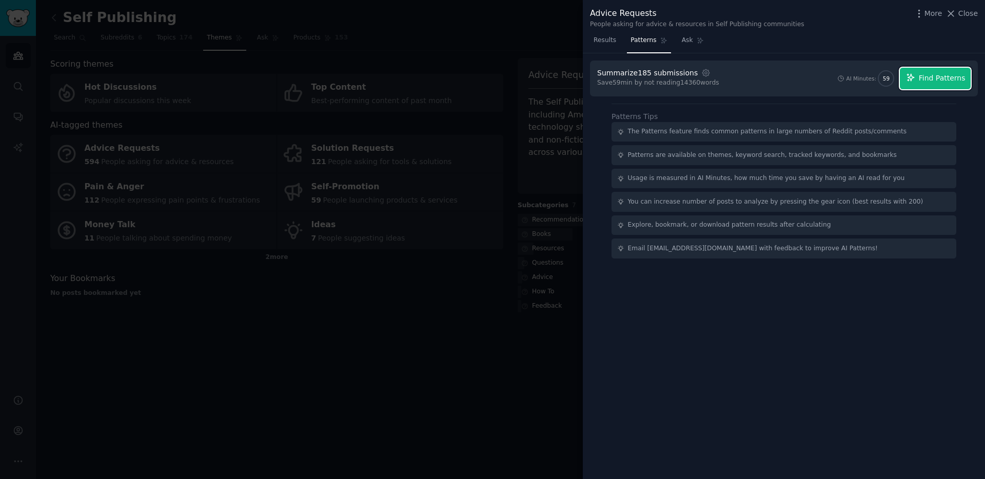
click at [924, 78] on span "Find Patterns" at bounding box center [941, 78] width 47 height 11
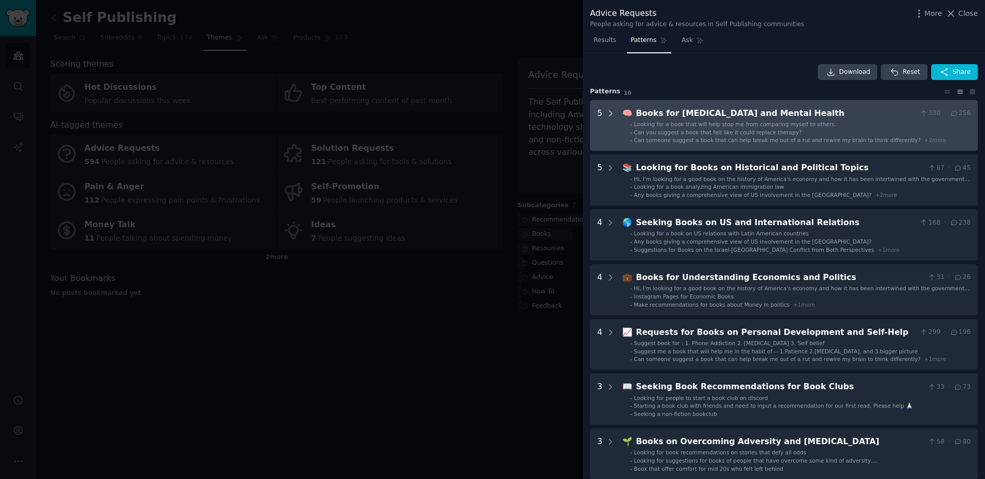
click at [609, 110] on icon at bounding box center [610, 113] width 9 height 9
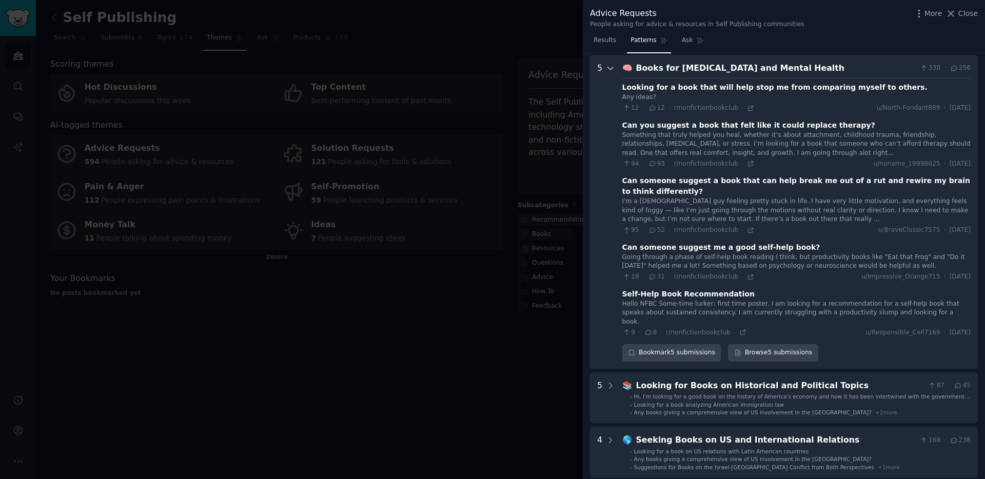
scroll to position [47, 0]
click at [606, 63] on icon at bounding box center [610, 66] width 9 height 9
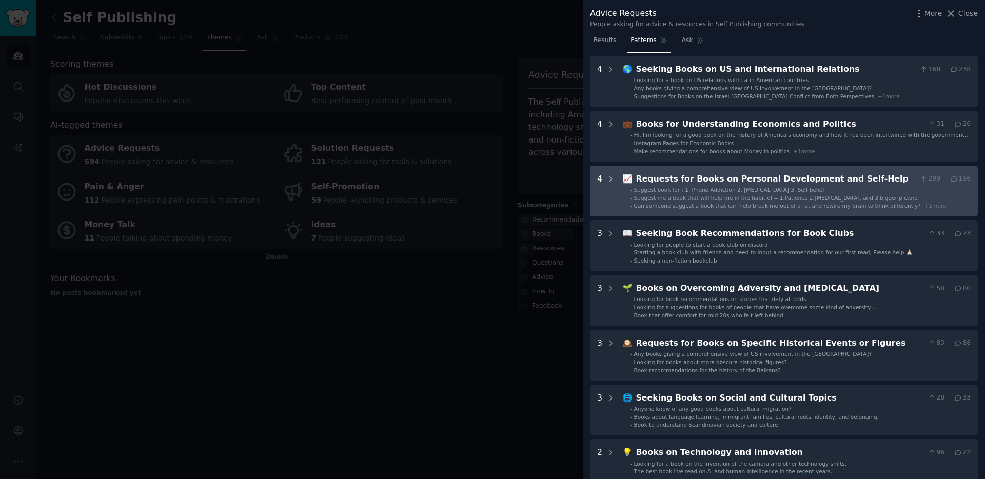
scroll to position [155, 0]
click at [609, 176] on icon at bounding box center [610, 177] width 9 height 9
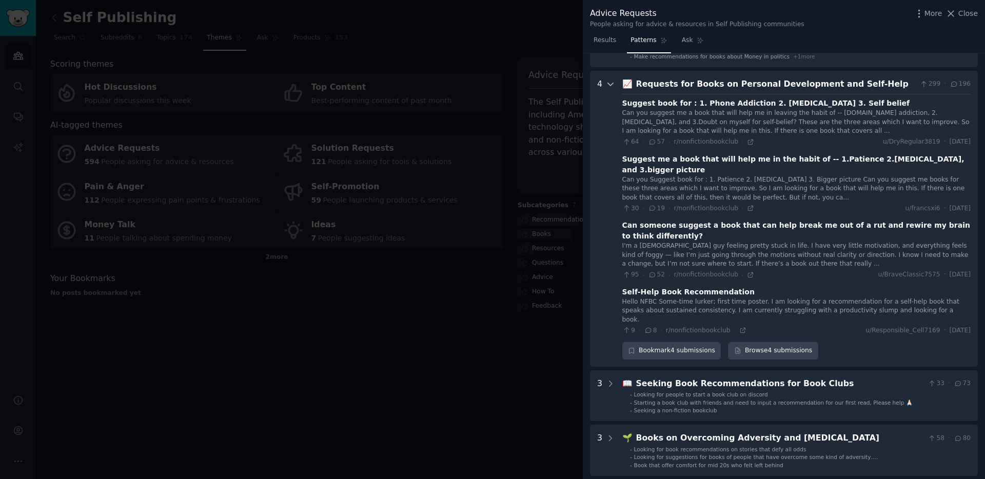
scroll to position [266, 0]
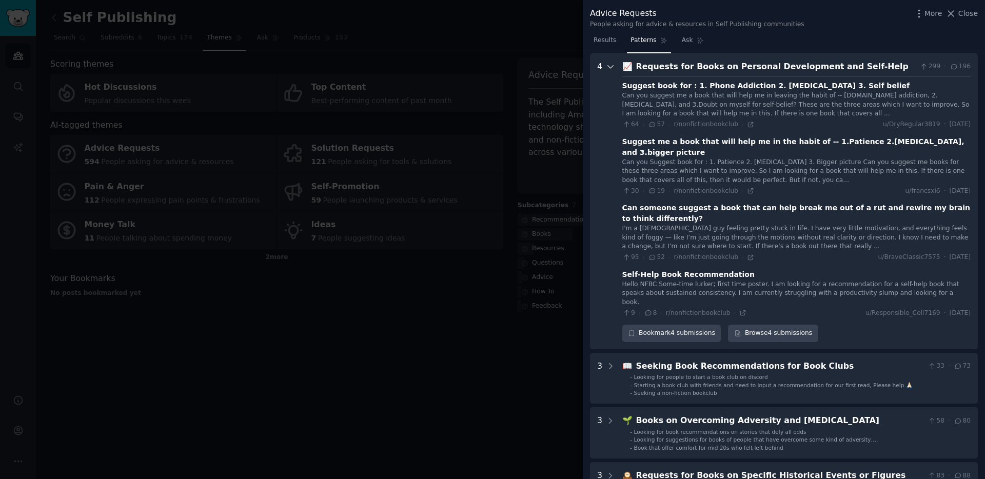
click at [611, 66] on icon at bounding box center [610, 67] width 5 height 3
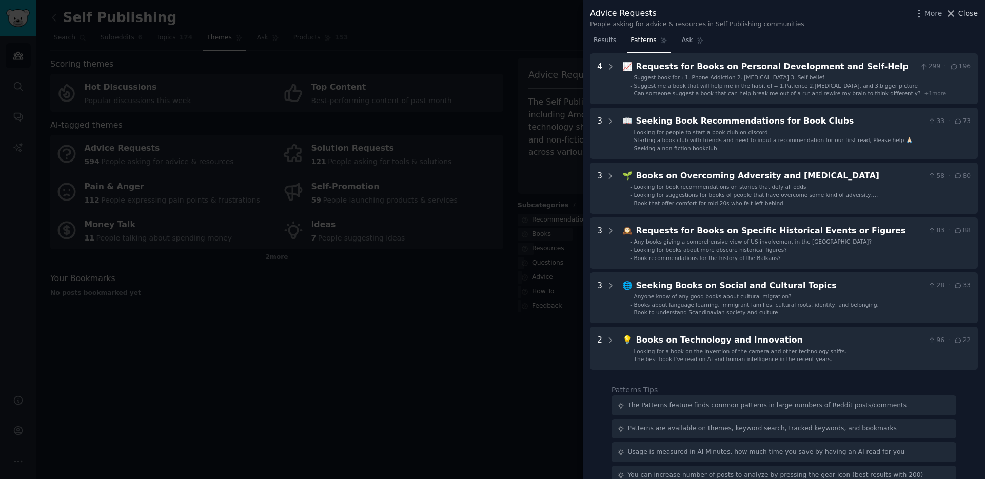
click at [961, 10] on span "Close" at bounding box center [967, 13] width 19 height 11
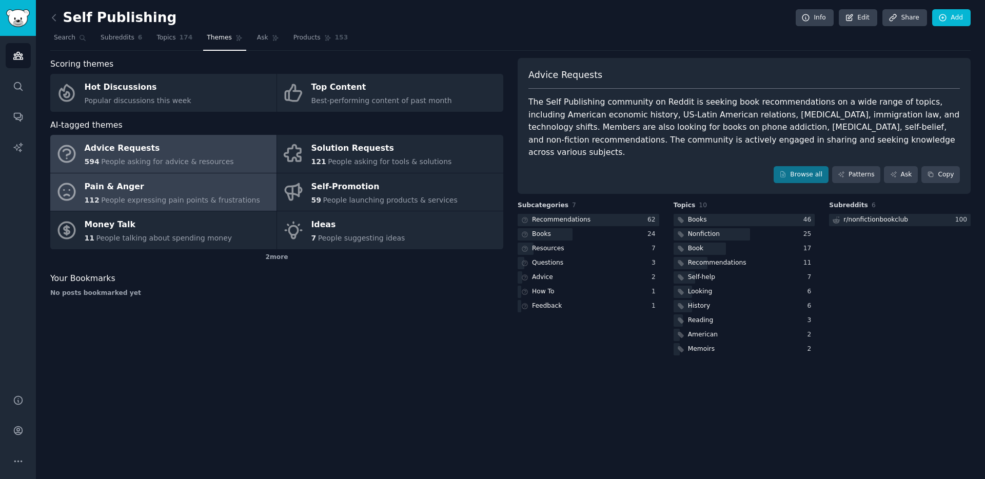
click at [185, 195] on div "112 People expressing pain points & frustrations" at bounding box center [172, 200] width 175 height 11
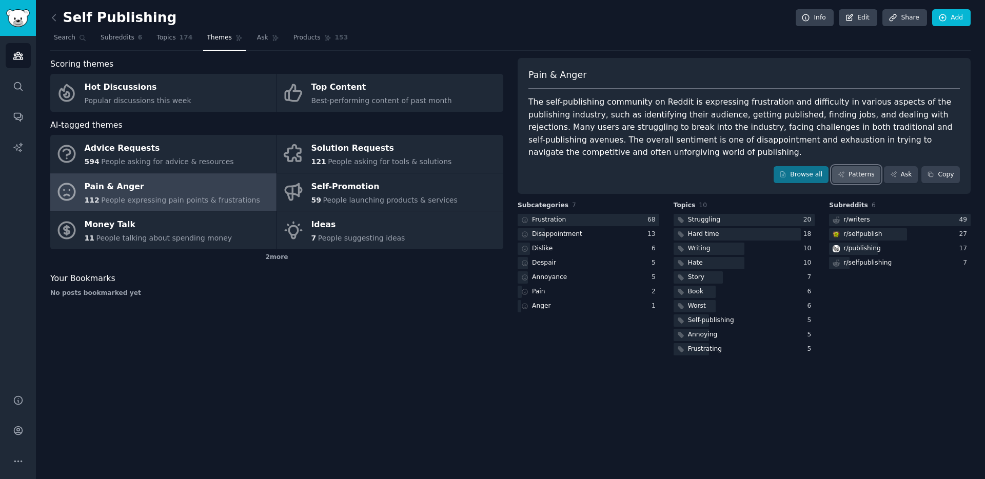
click at [849, 172] on link "Patterns" at bounding box center [856, 174] width 48 height 17
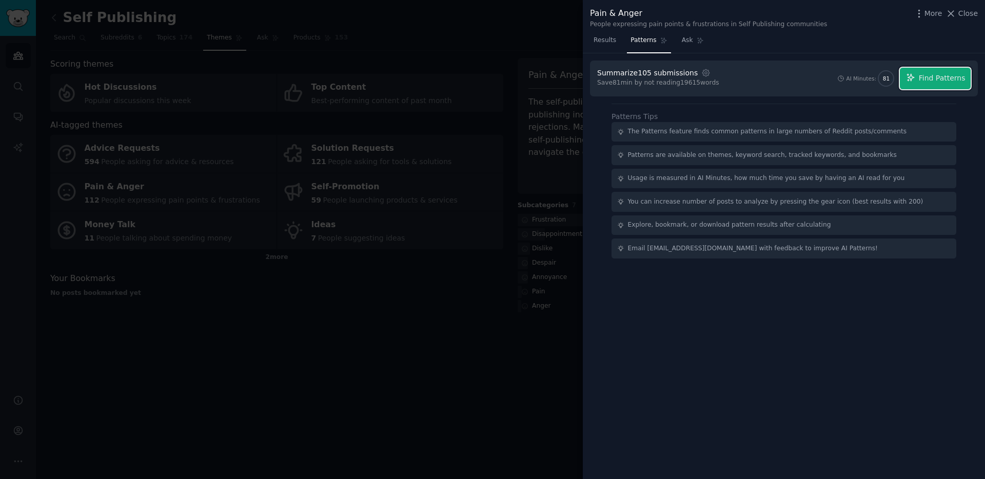
click at [951, 77] on span "Find Patterns" at bounding box center [941, 78] width 47 height 11
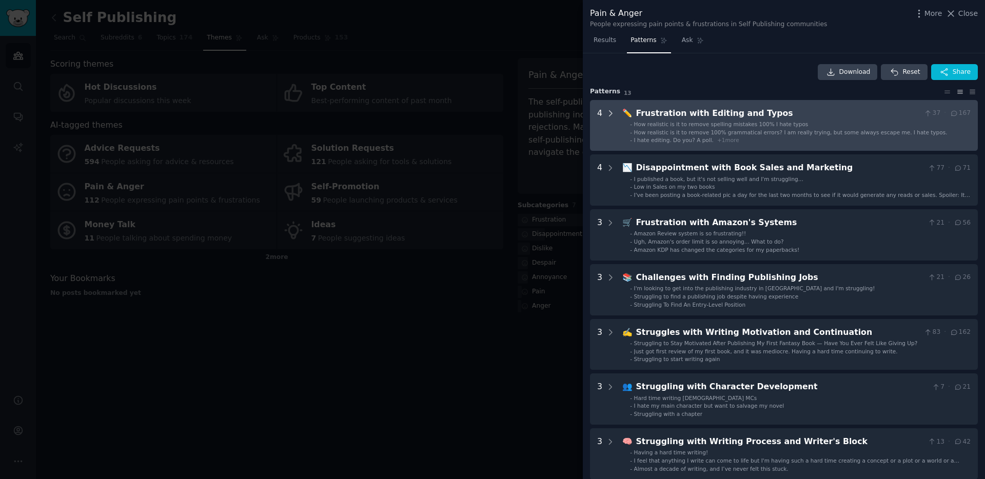
click at [610, 111] on icon at bounding box center [610, 113] width 9 height 9
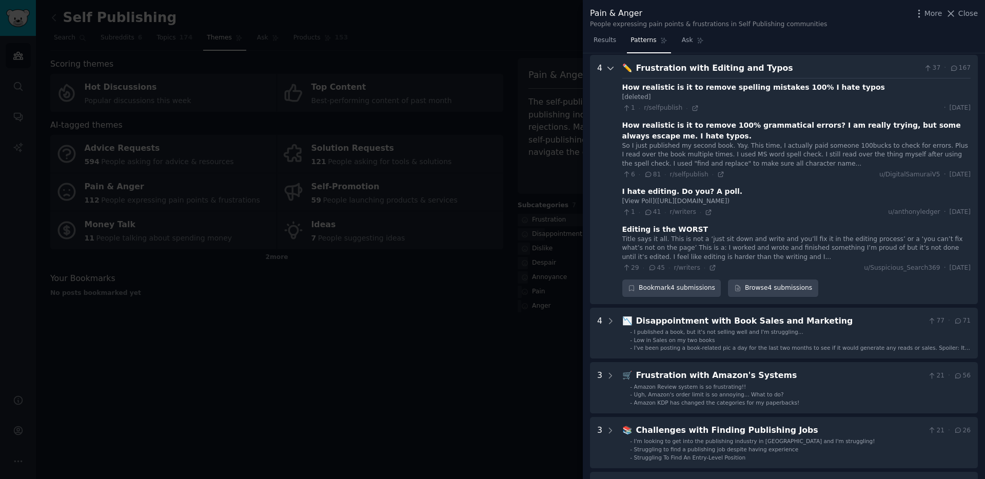
scroll to position [47, 0]
click at [609, 65] on icon at bounding box center [610, 66] width 9 height 9
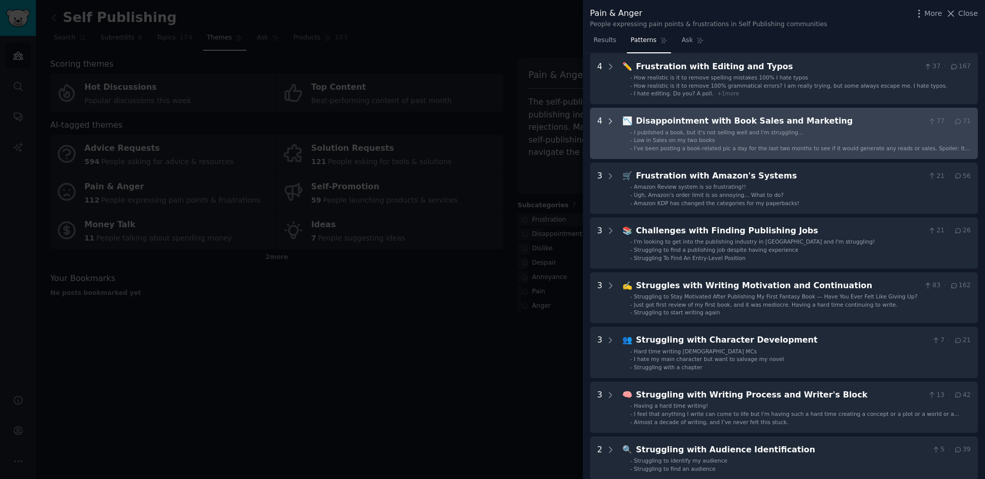
click at [609, 119] on icon at bounding box center [610, 121] width 9 height 9
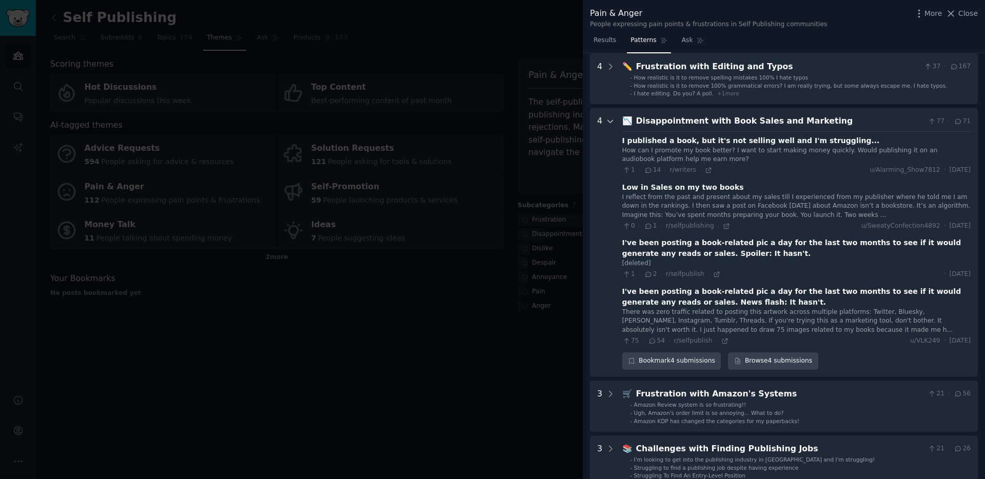
scroll to position [102, 0]
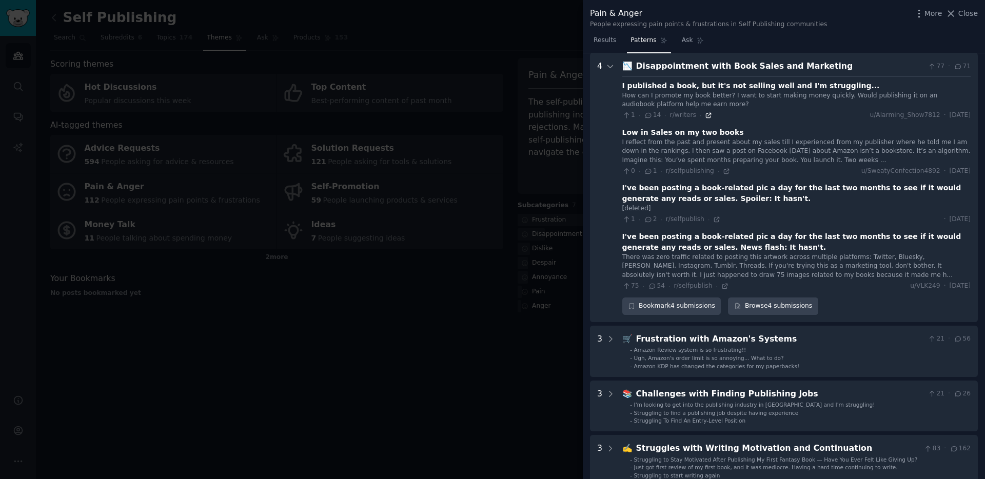
click at [707, 116] on icon at bounding box center [708, 115] width 5 height 5
click at [610, 65] on icon at bounding box center [610, 66] width 9 height 9
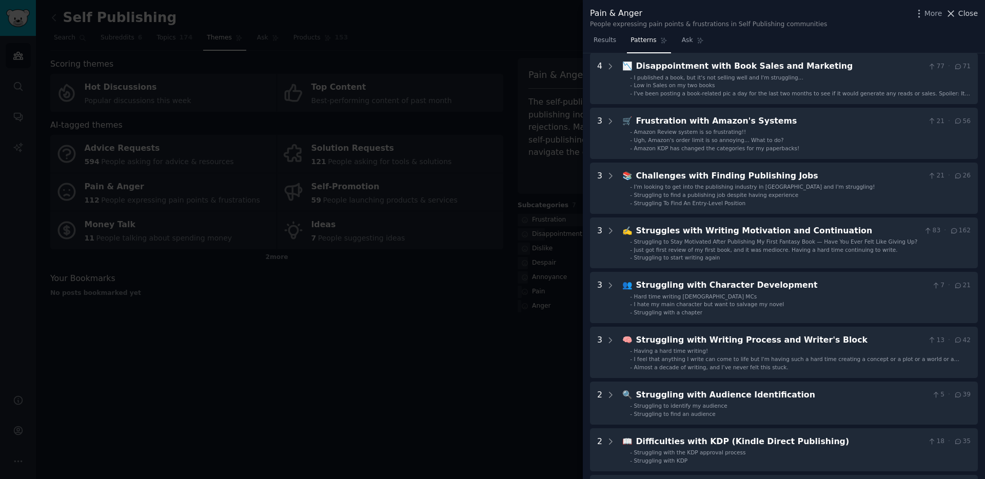
click at [958, 13] on button "Close" at bounding box center [961, 13] width 32 height 11
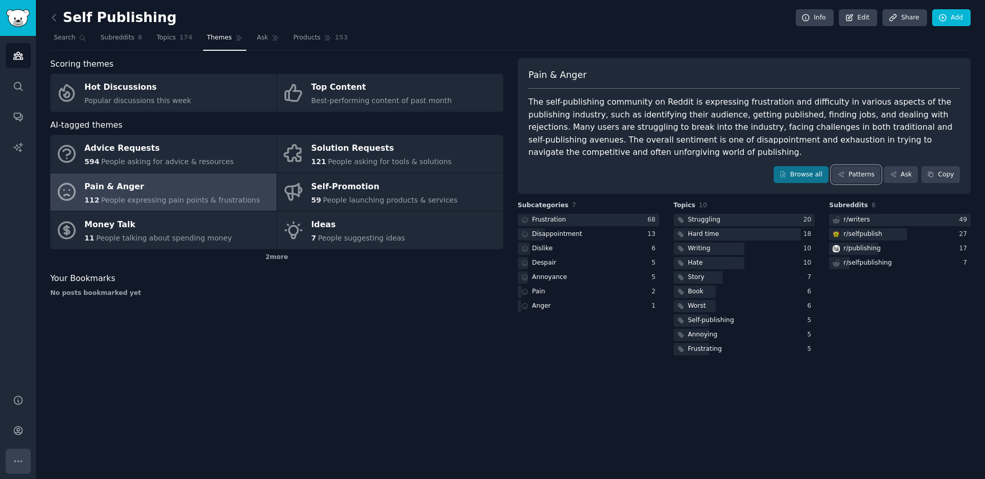
click at [16, 463] on icon "Sidebar" at bounding box center [18, 461] width 11 height 11
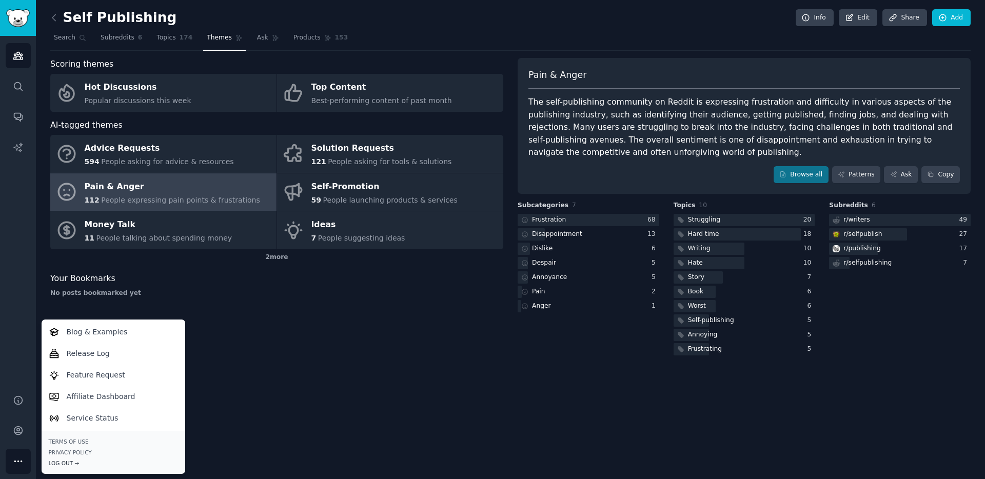
click at [76, 463] on div "Log Out →" at bounding box center [113, 462] width 129 height 7
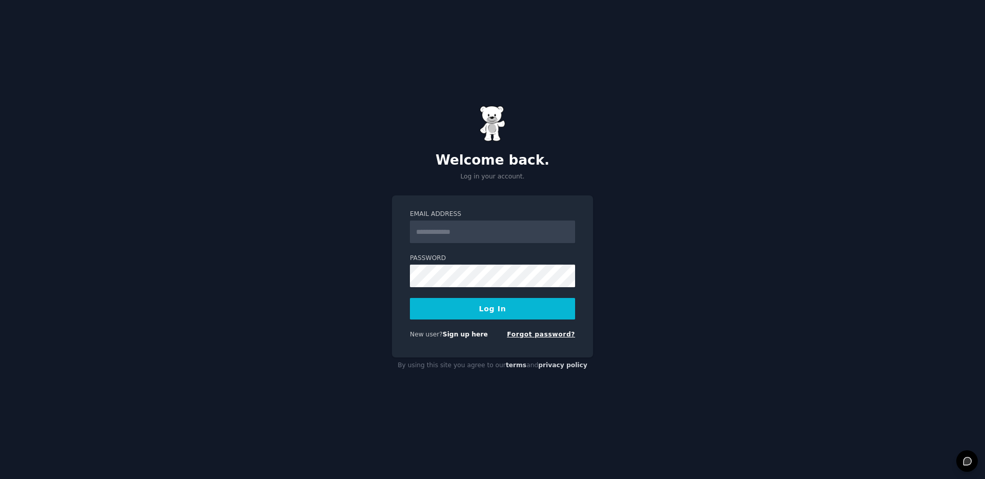
click at [554, 332] on link "Forgot password?" at bounding box center [541, 334] width 68 height 7
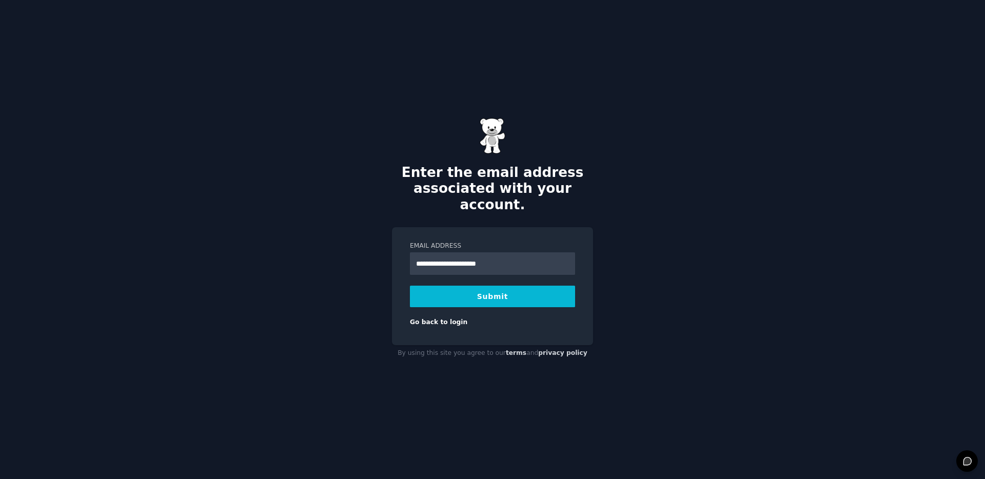
type input "**********"
click at [505, 291] on button "Submit" at bounding box center [492, 297] width 165 height 22
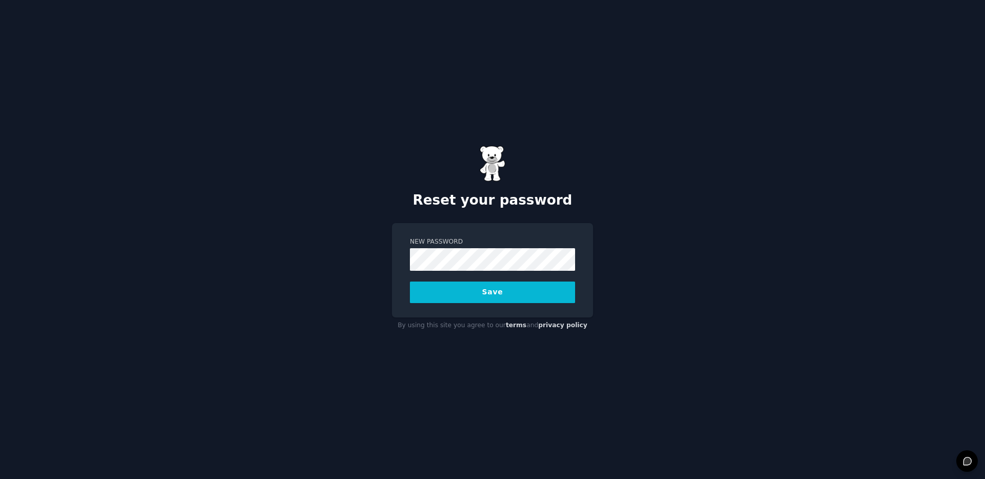
click at [484, 287] on button "Save" at bounding box center [492, 293] width 165 height 22
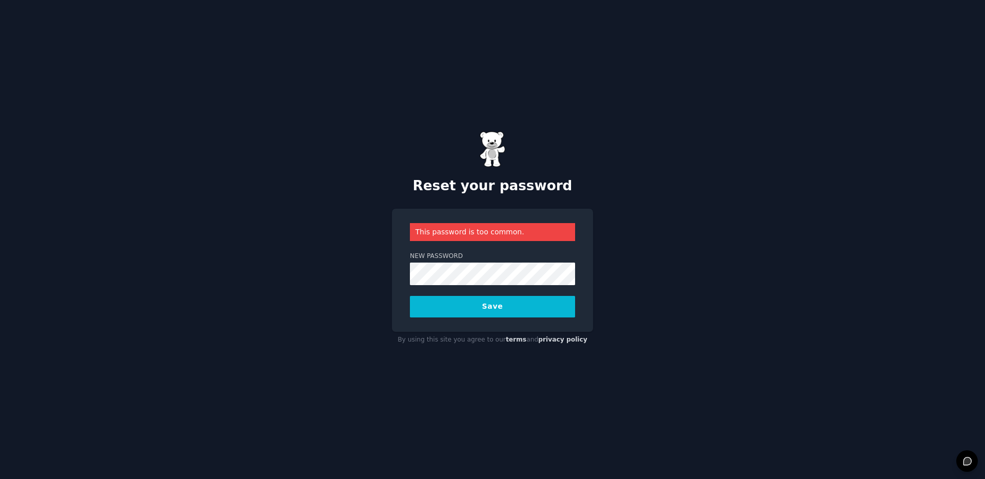
click at [510, 306] on button "Save" at bounding box center [492, 307] width 165 height 22
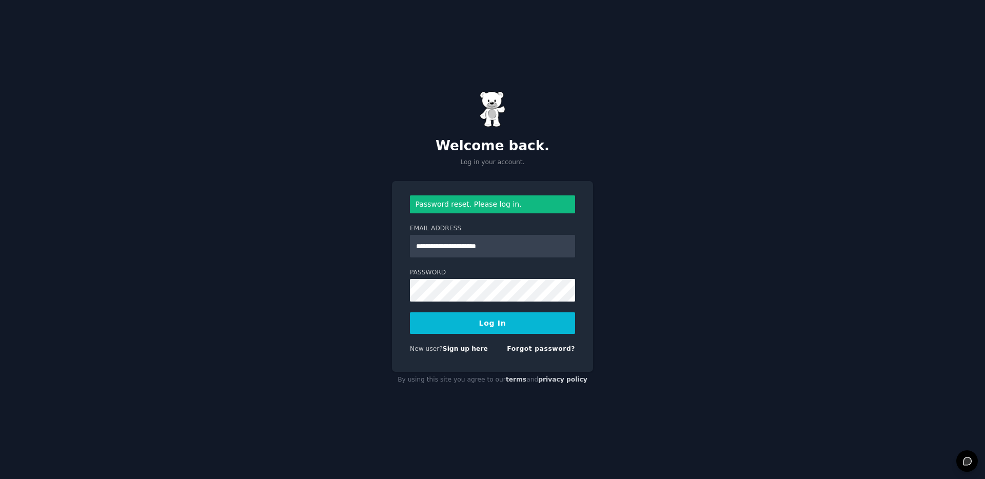
type input "**********"
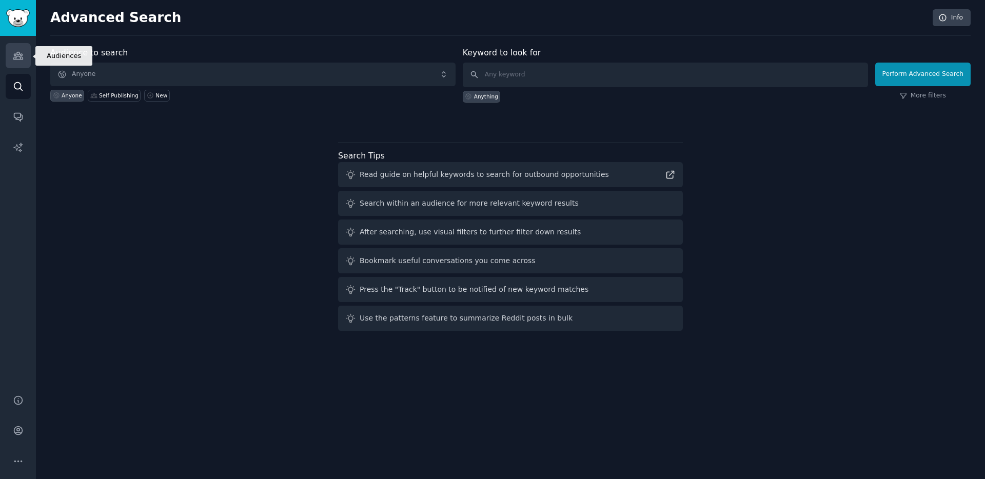
click at [21, 61] on link "Audiences" at bounding box center [18, 55] width 25 height 25
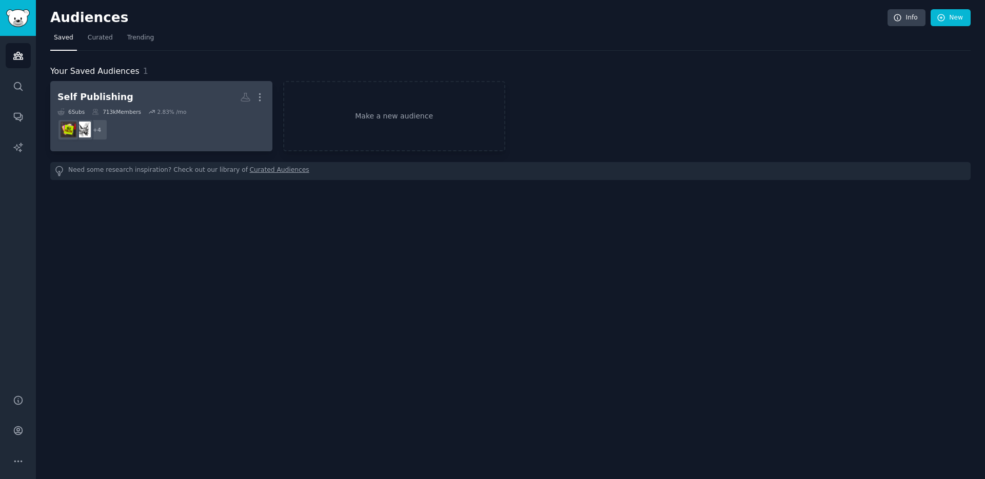
click at [126, 114] on div "713k Members" at bounding box center [116, 111] width 49 height 7
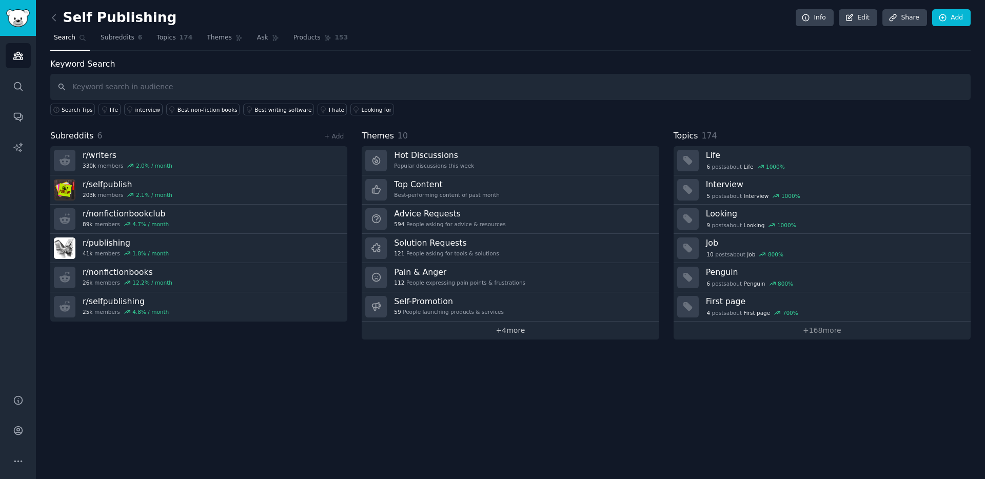
click at [504, 331] on link "+ 4 more" at bounding box center [510, 331] width 297 height 18
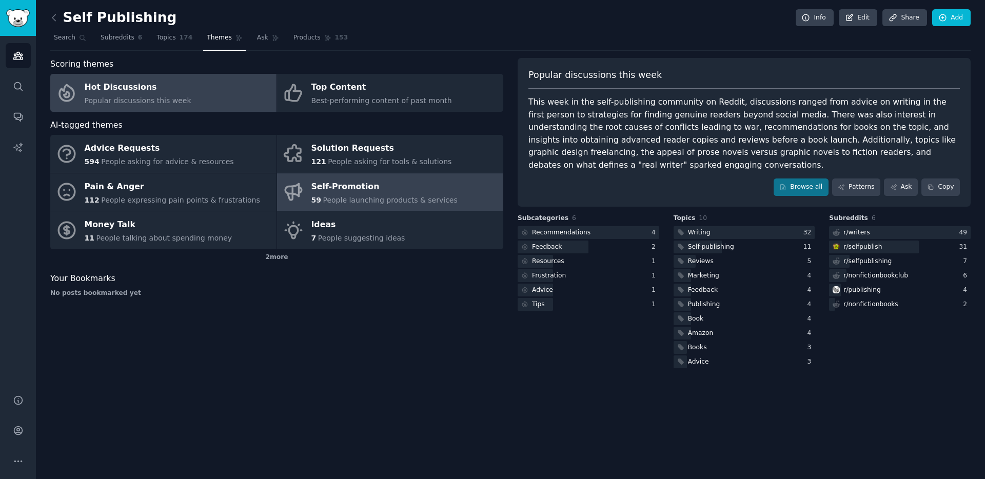
click at [348, 189] on div "Self-Promotion" at bounding box center [384, 186] width 146 height 16
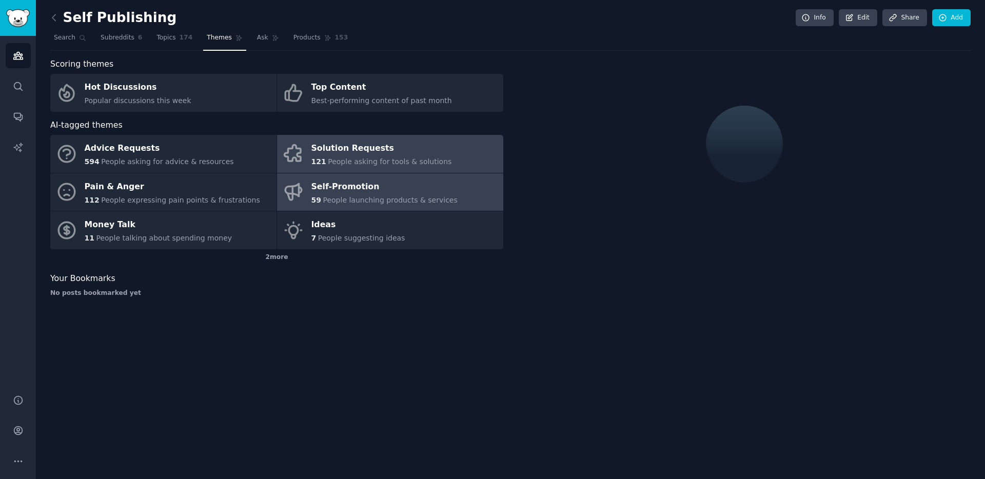
click at [356, 150] on div "Solution Requests" at bounding box center [381, 149] width 141 height 16
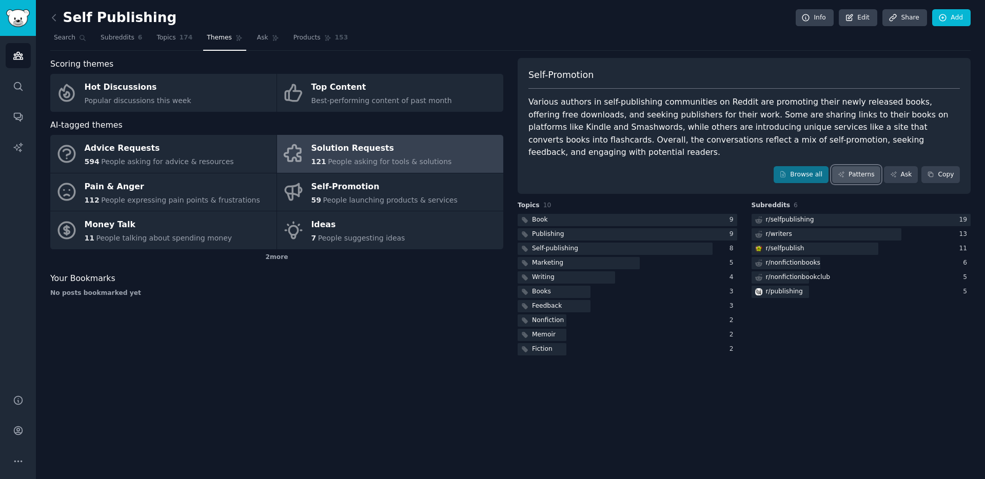
click at [869, 166] on link "Patterns" at bounding box center [856, 174] width 48 height 17
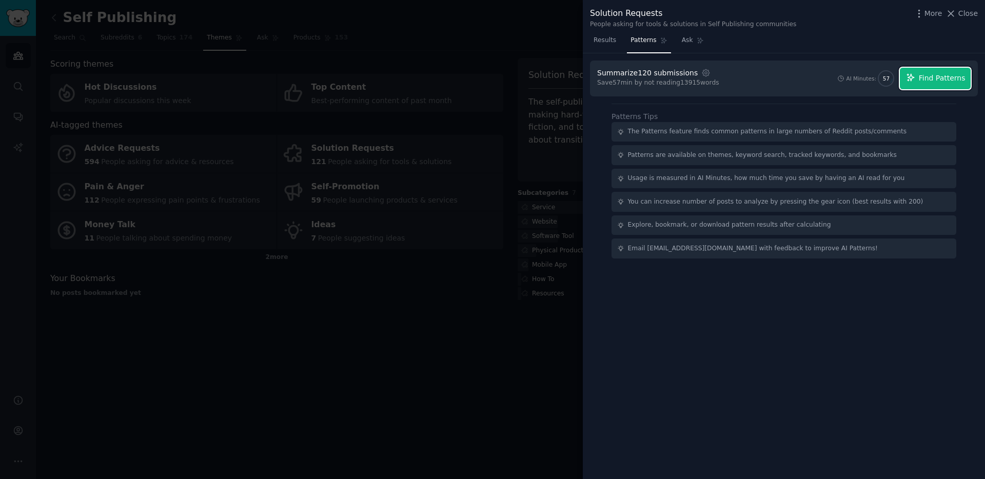
click at [943, 74] on span "Find Patterns" at bounding box center [941, 78] width 47 height 11
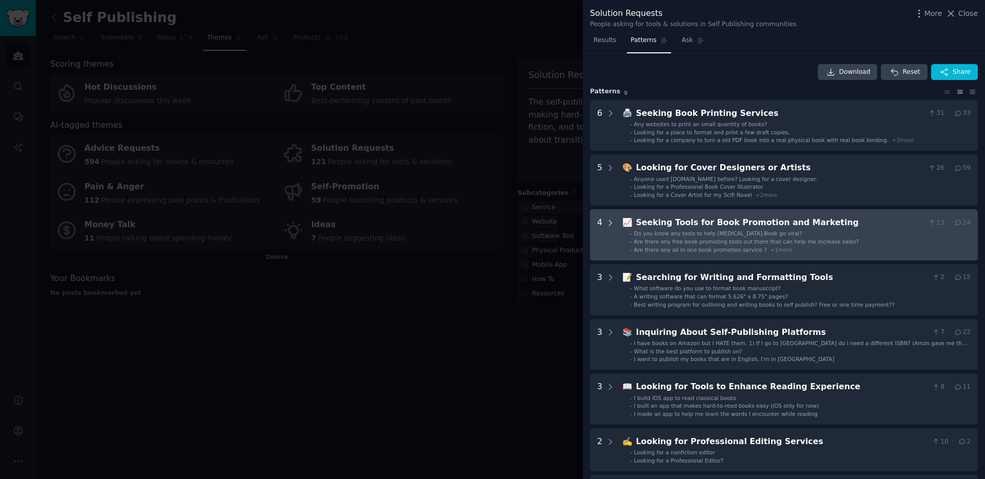
click at [609, 223] on icon at bounding box center [610, 222] width 9 height 9
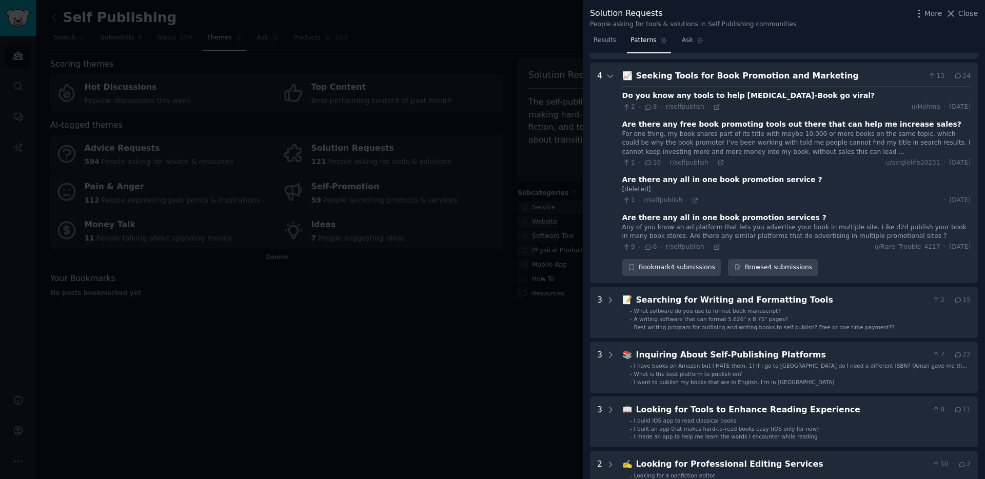
scroll to position [156, 0]
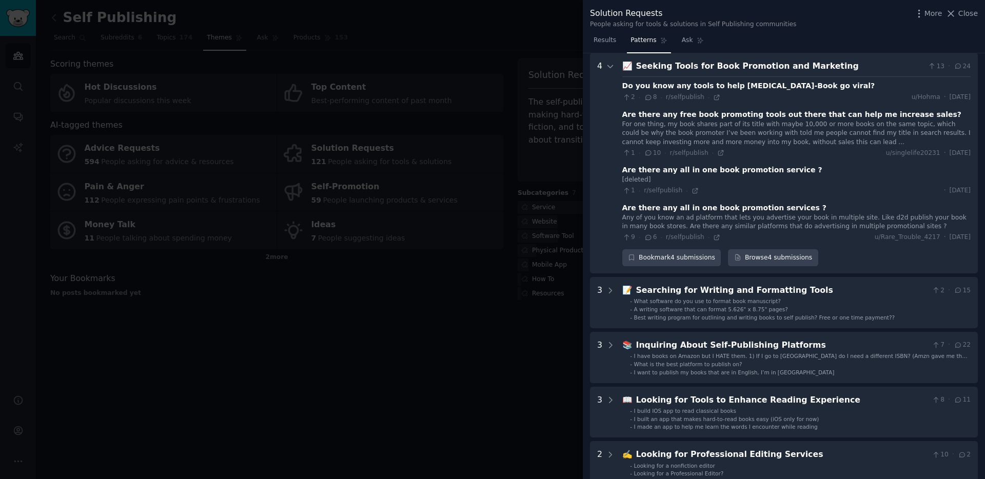
click at [778, 117] on div "Are there any free book promoting tools out there that can help me increase sal…" at bounding box center [791, 114] width 339 height 11
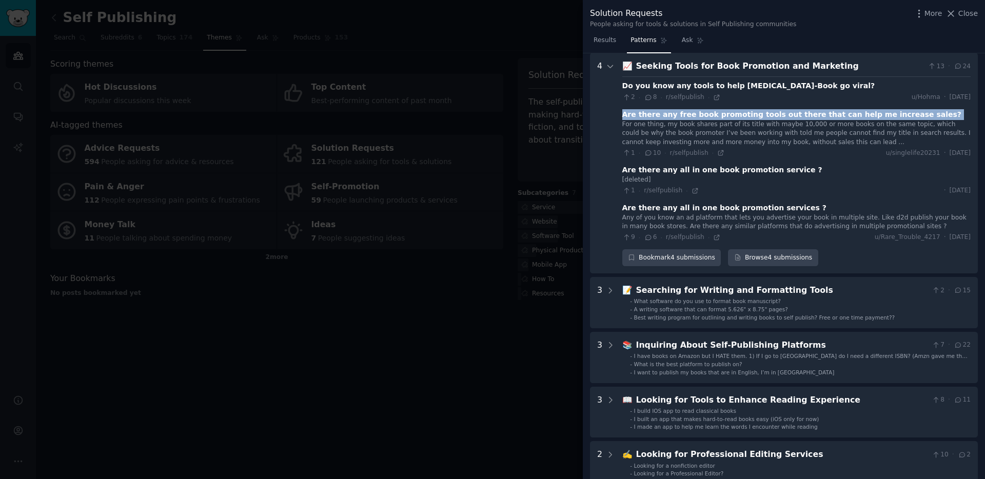
click at [778, 117] on div "Are there any free book promoting tools out there that can help me increase sal…" at bounding box center [791, 114] width 339 height 11
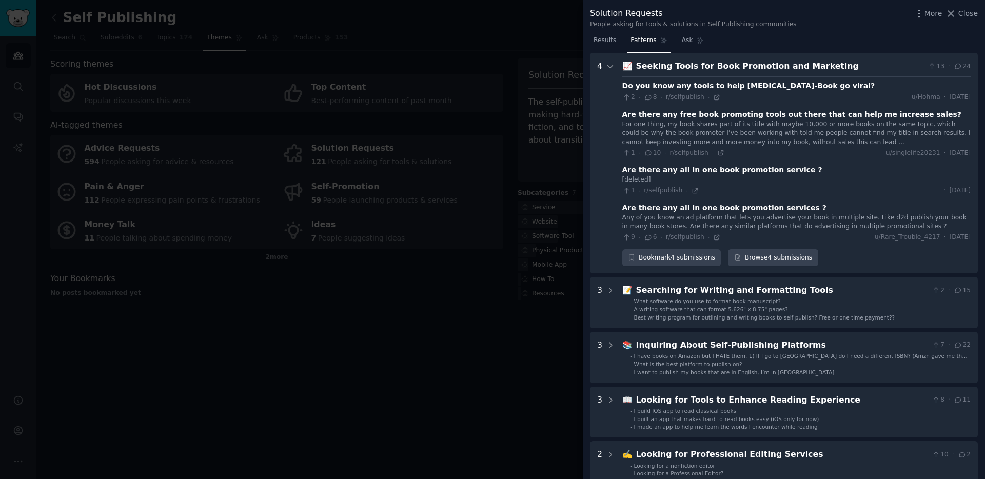
click at [785, 132] on div "For one thing, my book shares part of its title with maybe 10,000 or more books…" at bounding box center [796, 133] width 348 height 27
click at [717, 149] on icon at bounding box center [720, 152] width 7 height 7
click at [603, 38] on span "Results" at bounding box center [604, 40] width 23 height 9
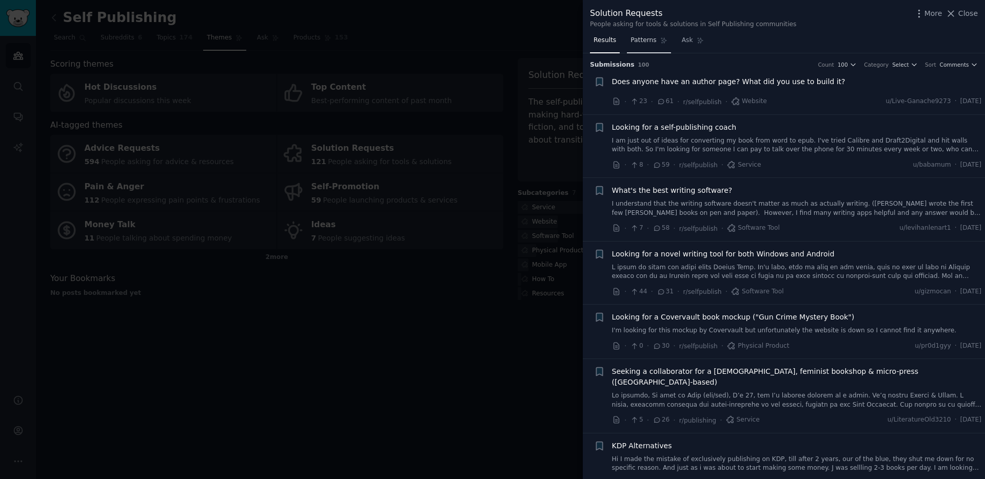
click at [647, 39] on span "Patterns" at bounding box center [643, 40] width 26 height 9
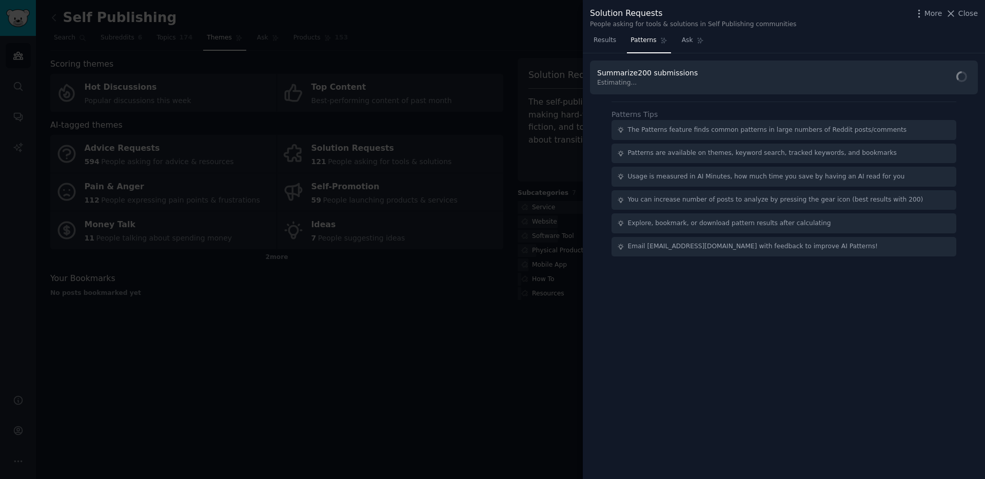
click at [593, 44] on span "Results" at bounding box center [604, 40] width 23 height 9
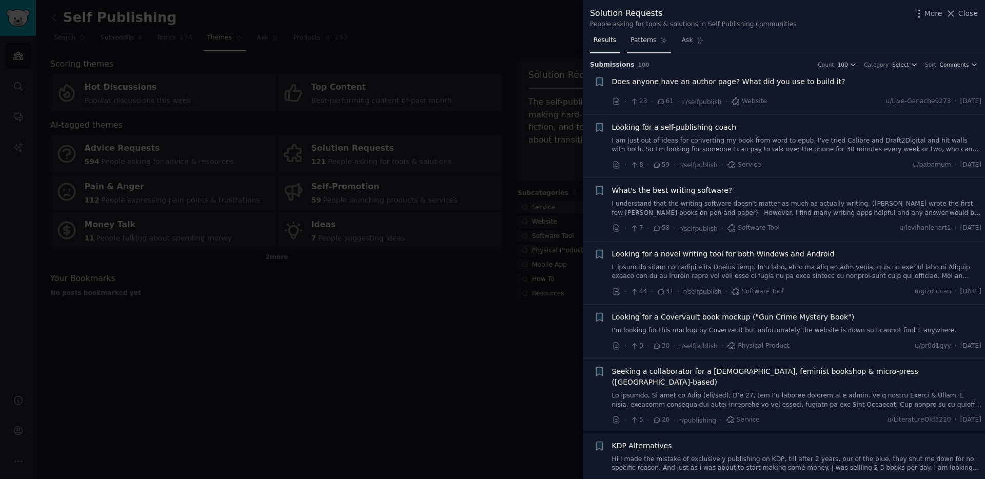
click at [635, 42] on span "Patterns" at bounding box center [643, 40] width 26 height 9
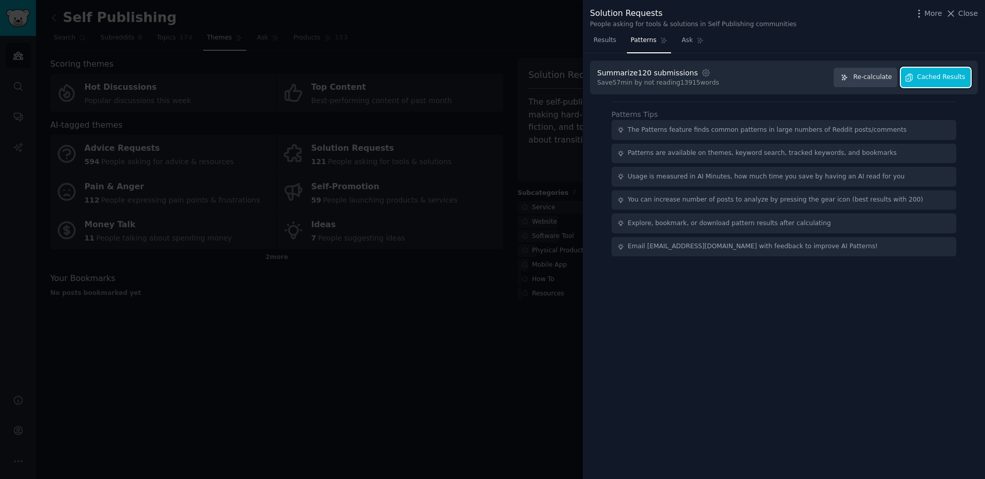
click at [924, 79] on span "Cached Results" at bounding box center [941, 77] width 48 height 9
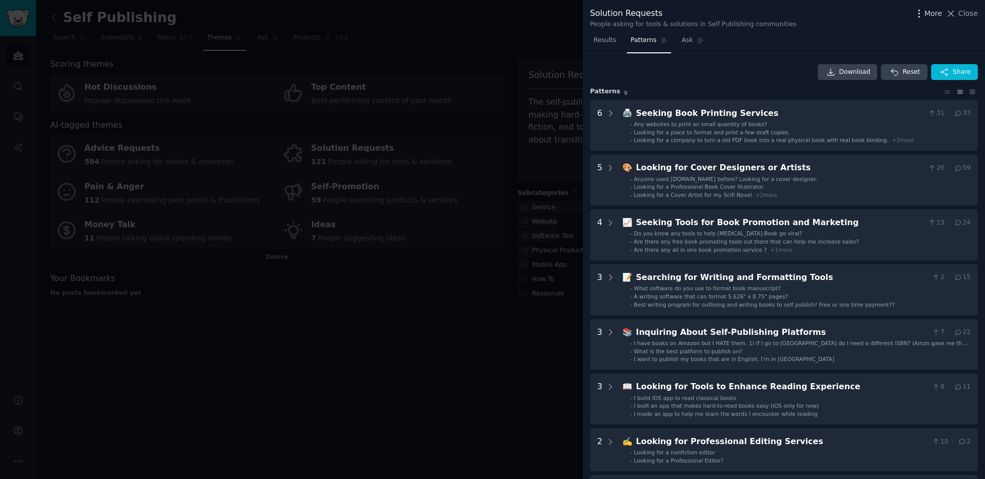
click at [929, 14] on span "More" at bounding box center [933, 13] width 18 height 11
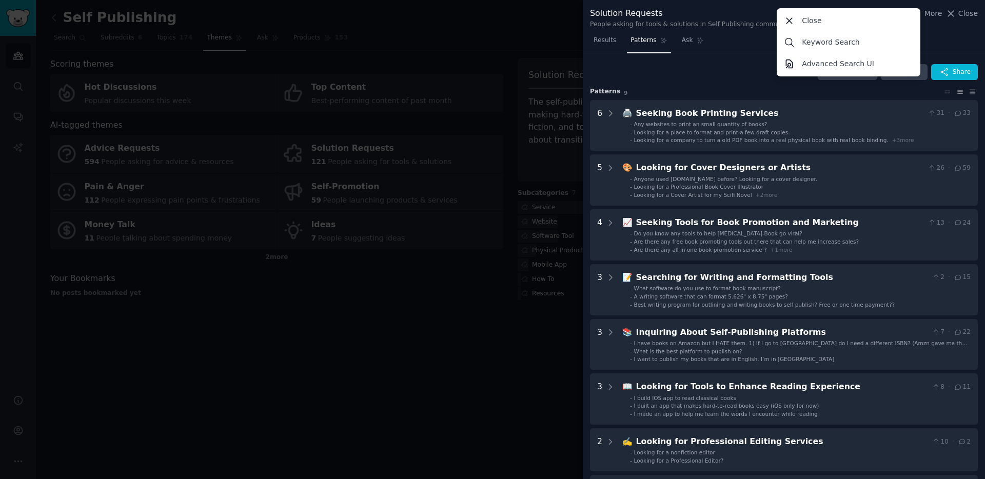
click at [763, 11] on div "Solution Requests" at bounding box center [693, 13] width 207 height 13
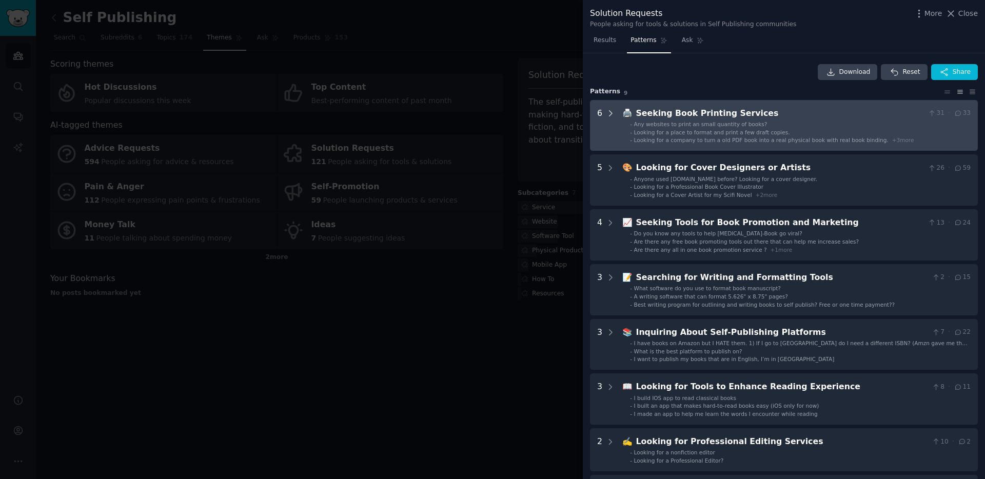
click at [609, 111] on icon at bounding box center [610, 113] width 3 height 5
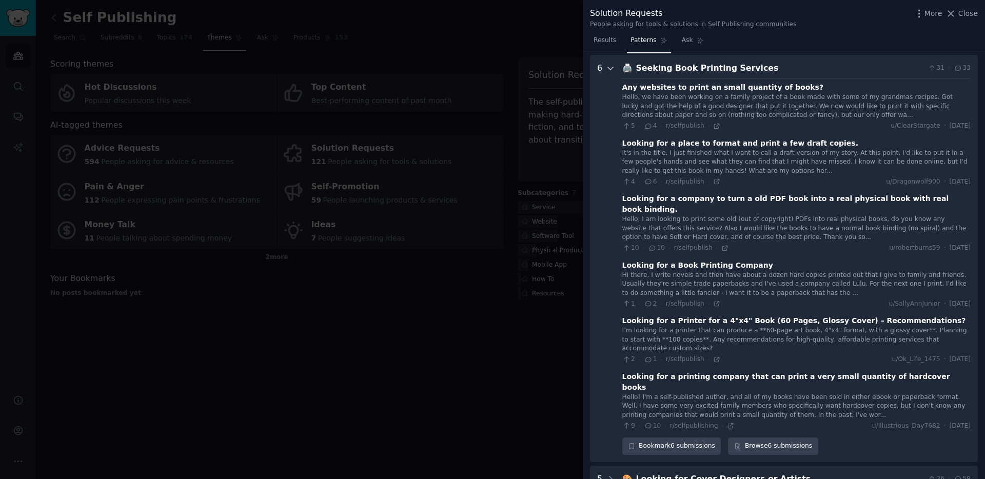
scroll to position [47, 0]
click at [606, 67] on icon at bounding box center [610, 66] width 9 height 9
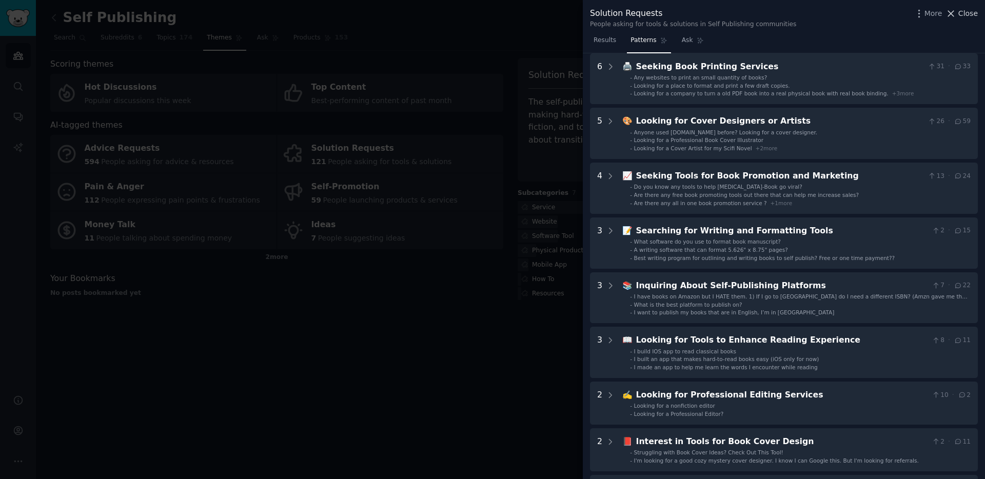
click at [956, 13] on icon at bounding box center [950, 13] width 11 height 11
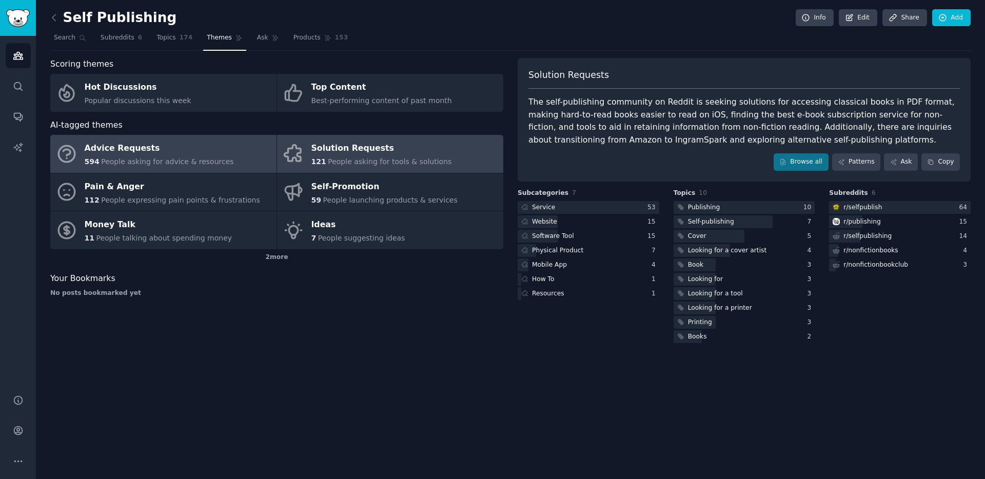
click at [132, 148] on div "Advice Requests" at bounding box center [159, 149] width 149 height 16
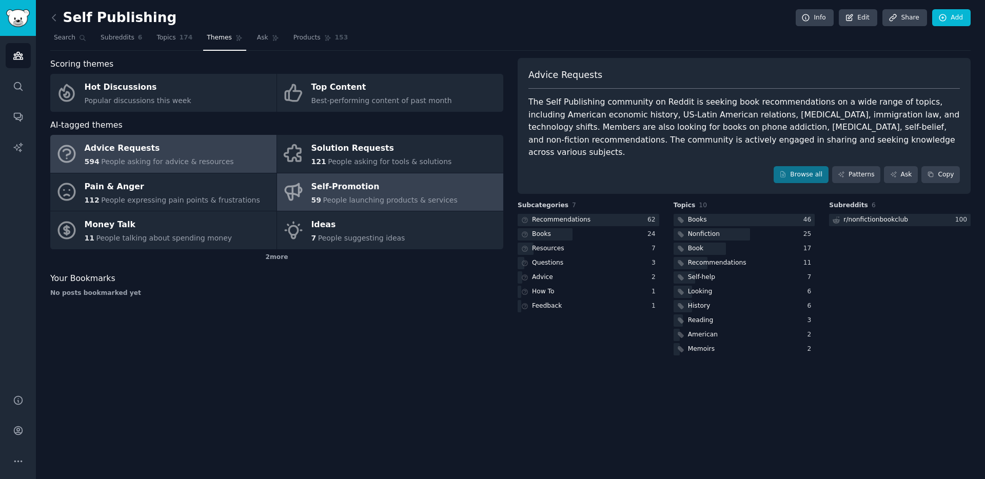
click at [351, 190] on div "Self-Promotion" at bounding box center [384, 186] width 146 height 16
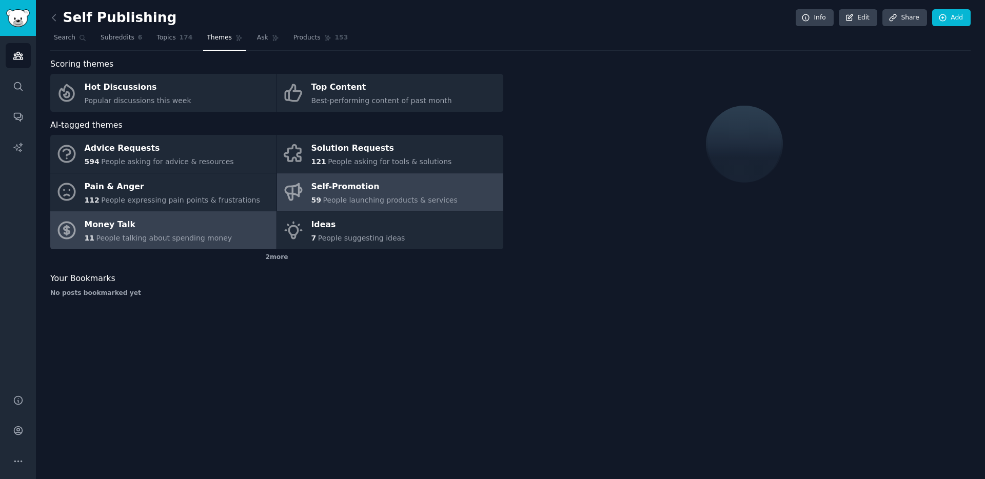
click at [157, 224] on div "Money Talk" at bounding box center [159, 225] width 148 height 16
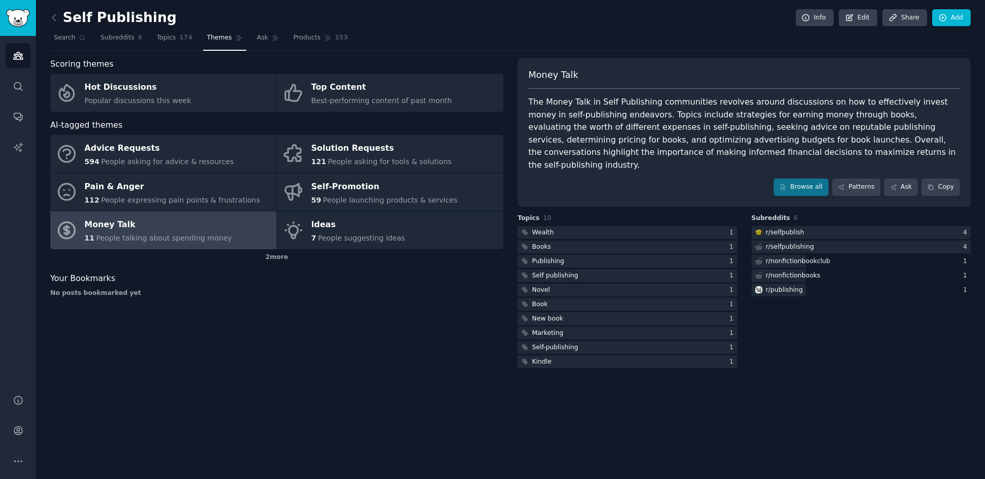
click at [322, 316] on div "Scoring themes Hot Discussions Popular discussions this week Top Content Best-p…" at bounding box center [276, 214] width 453 height 312
click at [378, 317] on div "Scoring themes Hot Discussions Popular discussions this week Top Content Best-p…" at bounding box center [276, 214] width 453 height 312
click at [281, 257] on div "2 more" at bounding box center [276, 257] width 453 height 16
